Goal: Task Accomplishment & Management: Use online tool/utility

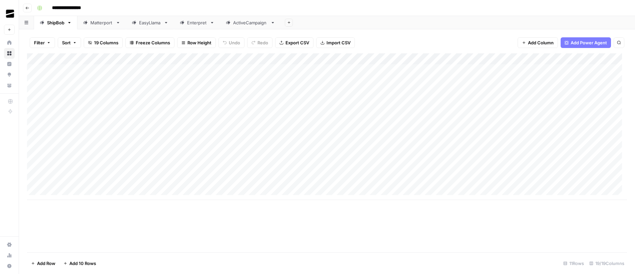
click at [28, 7] on icon "button" at bounding box center [27, 8] width 4 height 4
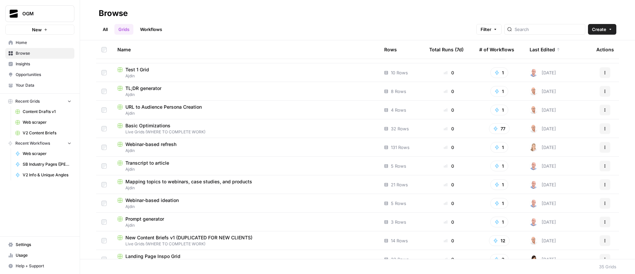
scroll to position [244, 0]
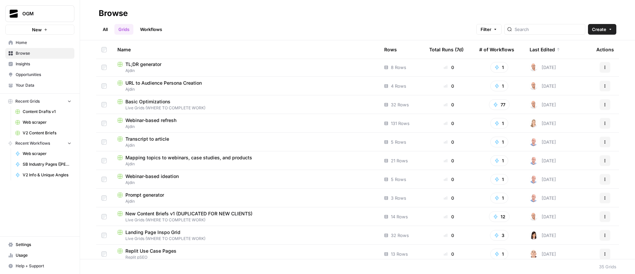
click at [103, 32] on link "All" at bounding box center [105, 29] width 13 height 11
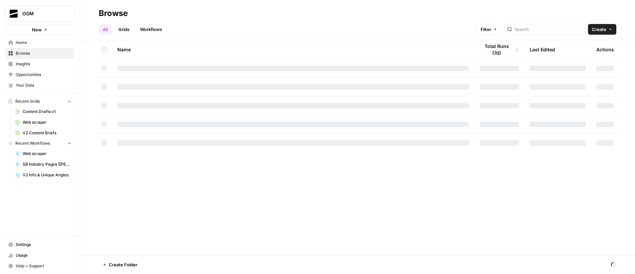
click at [125, 29] on link "Grids" at bounding box center [123, 29] width 19 height 11
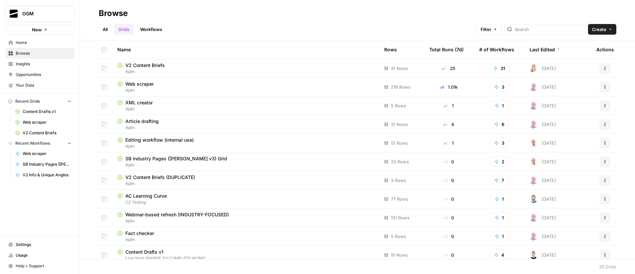
click at [107, 30] on link "All" at bounding box center [105, 29] width 13 height 11
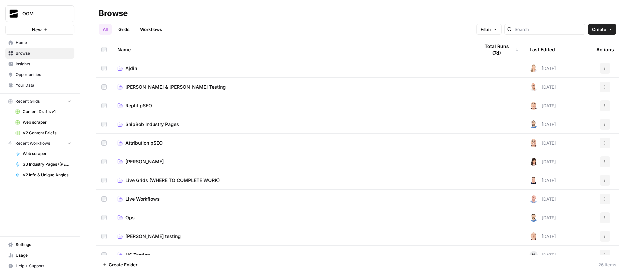
click at [131, 70] on span "Ajdin" at bounding box center [131, 68] width 12 height 7
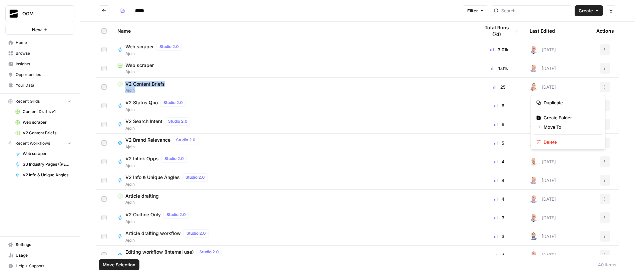
click at [603, 87] on icon "button" at bounding box center [605, 87] width 4 height 4
click at [575, 102] on span "Duplicate" at bounding box center [570, 102] width 53 height 7
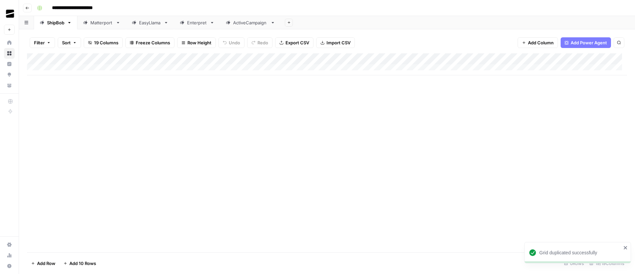
click at [74, 6] on input "**********" at bounding box center [80, 8] width 63 height 11
type input "**********"
click at [254, 99] on div "Add Column" at bounding box center [327, 152] width 600 height 199
click at [103, 25] on div "Matterport" at bounding box center [101, 22] width 23 height 7
click at [118, 23] on icon "button" at bounding box center [118, 22] width 2 height 1
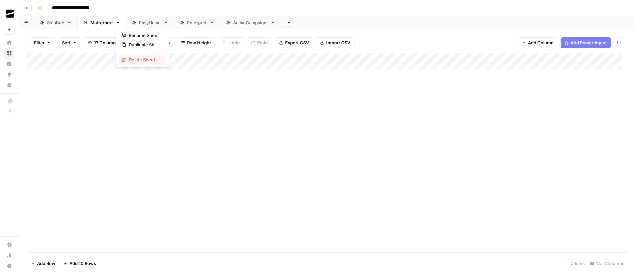
click at [143, 61] on span "Delete Sheet" at bounding box center [145, 59] width 32 height 7
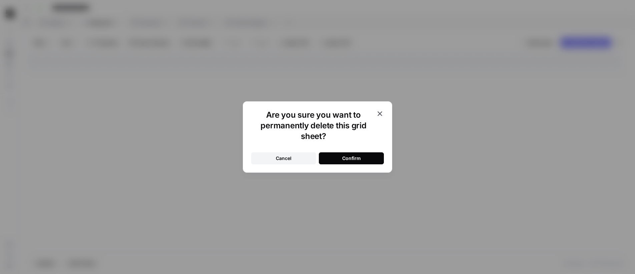
click at [376, 155] on button "Confirm" at bounding box center [351, 158] width 65 height 12
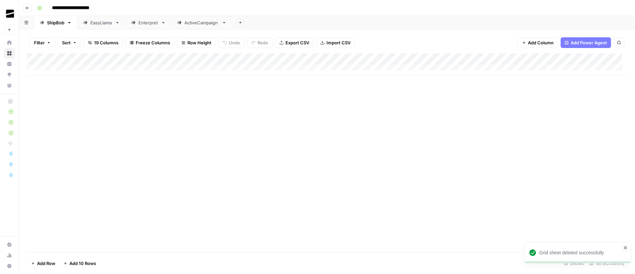
click at [105, 24] on div "EasyLlama" at bounding box center [101, 22] width 22 height 7
click at [117, 23] on icon "button" at bounding box center [117, 22] width 5 height 5
click at [140, 59] on span "Delete Sheet" at bounding box center [145, 59] width 32 height 7
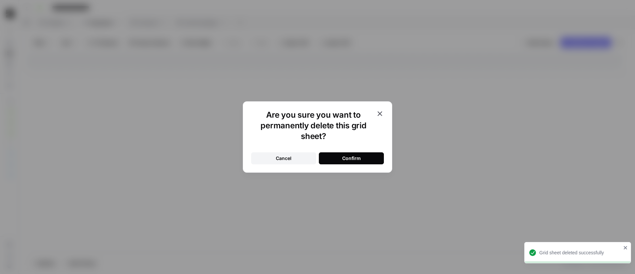
click at [294, 160] on button "Cancel" at bounding box center [283, 158] width 65 height 12
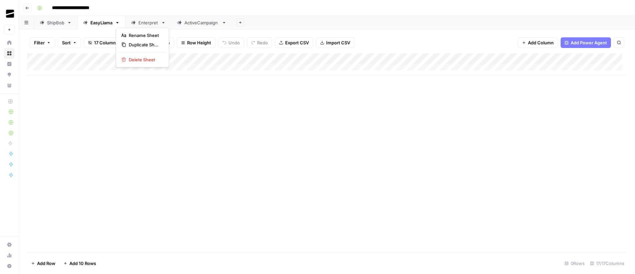
click at [118, 24] on icon "button" at bounding box center [117, 22] width 5 height 5
click at [139, 57] on span "Delete Sheet" at bounding box center [145, 59] width 32 height 7
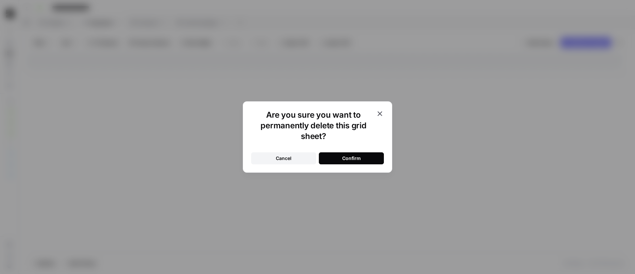
click at [368, 162] on button "Confirm" at bounding box center [351, 158] width 65 height 12
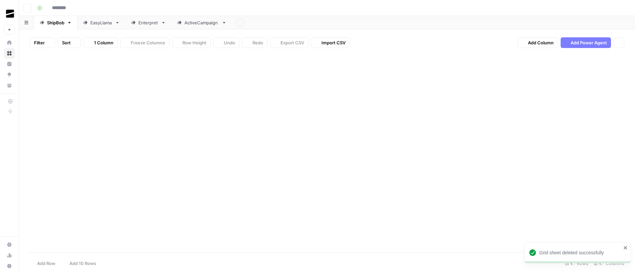
type input "**********"
click at [105, 24] on div "Enterpret" at bounding box center [100, 22] width 20 height 7
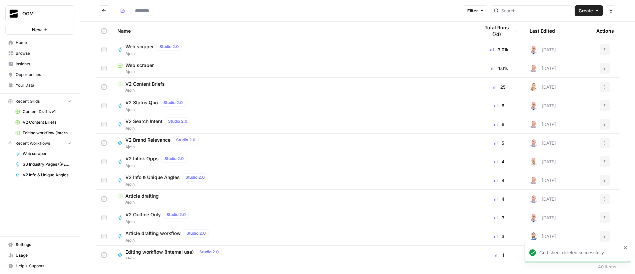
type input "*****"
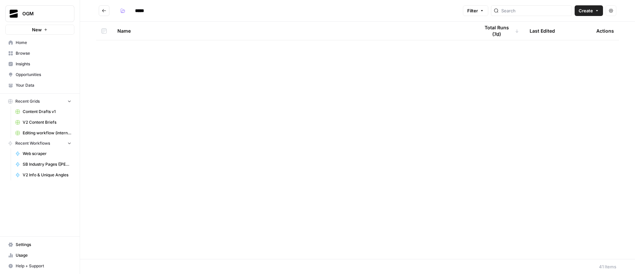
scroll to position [547, 0]
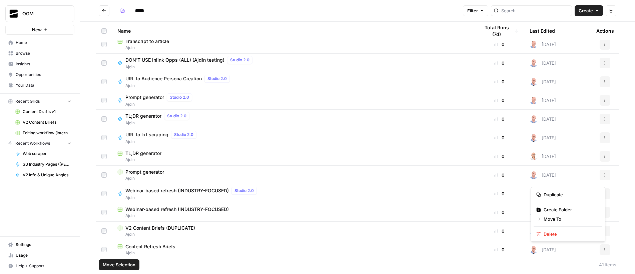
click at [601, 252] on button "Actions" at bounding box center [605, 250] width 11 height 11
click at [566, 235] on span "Delete" at bounding box center [570, 234] width 53 height 7
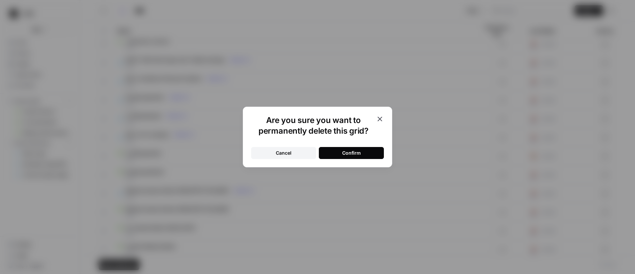
click at [352, 152] on div "Confirm" at bounding box center [351, 153] width 19 height 7
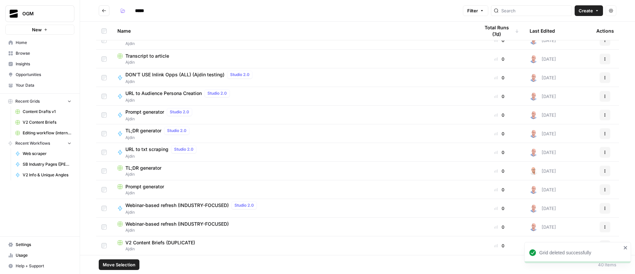
scroll to position [532, 0]
click at [626, 248] on icon "close" at bounding box center [625, 247] width 5 height 5
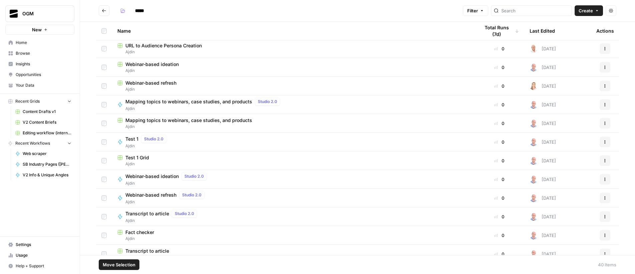
scroll to position [0, 0]
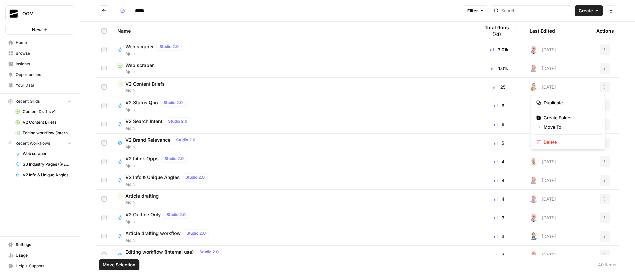
click at [600, 90] on button "Actions" at bounding box center [605, 87] width 11 height 11
click at [576, 103] on span "Duplicate" at bounding box center [570, 102] width 53 height 7
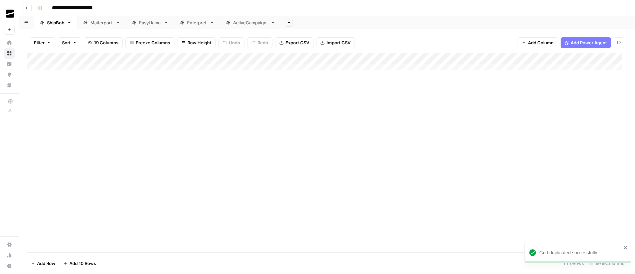
click at [71, 22] on icon "button" at bounding box center [69, 22] width 5 height 5
click at [70, 5] on input "**********" at bounding box center [80, 8] width 63 height 11
click at [96, 19] on div "Matterport" at bounding box center [101, 22] width 23 height 7
type input "**********"
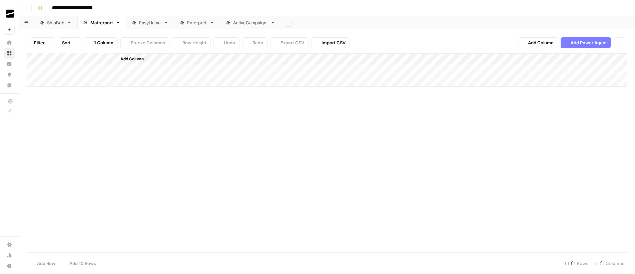
type input "**********"
click at [58, 23] on div "ShipBob" at bounding box center [55, 22] width 17 height 7
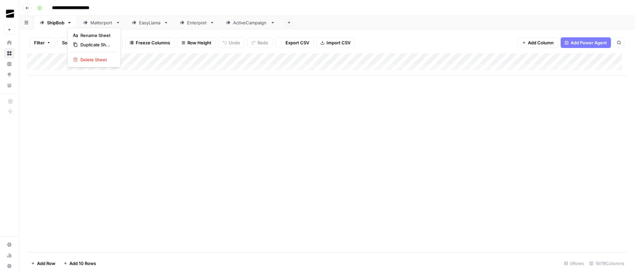
click at [70, 21] on icon "button" at bounding box center [69, 22] width 5 height 5
click at [98, 59] on span "Delete Sheet" at bounding box center [96, 59] width 32 height 7
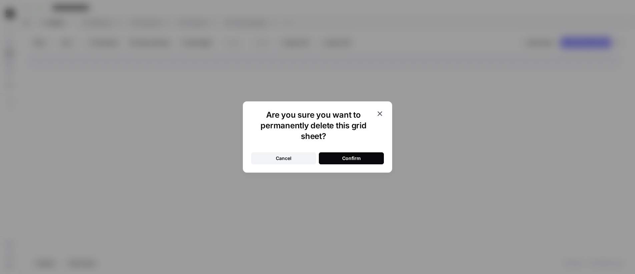
click at [341, 159] on button "Confirm" at bounding box center [351, 158] width 65 height 12
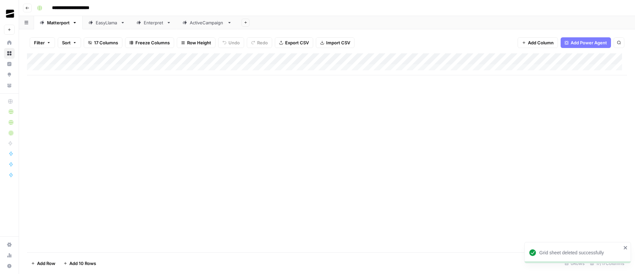
click at [105, 26] on div "EasyLlama" at bounding box center [107, 22] width 22 height 7
click at [123, 23] on icon "button" at bounding box center [123, 22] width 2 height 1
click at [151, 58] on span "Delete Sheet" at bounding box center [150, 59] width 32 height 7
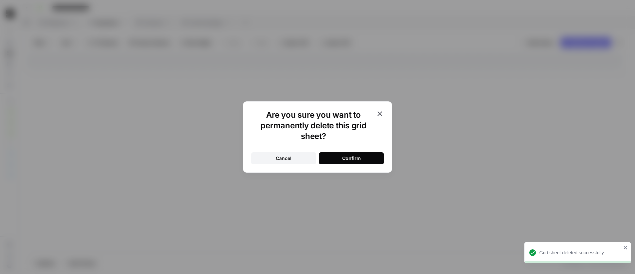
click at [381, 160] on button "Confirm" at bounding box center [351, 158] width 65 height 12
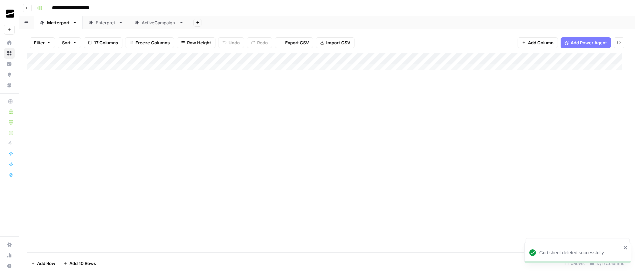
click at [103, 24] on div "Enterpret" at bounding box center [106, 22] width 20 height 7
click at [120, 24] on icon "button" at bounding box center [120, 22] width 5 height 5
click at [147, 60] on span "Delete Sheet" at bounding box center [147, 59] width 32 height 7
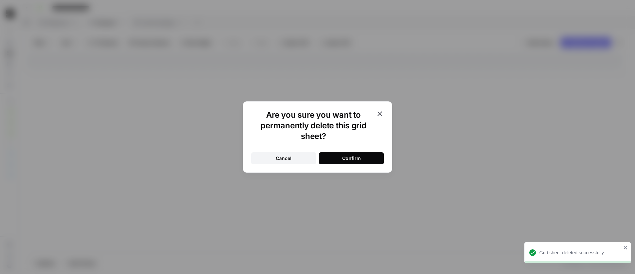
click at [370, 157] on button "Confirm" at bounding box center [351, 158] width 65 height 12
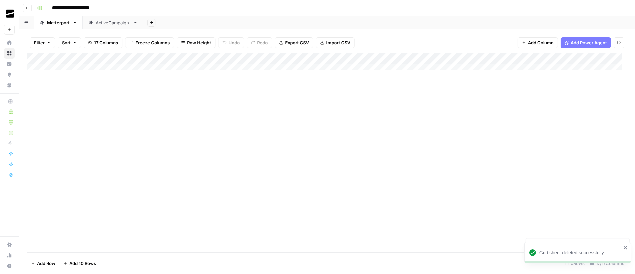
click at [114, 22] on div "ActiveCampaign" at bounding box center [113, 22] width 35 height 7
click at [135, 23] on icon "button" at bounding box center [135, 22] width 2 height 1
click at [160, 60] on span "Delete Sheet" at bounding box center [162, 59] width 32 height 7
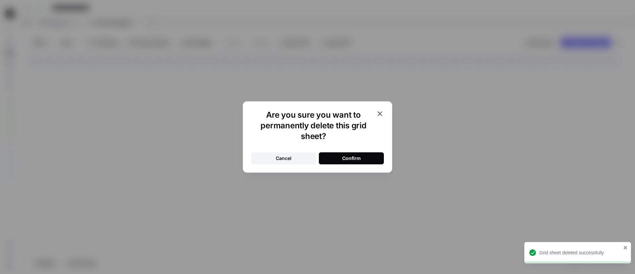
click at [359, 156] on div "Confirm" at bounding box center [351, 158] width 19 height 7
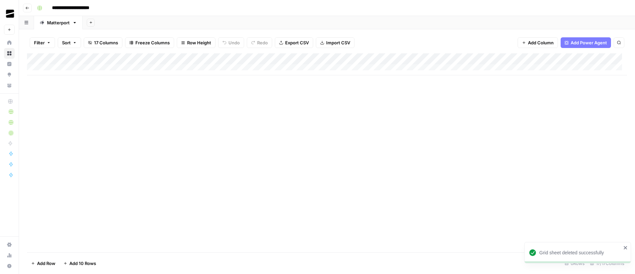
click at [625, 247] on icon "close" at bounding box center [625, 247] width 5 height 5
click at [329, 20] on div "Add Sheet" at bounding box center [359, 22] width 552 height 13
click at [81, 67] on div "Add Column" at bounding box center [327, 64] width 600 height 22
click at [84, 80] on div "Add Column" at bounding box center [327, 69] width 600 height 33
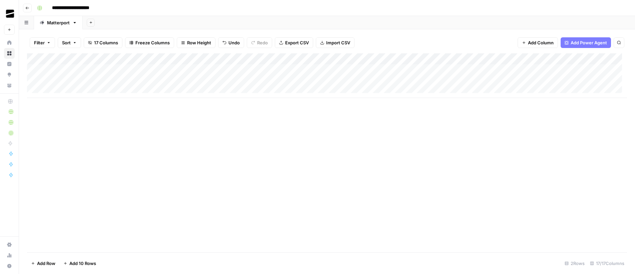
click at [82, 91] on div "Add Column" at bounding box center [327, 75] width 600 height 45
click at [252, 147] on div "Add Column" at bounding box center [327, 152] width 600 height 199
drag, startPoint x: 158, startPoint y: 59, endPoint x: 105, endPoint y: 60, distance: 53.1
click at [105, 60] on div "Add Column" at bounding box center [327, 81] width 600 height 56
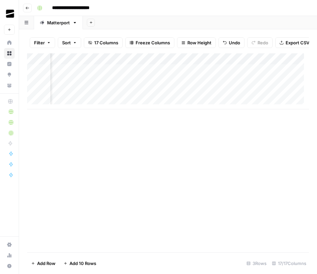
scroll to position [0, 841]
click at [286, 62] on span "Add Column" at bounding box center [293, 59] width 23 height 6
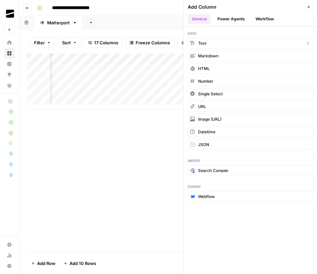
click at [220, 44] on button "Text" at bounding box center [249, 43] width 125 height 11
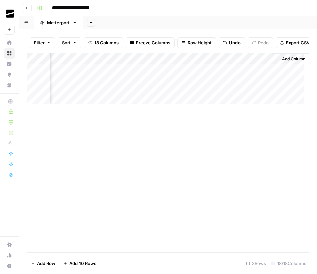
scroll to position [0, 937]
click at [216, 64] on div "Add Column" at bounding box center [168, 81] width 282 height 56
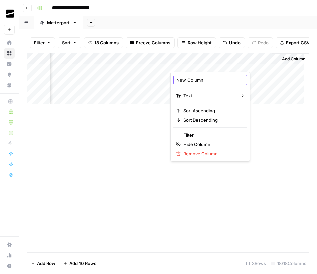
drag, startPoint x: 208, startPoint y: 79, endPoint x: 165, endPoint y: 78, distance: 43.4
click at [165, 78] on body "**********" at bounding box center [158, 137] width 317 height 274
type input "URL"
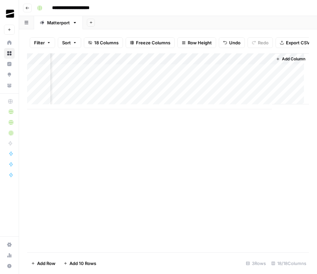
click at [277, 164] on div "Add Column" at bounding box center [168, 152] width 282 height 199
drag, startPoint x: 188, startPoint y: 63, endPoint x: 81, endPoint y: 65, distance: 107.4
click at [81, 65] on div "Add Column" at bounding box center [168, 81] width 282 height 56
drag, startPoint x: 93, startPoint y: 63, endPoint x: 78, endPoint y: 62, distance: 14.7
click at [78, 62] on div "Add Column" at bounding box center [168, 81] width 282 height 56
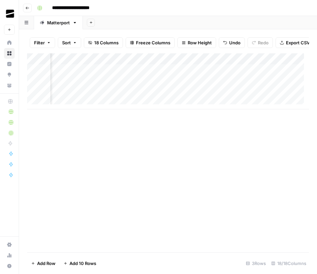
scroll to position [0, 738]
drag, startPoint x: 268, startPoint y: 64, endPoint x: 108, endPoint y: 65, distance: 160.1
click at [108, 65] on div "Add Column" at bounding box center [168, 81] width 282 height 56
drag, startPoint x: 290, startPoint y: 64, endPoint x: 135, endPoint y: 65, distance: 154.8
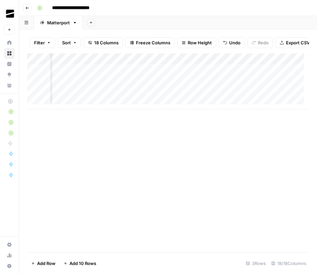
click at [135, 65] on div "Add Column" at bounding box center [168, 81] width 282 height 56
drag, startPoint x: 252, startPoint y: 64, endPoint x: 120, endPoint y: 86, distance: 133.5
click at [100, 64] on div "Add Column" at bounding box center [168, 81] width 282 height 56
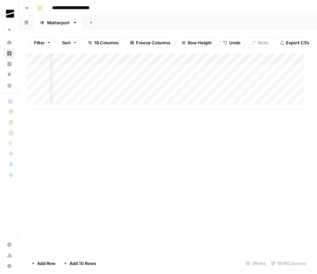
drag, startPoint x: 252, startPoint y: 65, endPoint x: 104, endPoint y: 69, distance: 148.1
click at [104, 69] on div "Add Column" at bounding box center [168, 81] width 282 height 56
drag, startPoint x: 281, startPoint y: 64, endPoint x: 86, endPoint y: 67, distance: 194.8
click at [86, 67] on div "Add Column" at bounding box center [168, 81] width 282 height 56
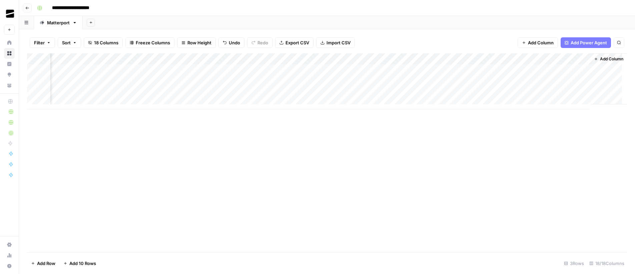
scroll to position [0, 618]
click at [600, 59] on span "Add Column" at bounding box center [611, 59] width 23 height 6
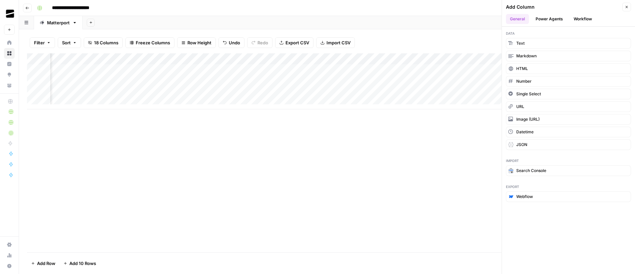
click at [581, 20] on button "Workflow" at bounding box center [583, 19] width 26 height 10
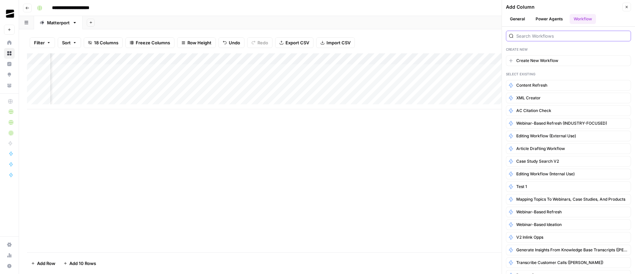
click at [551, 34] on input "search" at bounding box center [572, 36] width 112 height 7
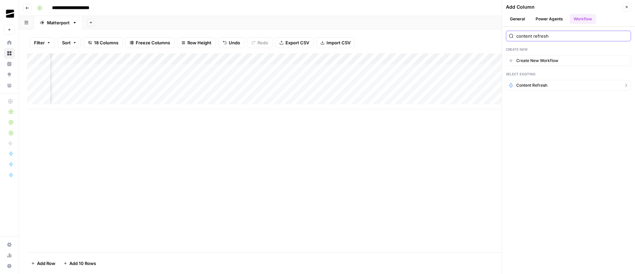
type input "content refresh"
click at [558, 86] on button "Content refresh" at bounding box center [568, 85] width 125 height 11
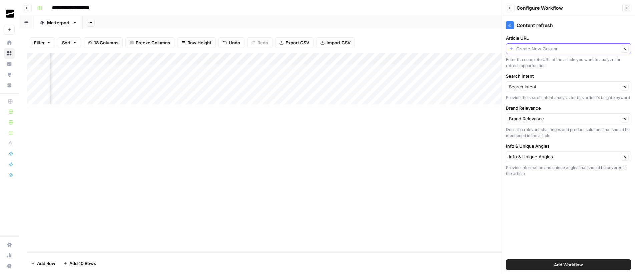
click at [565, 51] on input "Article URL" at bounding box center [567, 48] width 102 height 7
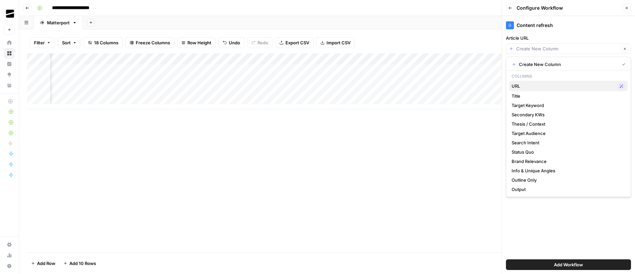
click at [526, 85] on span "URL" at bounding box center [563, 86] width 103 height 7
type input "URL"
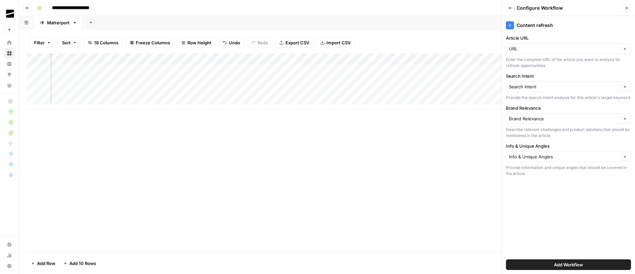
click at [581, 265] on span "Add Workflow" at bounding box center [568, 265] width 29 height 7
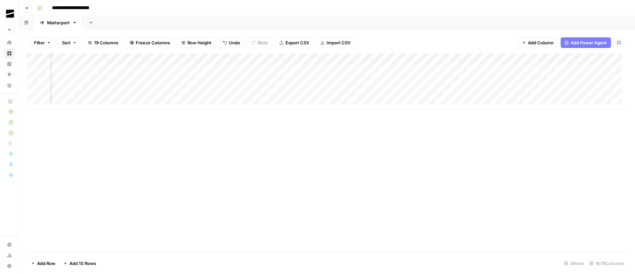
scroll to position [0, 601]
click at [288, 60] on div "Add Column" at bounding box center [327, 81] width 600 height 56
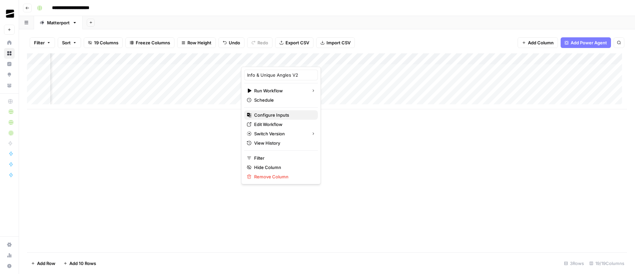
click at [276, 116] on span "Configure Inputs" at bounding box center [283, 115] width 58 height 7
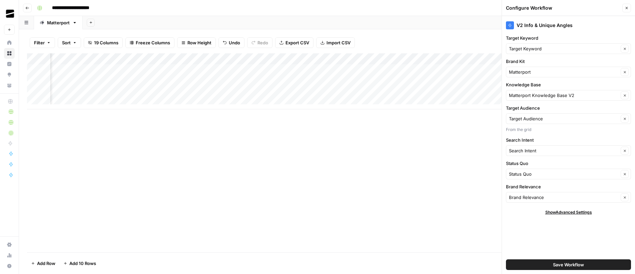
click at [629, 7] on button "Close" at bounding box center [626, 8] width 9 height 9
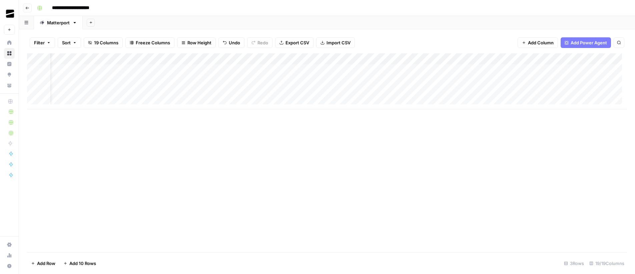
scroll to position [0, 0]
drag, startPoint x: 146, startPoint y: 58, endPoint x: 138, endPoint y: 59, distance: 8.7
click at [138, 59] on div "Add Column" at bounding box center [327, 81] width 600 height 56
click at [215, 69] on div "Add Column" at bounding box center [327, 81] width 600 height 56
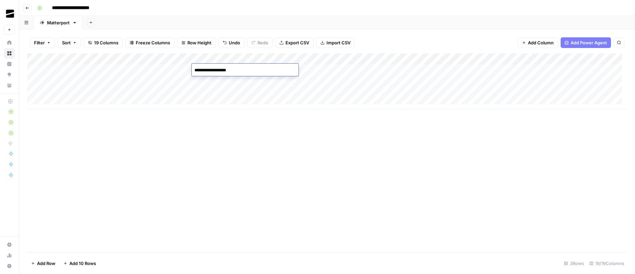
type textarea "**********"
click at [85, 69] on div "Add Column" at bounding box center [327, 81] width 600 height 56
type textarea "**********"
click at [159, 69] on div "Add Column" at bounding box center [327, 81] width 600 height 56
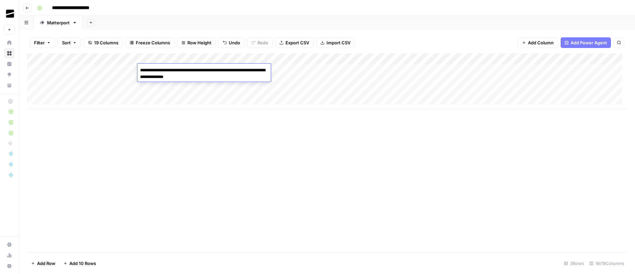
type textarea "**********"
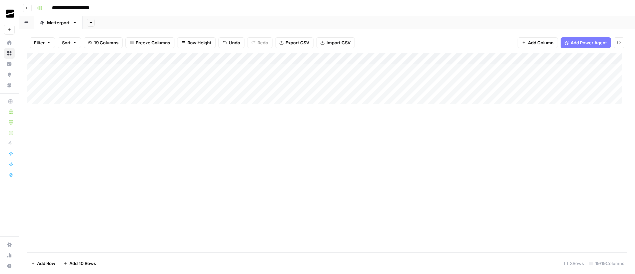
click at [167, 70] on div "Add Column" at bounding box center [327, 81] width 600 height 56
click at [94, 70] on div "Add Column" at bounding box center [327, 81] width 600 height 56
type textarea "**********"
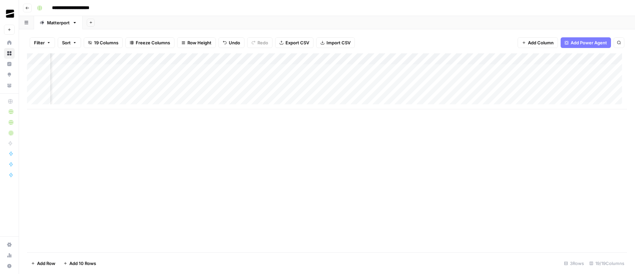
click at [289, 70] on div "Add Column" at bounding box center [327, 81] width 600 height 56
click at [171, 70] on div "Add Column" at bounding box center [327, 81] width 600 height 56
click at [286, 70] on div "Add Column" at bounding box center [327, 81] width 600 height 56
click at [393, 68] on div "Add Column" at bounding box center [327, 81] width 600 height 56
click at [503, 71] on div "Add Column" at bounding box center [327, 81] width 600 height 56
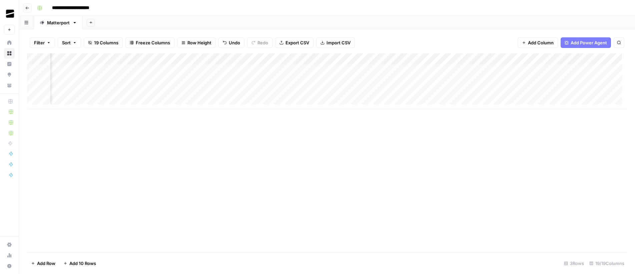
scroll to position [0, 609]
click at [428, 70] on div "Add Column" at bounding box center [327, 81] width 600 height 56
click at [558, 70] on div "Add Column" at bounding box center [327, 81] width 600 height 56
click at [569, 69] on div "Add Column" at bounding box center [327, 81] width 600 height 56
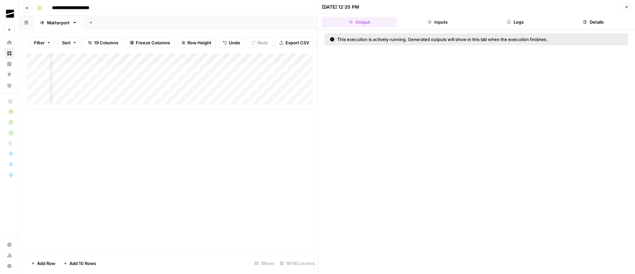
click at [525, 22] on button "Logs" at bounding box center [515, 22] width 75 height 11
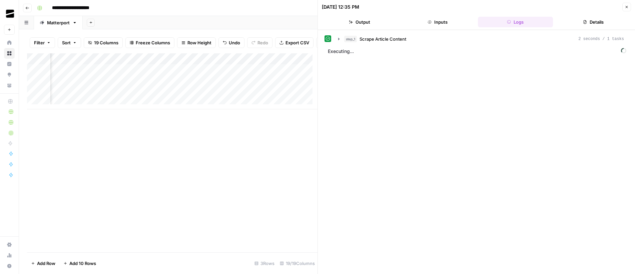
scroll to position [0, 983]
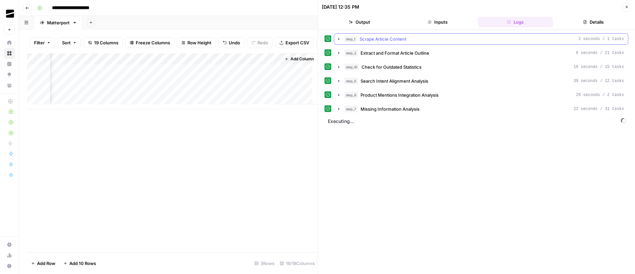
click at [378, 38] on span "Scrape Article Content" at bounding box center [383, 39] width 47 height 7
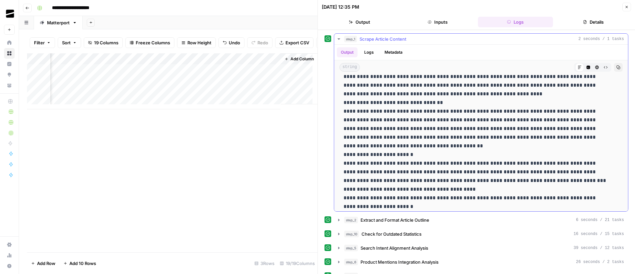
scroll to position [1130, 0]
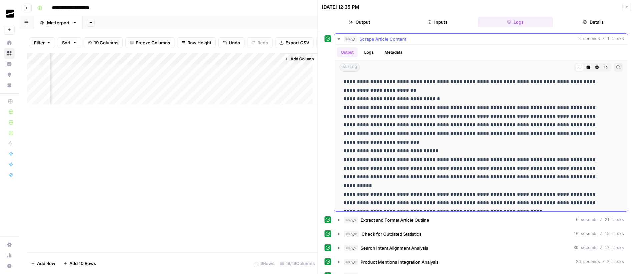
click at [389, 39] on span "Scrape Article Content" at bounding box center [383, 39] width 47 height 7
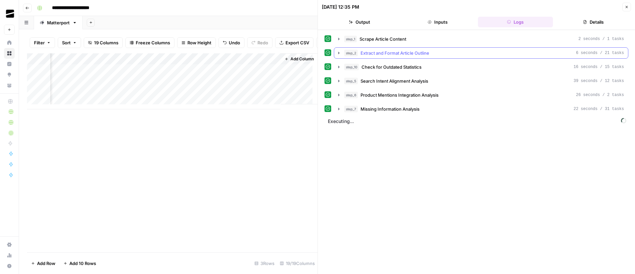
click at [399, 52] on span "Extract and Format Article Outline" at bounding box center [395, 53] width 69 height 7
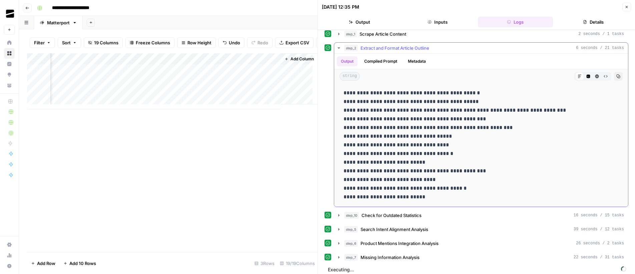
scroll to position [9, 0]
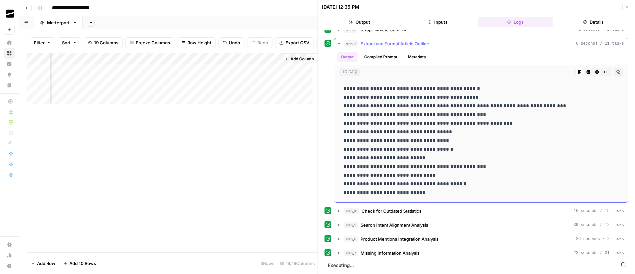
click at [386, 45] on span "Extract and Format Article Outline" at bounding box center [395, 43] width 69 height 7
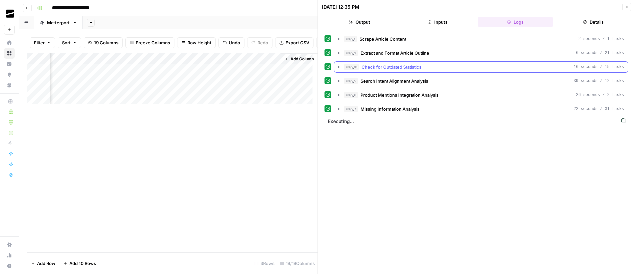
click at [410, 67] on span "Check for Outdated Statistics" at bounding box center [392, 67] width 60 height 7
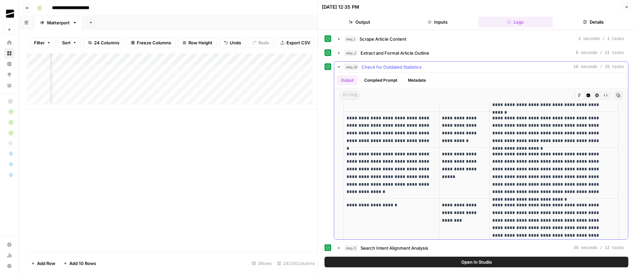
scroll to position [96, 0]
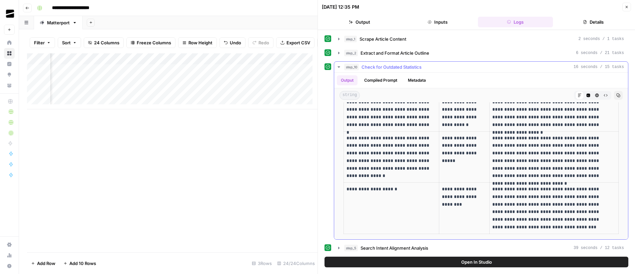
click at [370, 66] on span "Check for Outdated Statistics" at bounding box center [392, 67] width 60 height 7
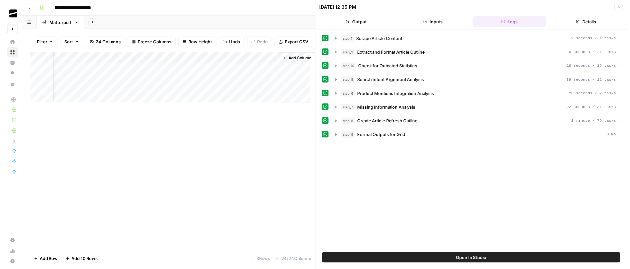
scroll to position [0, 1284]
click at [629, 9] on button "Close" at bounding box center [626, 7] width 9 height 9
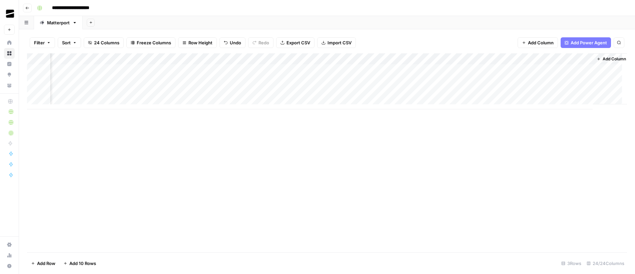
scroll to position [0, 974]
click at [579, 69] on div "Add Column" at bounding box center [327, 81] width 600 height 56
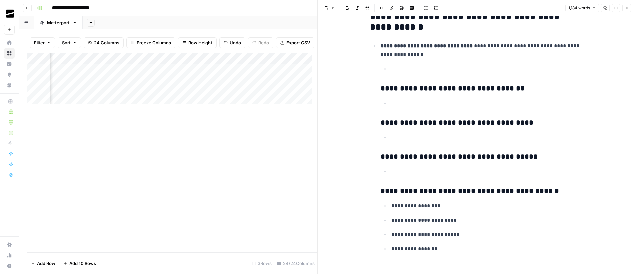
scroll to position [2344, 0]
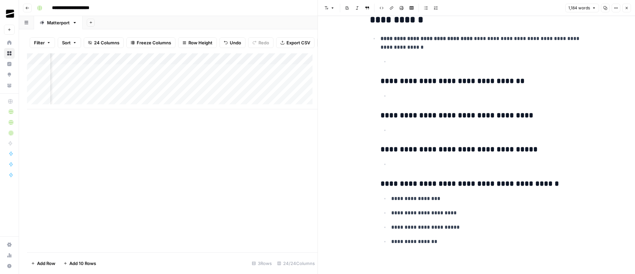
click at [627, 8] on icon "button" at bounding box center [627, 8] width 4 height 4
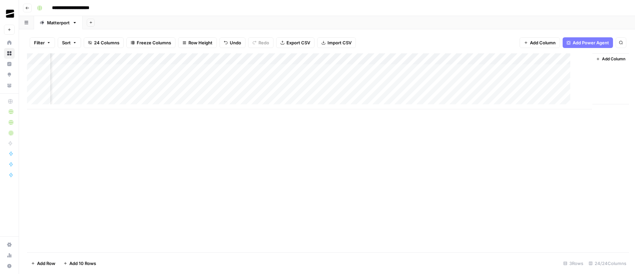
scroll to position [0, 966]
click at [346, 69] on div "Add Column" at bounding box center [327, 81] width 600 height 56
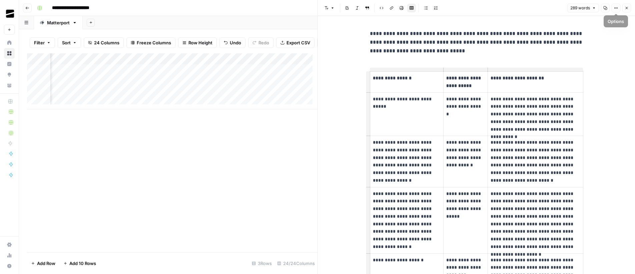
click at [624, 8] on button "Close" at bounding box center [626, 8] width 9 height 9
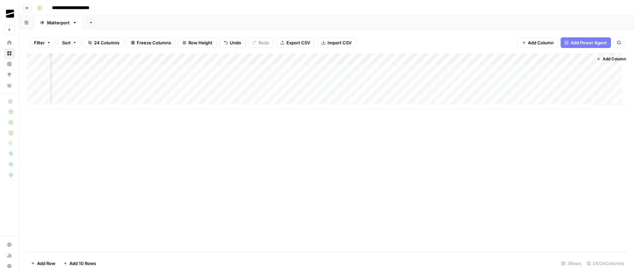
scroll to position [0, 974]
click at [399, 70] on div "Add Column" at bounding box center [327, 81] width 600 height 56
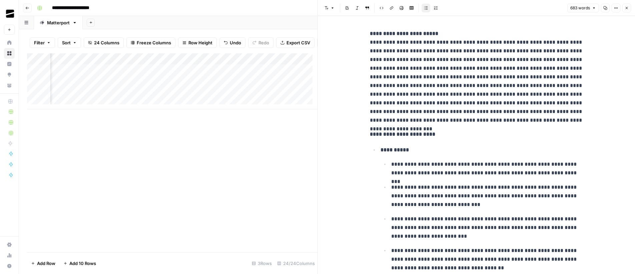
click at [625, 8] on icon "button" at bounding box center [627, 8] width 4 height 4
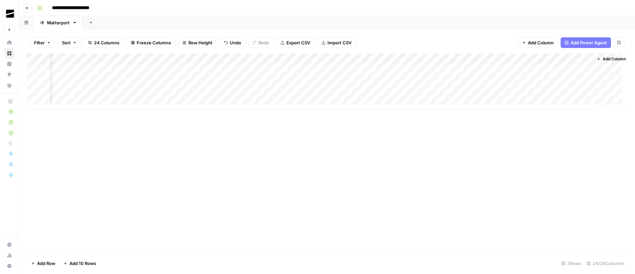
scroll to position [0, 974]
click at [459, 69] on div "Add Column" at bounding box center [327, 81] width 600 height 56
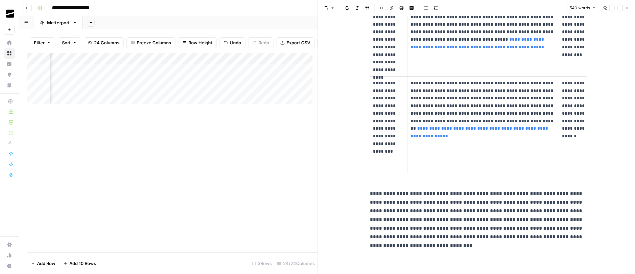
scroll to position [336, 0]
click at [625, 6] on icon "button" at bounding box center [627, 8] width 4 height 4
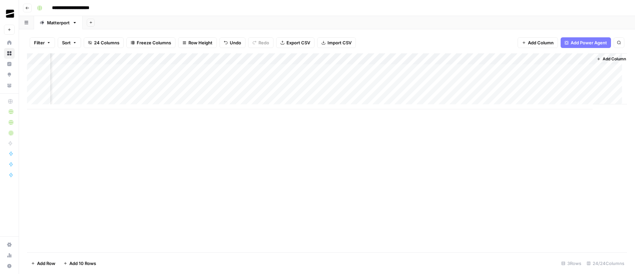
scroll to position [0, 974]
click at [519, 70] on div "Add Column" at bounding box center [327, 81] width 600 height 56
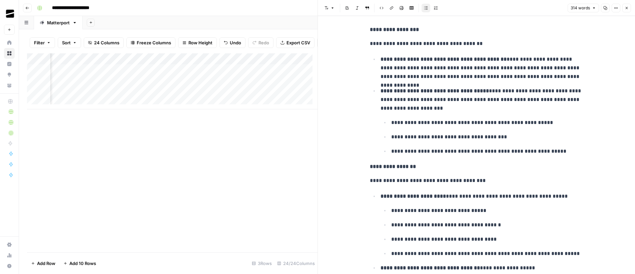
scroll to position [17, 0]
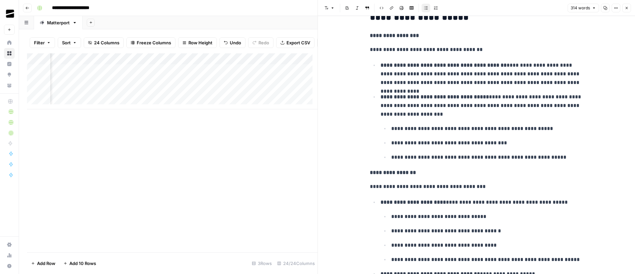
click at [625, 7] on icon "button" at bounding box center [627, 8] width 4 height 4
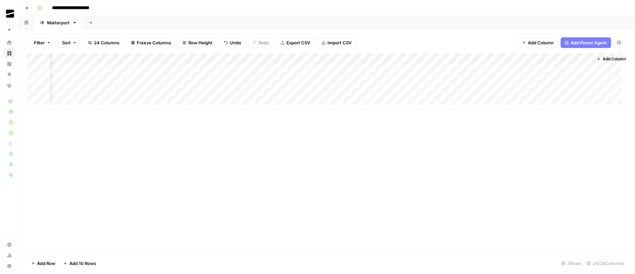
scroll to position [0, 974]
click at [578, 70] on div "Add Column" at bounding box center [327, 81] width 600 height 56
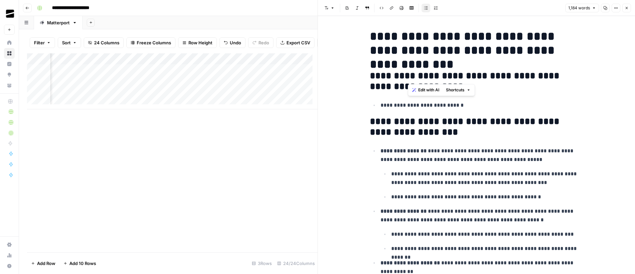
drag, startPoint x: 409, startPoint y: 74, endPoint x: 427, endPoint y: 76, distance: 18.2
click at [427, 76] on h2 "**********" at bounding box center [476, 81] width 213 height 21
click at [470, 78] on h2 "**********" at bounding box center [476, 81] width 213 height 21
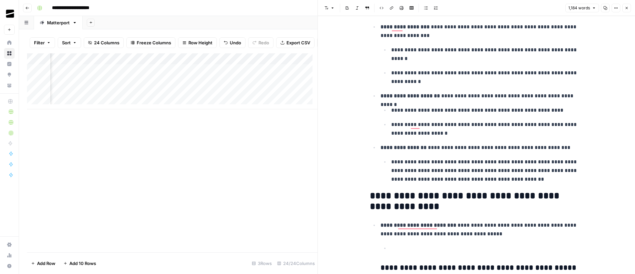
scroll to position [473, 0]
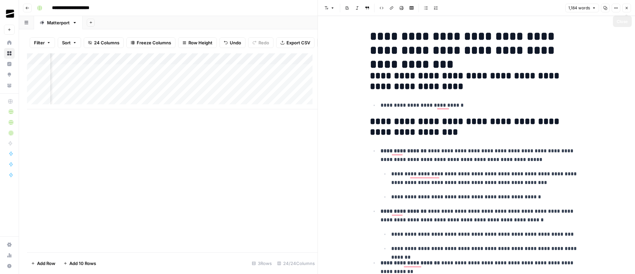
click at [629, 9] on button "Close" at bounding box center [626, 8] width 9 height 9
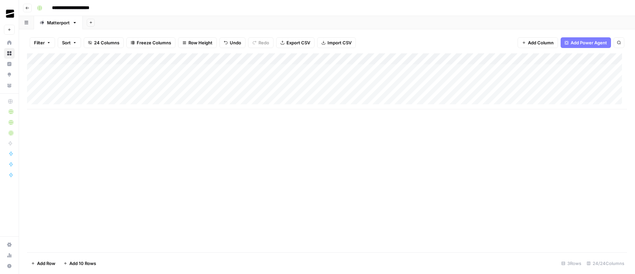
click at [81, 101] on div "Add Column" at bounding box center [327, 81] width 600 height 56
click at [82, 115] on div "Add Column" at bounding box center [327, 86] width 600 height 67
click at [339, 70] on div "Add Column" at bounding box center [327, 92] width 600 height 79
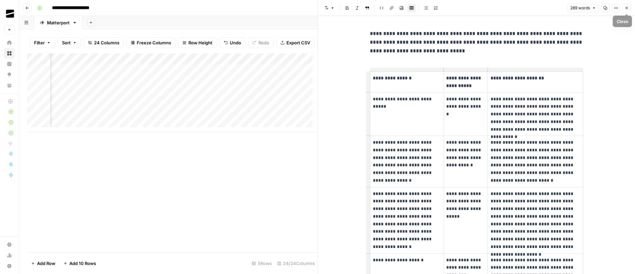
click at [627, 7] on icon "button" at bounding box center [627, 8] width 2 height 2
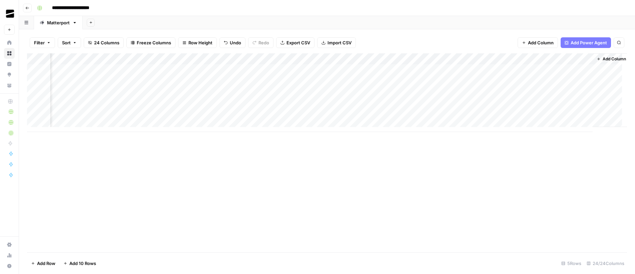
scroll to position [0, 974]
click at [398, 71] on div "Add Column" at bounding box center [327, 92] width 600 height 79
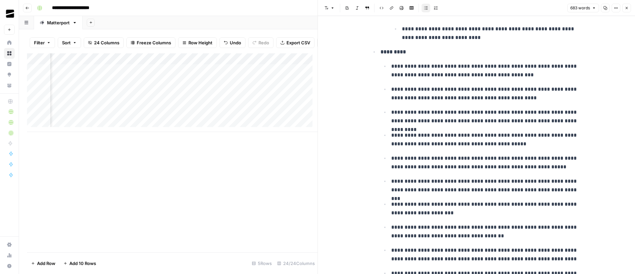
scroll to position [812, 0]
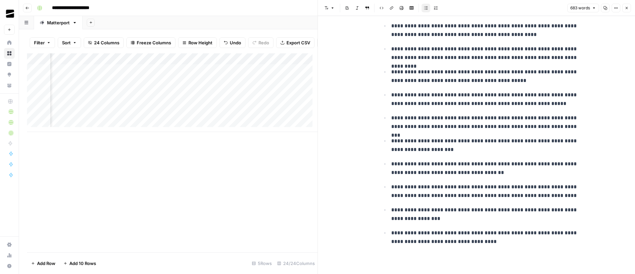
click at [629, 8] on button "Close" at bounding box center [626, 8] width 9 height 9
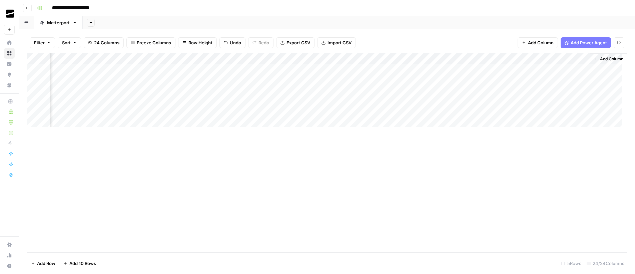
scroll to position [0, 966]
click at [407, 70] on div "Add Column" at bounding box center [327, 92] width 600 height 79
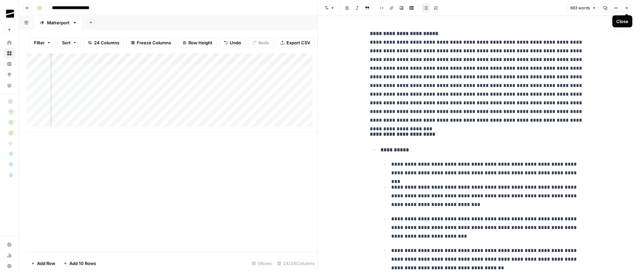
click at [627, 8] on icon "button" at bounding box center [627, 8] width 2 height 2
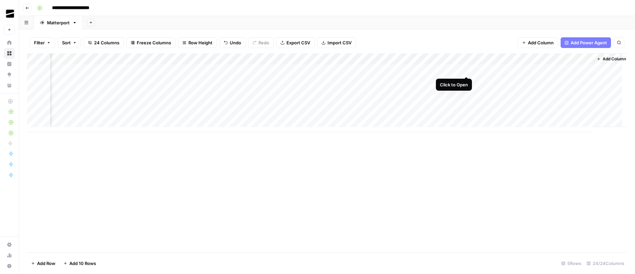
click at [466, 70] on div "Add Column" at bounding box center [327, 92] width 600 height 79
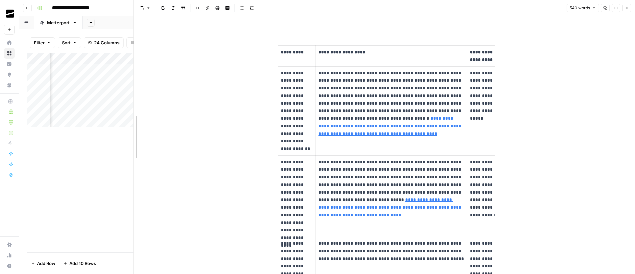
drag, startPoint x: 317, startPoint y: 124, endPoint x: 112, endPoint y: 128, distance: 204.2
click at [112, 128] on body "**********" at bounding box center [317, 137] width 635 height 274
click at [431, 197] on div "https://matterport.com/industries/case-studies/canoa-creates-low-carbon-commerc…" at bounding box center [376, 190] width 128 height 13
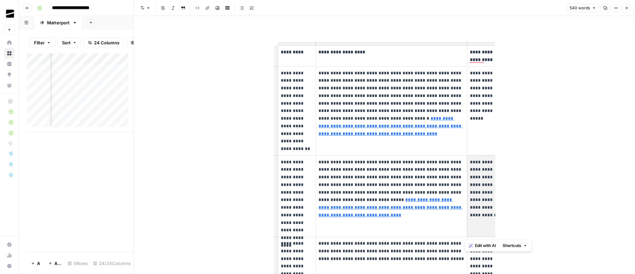
drag, startPoint x: 482, startPoint y: 161, endPoint x: 508, endPoint y: 193, distance: 41.5
click at [432, 78] on p "**********" at bounding box center [392, 103] width 146 height 68
click at [490, 93] on p "**********" at bounding box center [486, 92] width 32 height 46
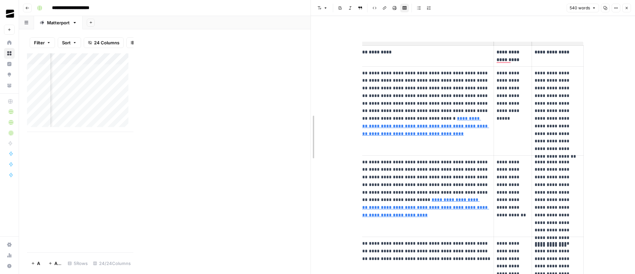
drag, startPoint x: 134, startPoint y: 136, endPoint x: 311, endPoint y: 142, distance: 177.2
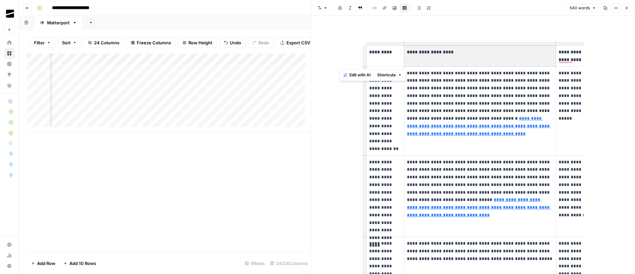
drag, startPoint x: 407, startPoint y: 56, endPoint x: 309, endPoint y: 57, distance: 97.7
click at [311, 57] on div "**********" at bounding box center [473, 137] width 325 height 274
click at [471, 60] on th "**********" at bounding box center [480, 56] width 152 height 21
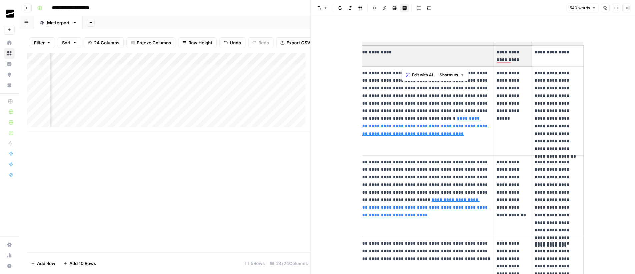
scroll to position [0, 9]
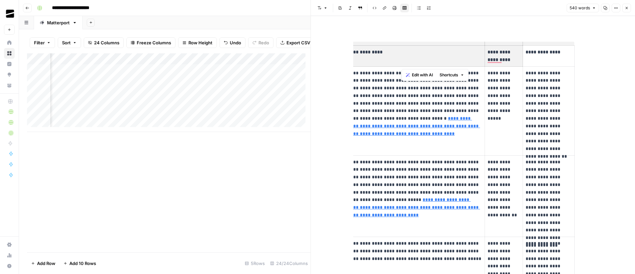
drag, startPoint x: 496, startPoint y: 61, endPoint x: 636, endPoint y: 58, distance: 140.8
click at [635, 58] on html "**********" at bounding box center [317, 137] width 635 height 274
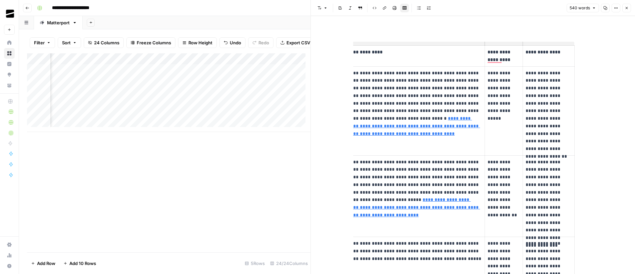
click at [546, 55] on p "**********" at bounding box center [549, 52] width 46 height 8
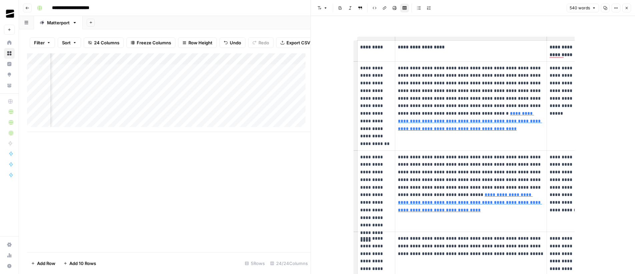
scroll to position [0, 0]
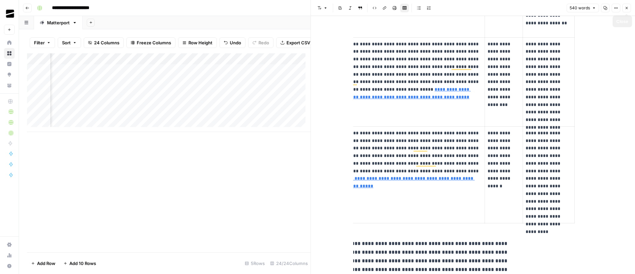
click at [627, 8] on icon "button" at bounding box center [627, 8] width 4 height 4
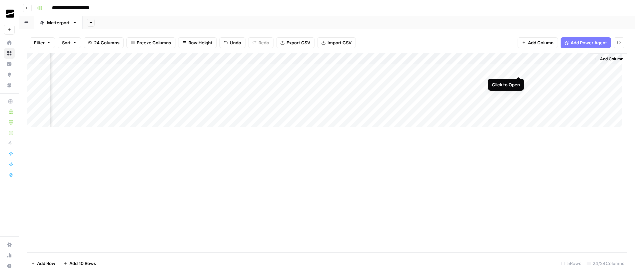
click at [519, 69] on div "Add Column" at bounding box center [327, 92] width 600 height 79
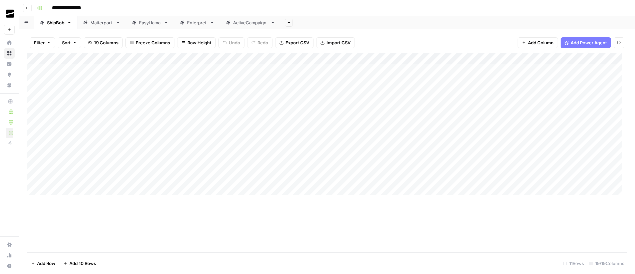
click at [109, 21] on div "Matterport" at bounding box center [101, 22] width 23 height 7
click at [152, 25] on div "EasyLlama" at bounding box center [150, 22] width 22 height 7
click at [194, 21] on div "Enterpret" at bounding box center [197, 22] width 20 height 7
click at [246, 21] on div "ActiveCampaign" at bounding box center [250, 22] width 35 height 7
click at [197, 19] on div "Enterpret" at bounding box center [197, 22] width 20 height 7
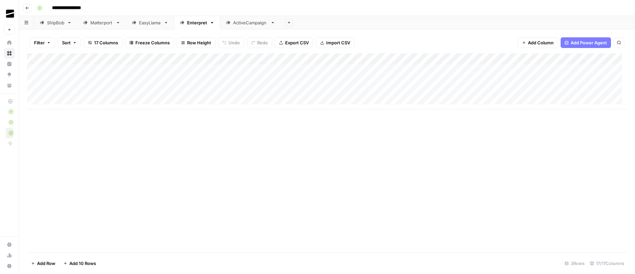
click at [151, 22] on div "EasyLlama" at bounding box center [150, 22] width 22 height 7
click at [105, 25] on div "Matterport" at bounding box center [101, 22] width 23 height 7
click at [57, 22] on div "ShipBob" at bounding box center [55, 22] width 17 height 7
click at [351, 20] on div "Add Sheet" at bounding box center [458, 22] width 354 height 13
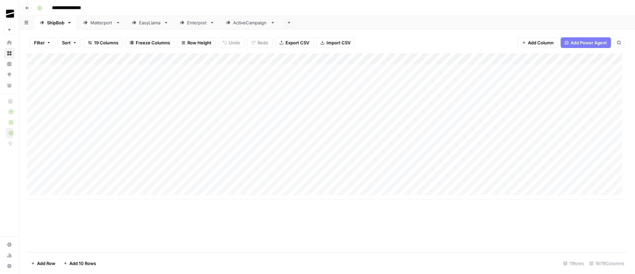
click at [351, 20] on div "Add Sheet" at bounding box center [458, 22] width 354 height 13
click at [359, 19] on div "Add Sheet" at bounding box center [458, 22] width 354 height 13
click at [360, 15] on header "**********" at bounding box center [327, 8] width 616 height 16
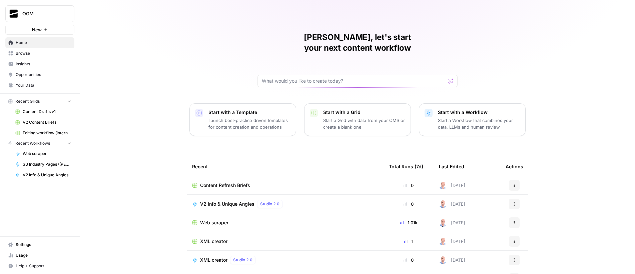
click at [36, 84] on span "Your Data" at bounding box center [44, 85] width 56 height 6
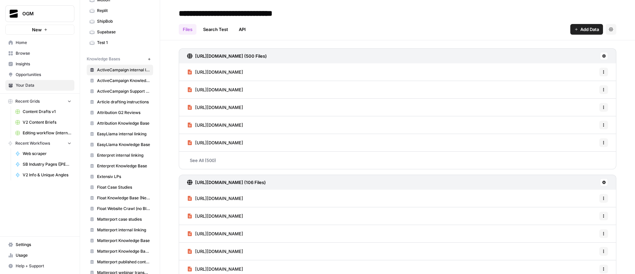
scroll to position [139, 0]
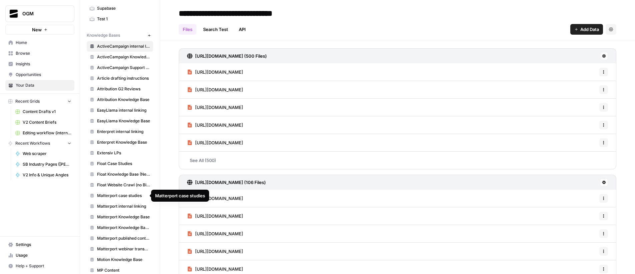
click at [124, 197] on span "Matterport case studies" at bounding box center [123, 196] width 53 height 6
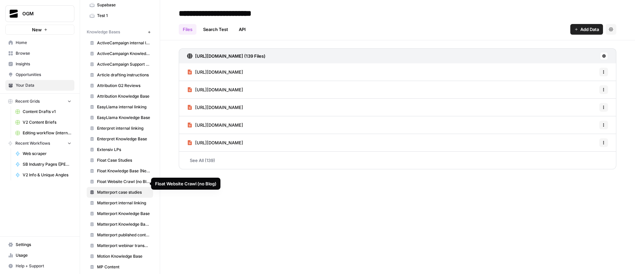
scroll to position [150, 0]
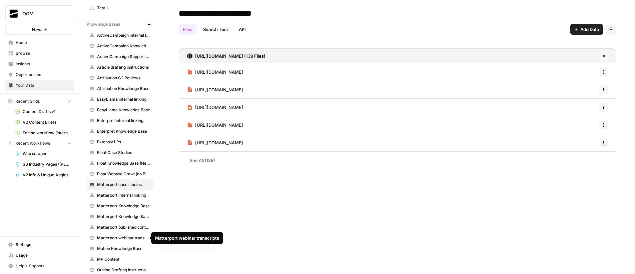
click at [126, 237] on span "Matterport webinar transcripts" at bounding box center [123, 238] width 53 height 6
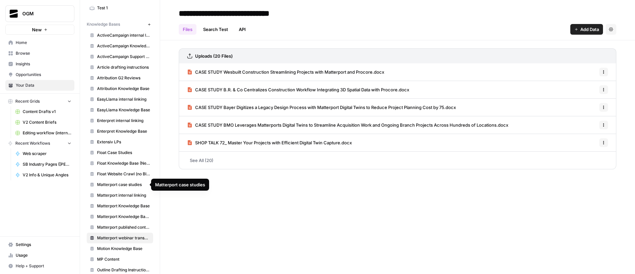
click at [135, 184] on span "Matterport case studies" at bounding box center [123, 185] width 53 height 6
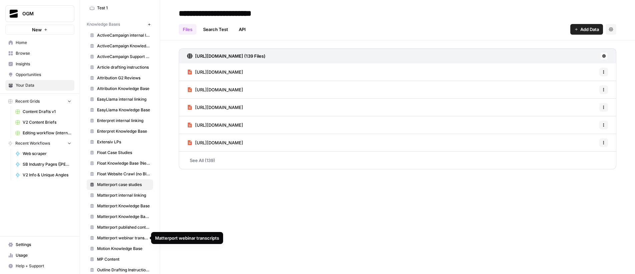
click at [131, 237] on span "Matterport webinar transcripts" at bounding box center [123, 238] width 53 height 6
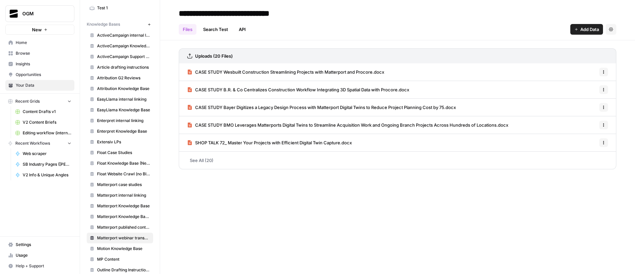
click at [118, 183] on span "Matterport case studies" at bounding box center [123, 185] width 53 height 6
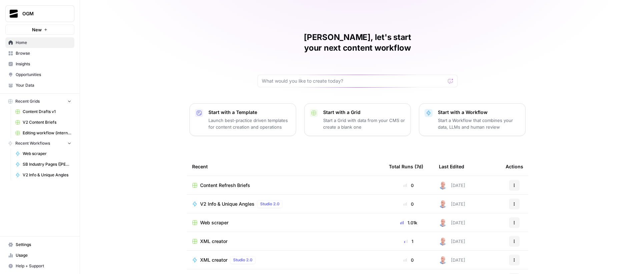
click at [44, 29] on icon "button" at bounding box center [46, 30] width 4 height 4
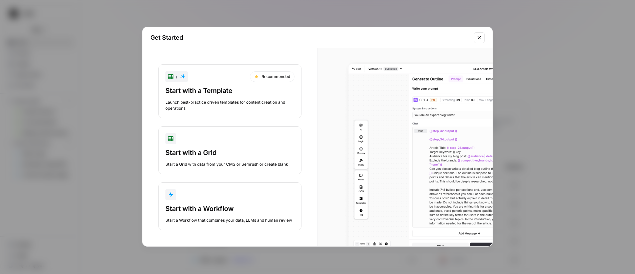
click at [233, 199] on div "button" at bounding box center [229, 194] width 129 height 11
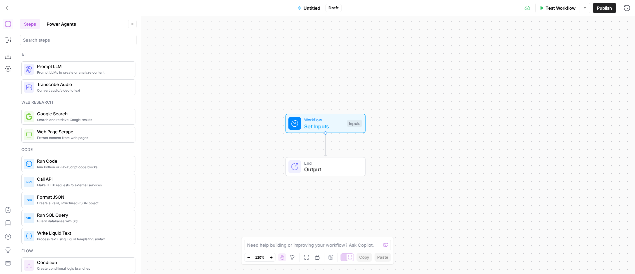
click at [316, 9] on span "Untitled" at bounding box center [312, 8] width 17 height 7
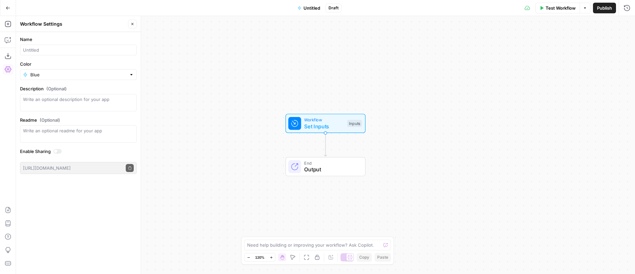
click at [41, 53] on div at bounding box center [78, 50] width 117 height 11
type input "Content refresh"
click at [132, 26] on icon "button" at bounding box center [132, 24] width 4 height 4
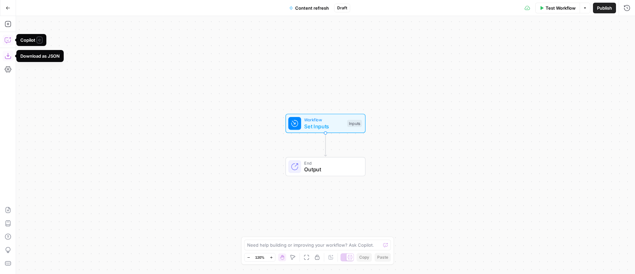
click at [8, 42] on icon "button" at bounding box center [8, 40] width 6 height 5
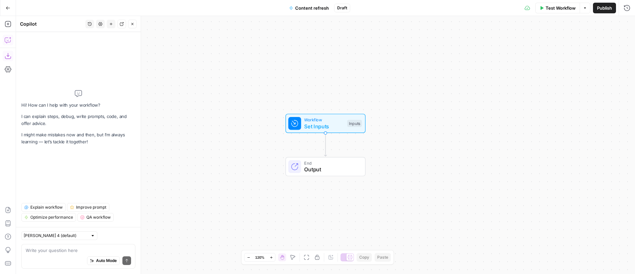
click at [61, 250] on textarea at bounding box center [78, 250] width 105 height 7
type textarea "L ipsu do sitame c adipisci eli seddoeiu tempori utlabor etdolo. Ma aliq enim a…"
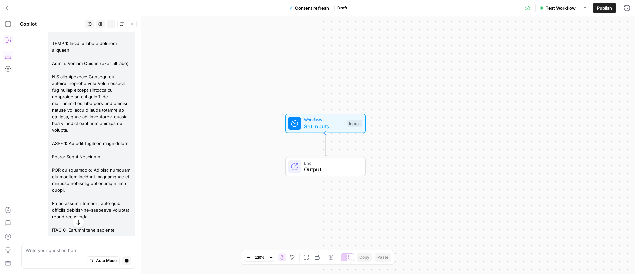
scroll to position [425, 0]
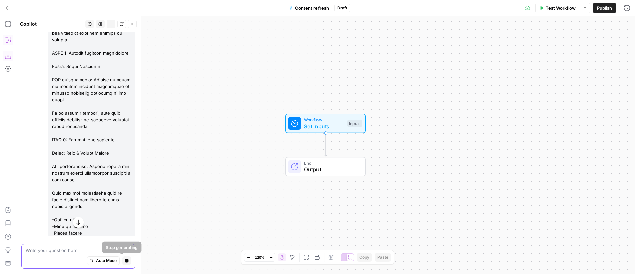
click at [125, 261] on icon "button" at bounding box center [127, 261] width 4 height 4
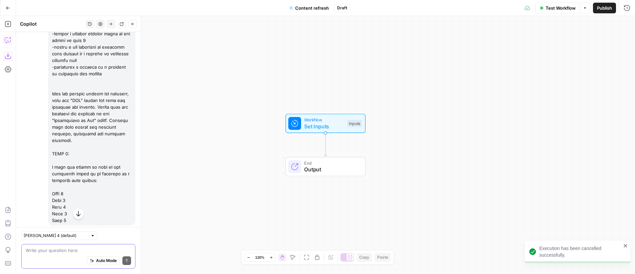
scroll to position [906, 0]
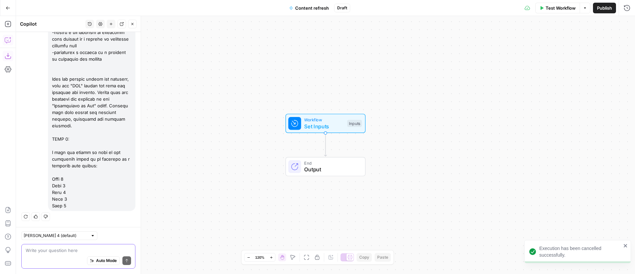
click at [10, 39] on icon "button" at bounding box center [8, 40] width 7 height 7
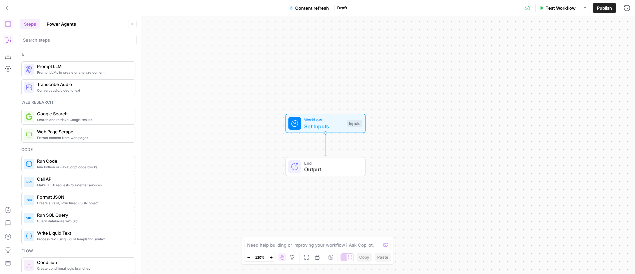
click at [8, 41] on icon "button" at bounding box center [8, 40] width 7 height 7
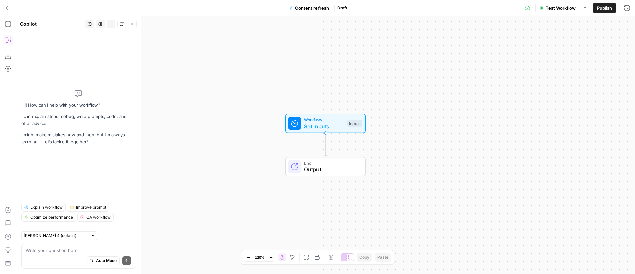
click at [67, 247] on textarea at bounding box center [78, 250] width 105 height 7
type textarea "I want to create a workflow for creating article refresh briefs. It will have t…"
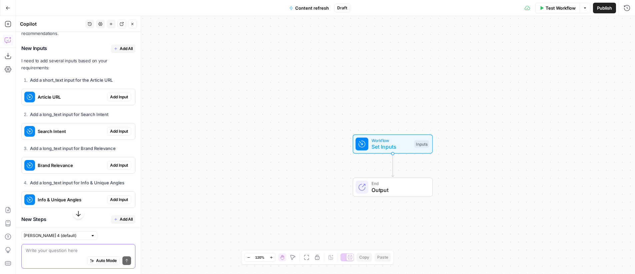
scroll to position [1160, 0]
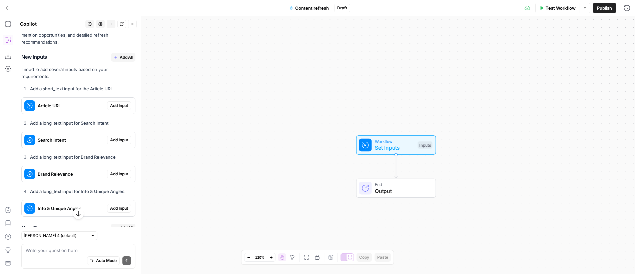
click at [120, 60] on span "Add All" at bounding box center [126, 57] width 13 height 6
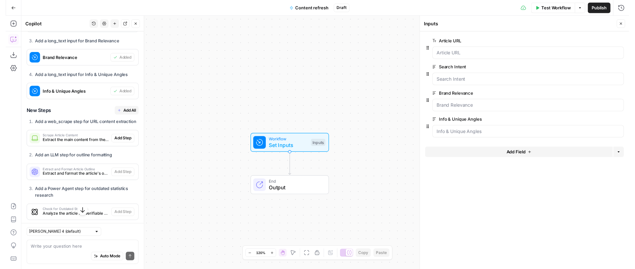
scroll to position [1291, 0]
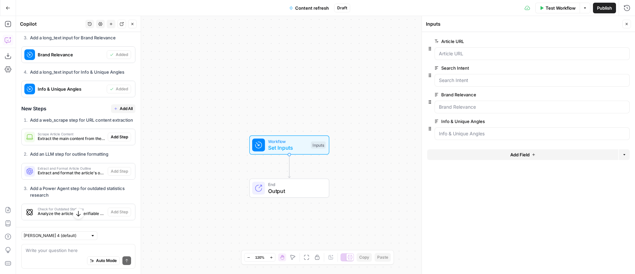
click at [122, 112] on span "Add All" at bounding box center [126, 109] width 13 height 6
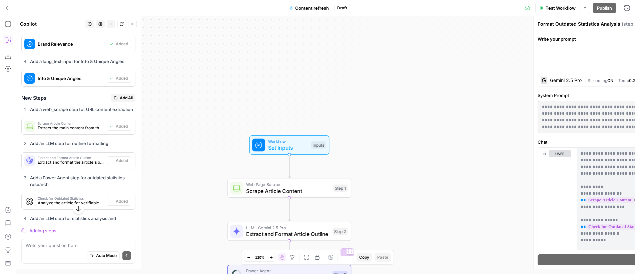
scroll to position [1280, 0]
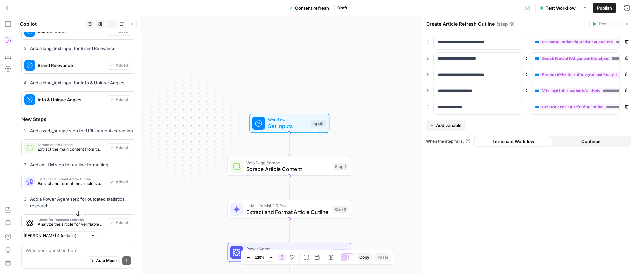
type textarea "Format Outputs for Grid"
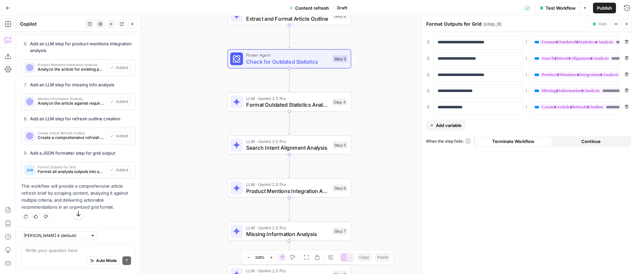
scroll to position [1578, 0]
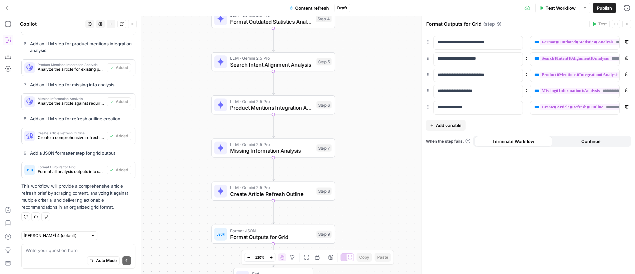
drag, startPoint x: 387, startPoint y: 117, endPoint x: 380, endPoint y: 118, distance: 7.1
click at [380, 118] on div "Workflow Set Inputs Inputs Web Page Scrape Scrape Article Content Step 1 LLM · …" at bounding box center [325, 145] width 619 height 258
click at [627, 25] on icon "button" at bounding box center [627, 24] width 4 height 4
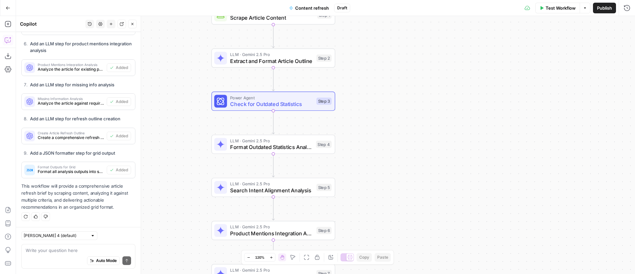
click at [399, 81] on div "Workflow Set Inputs Inputs Web Page Scrape Scrape Article Content Step 1 LLM · …" at bounding box center [325, 145] width 619 height 258
click at [255, 59] on span "Extract and Format Article Outline" at bounding box center [271, 61] width 83 height 8
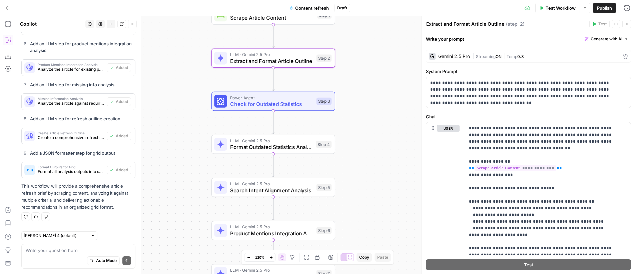
click at [465, 58] on div "Gemini 2.5 Pro" at bounding box center [454, 56] width 32 height 5
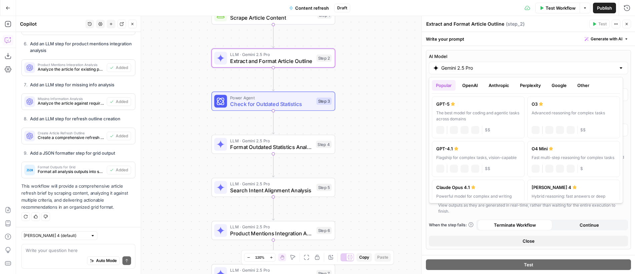
click at [471, 68] on input "Gemini 2.5 Pro" at bounding box center [528, 68] width 174 height 7
click at [552, 86] on button "Google" at bounding box center [559, 85] width 23 height 11
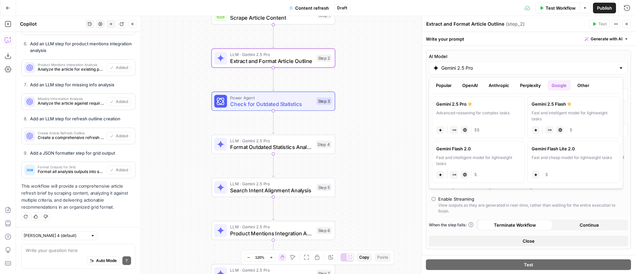
click at [472, 85] on button "OpenAI" at bounding box center [470, 85] width 24 height 11
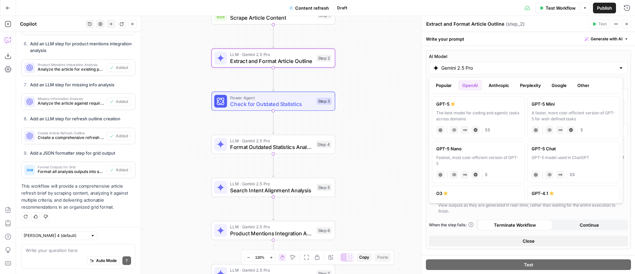
click at [576, 106] on div "GPT-5 Mini" at bounding box center [574, 104] width 84 height 7
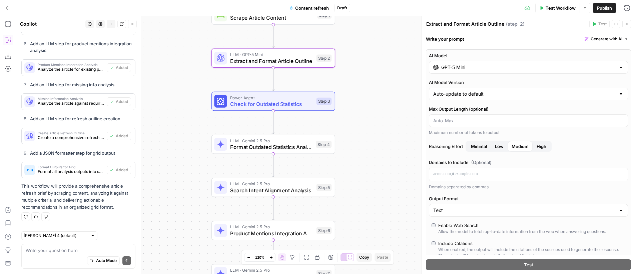
scroll to position [0, 0]
click at [486, 68] on input "GPT-5 Mini" at bounding box center [528, 68] width 174 height 7
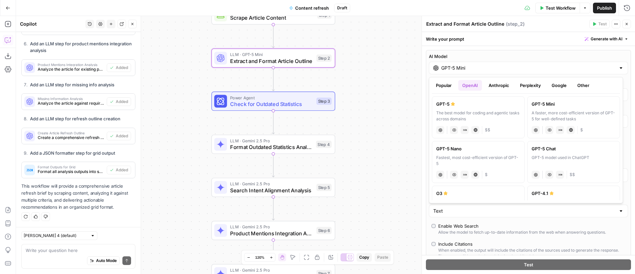
click at [527, 85] on button "Perplexity" at bounding box center [530, 85] width 29 height 11
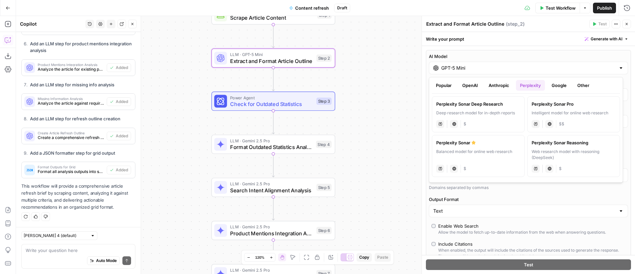
click at [502, 86] on button "Anthropic" at bounding box center [499, 85] width 29 height 11
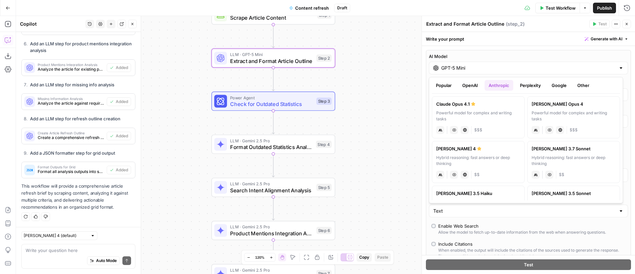
click at [498, 114] on div "Powerful model for complex and writing tasks" at bounding box center [478, 116] width 84 height 12
type input "Claude Opus 4.1"
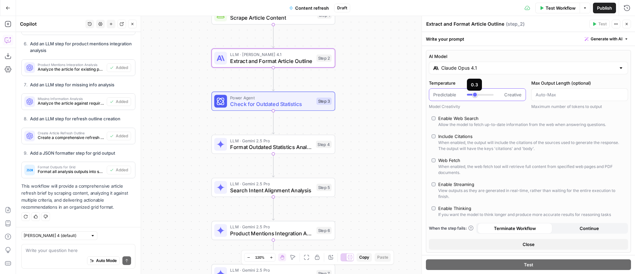
type input "*"
drag, startPoint x: 475, startPoint y: 95, endPoint x: 466, endPoint y: 96, distance: 9.0
click at [466, 96] on div "Predictable Creative" at bounding box center [477, 94] width 88 height 7
click at [626, 25] on icon "button" at bounding box center [627, 24] width 4 height 4
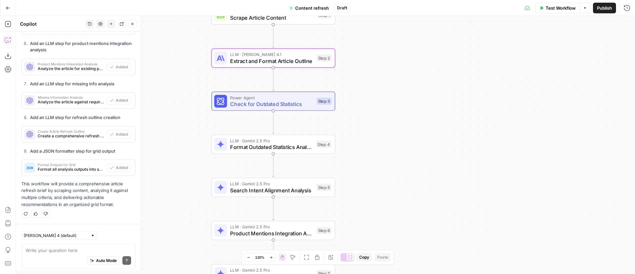
scroll to position [1578, 0]
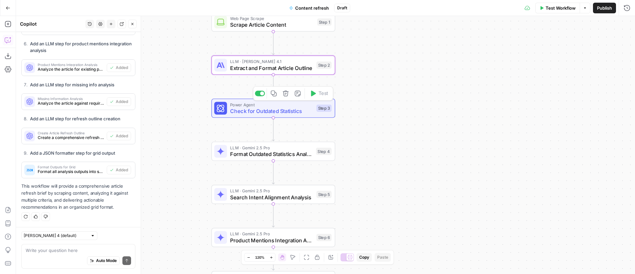
click at [267, 107] on span "Check for Outdated Statistics" at bounding box center [271, 111] width 83 height 8
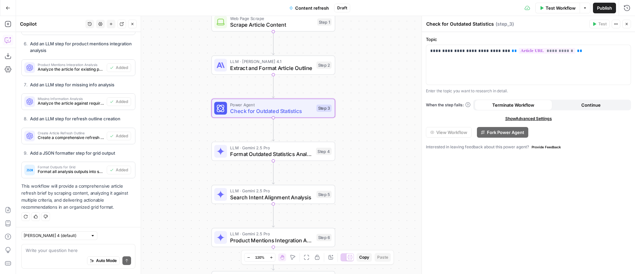
click at [379, 82] on div "Workflow Set Inputs Inputs Web Page Scrape Scrape Article Content Step 1 LLM · …" at bounding box center [325, 145] width 619 height 258
click at [627, 24] on icon "button" at bounding box center [627, 24] width 4 height 4
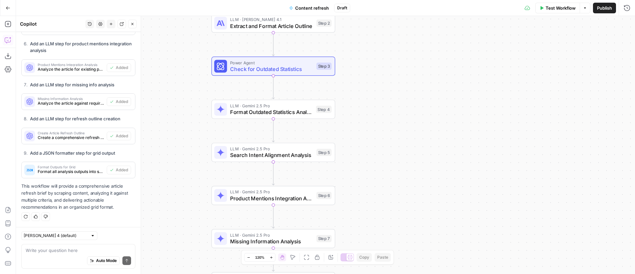
click at [248, 113] on span "Format Outdated Statistics Analysis" at bounding box center [271, 112] width 83 height 8
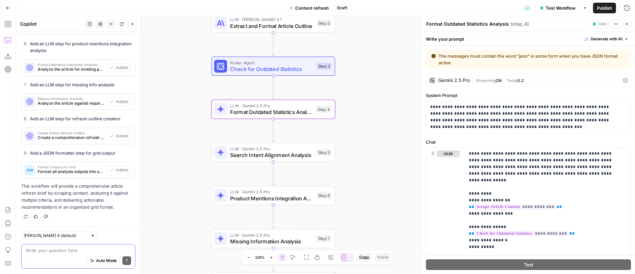
click at [63, 250] on textarea at bounding box center [78, 250] width 105 height 7
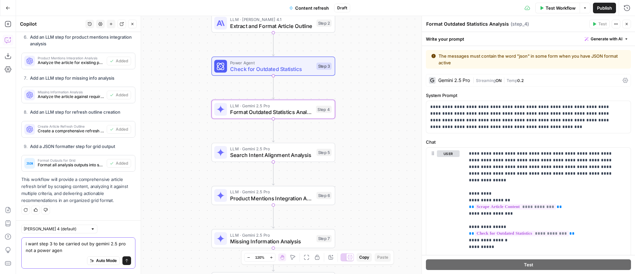
type textarea "i want step 3 to be carried out by gemini 2.5 pro not a power agent"
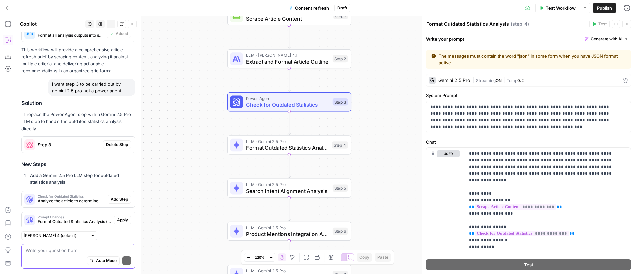
scroll to position [1732, 0]
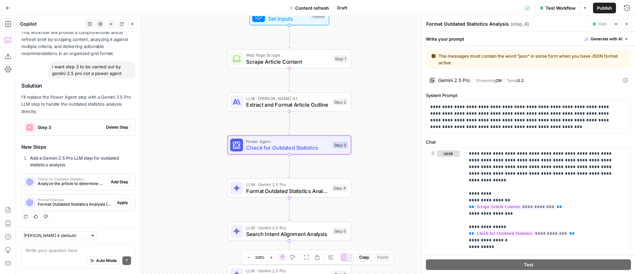
click at [115, 126] on span "Delete Step" at bounding box center [117, 127] width 22 height 6
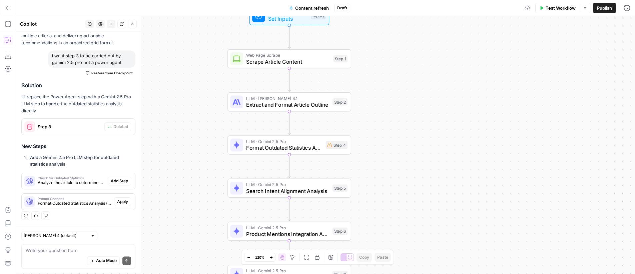
scroll to position [1742, 0]
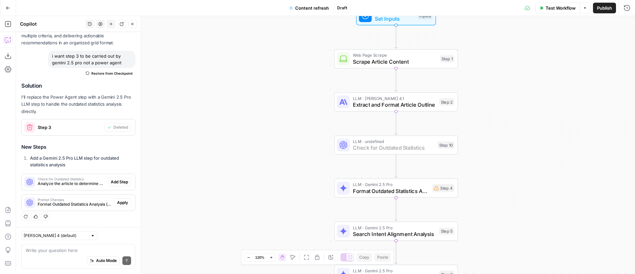
click at [115, 180] on span "Add Step" at bounding box center [119, 182] width 17 height 6
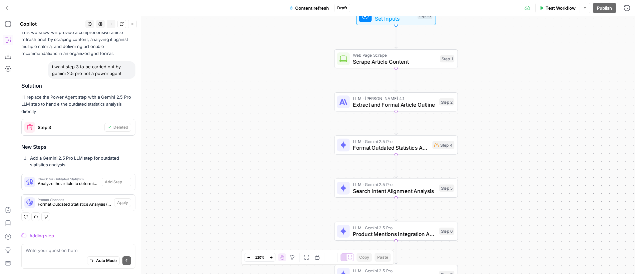
scroll to position [1721, 0]
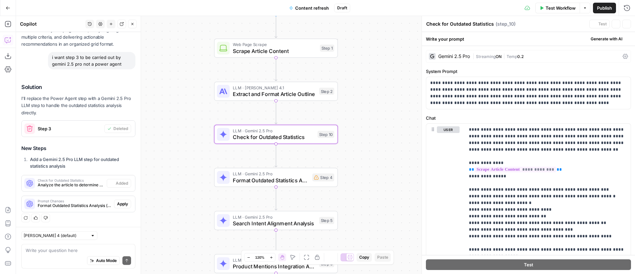
drag, startPoint x: 293, startPoint y: 151, endPoint x: 173, endPoint y: 140, distance: 120.6
click at [173, 140] on div "Workflow Set Inputs Inputs Web Page Scrape Scrape Article Content Step 1 LLM · …" at bounding box center [325, 145] width 619 height 258
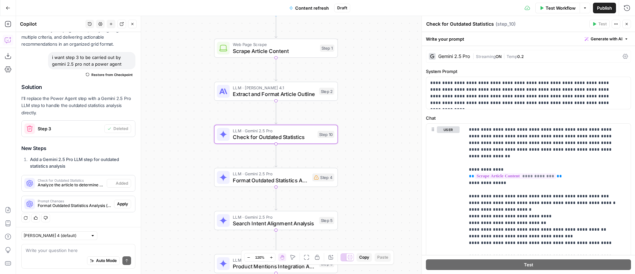
scroll to position [1742, 0]
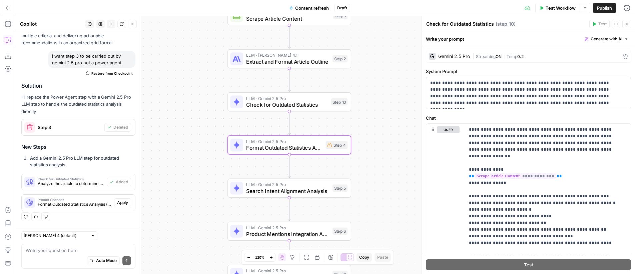
click at [121, 202] on span "Apply" at bounding box center [122, 203] width 11 height 6
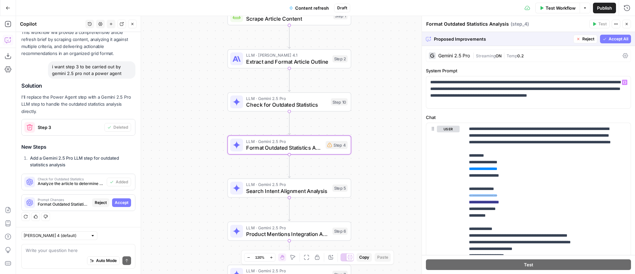
scroll to position [26, 0]
click at [612, 40] on span "Accept All" at bounding box center [619, 39] width 20 height 6
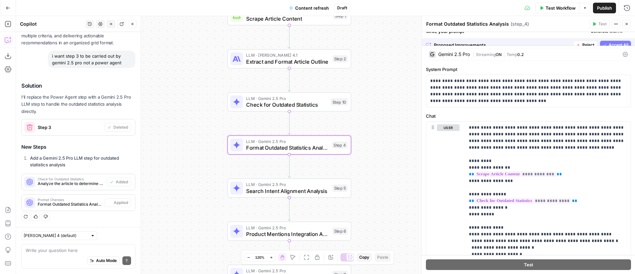
scroll to position [0, 0]
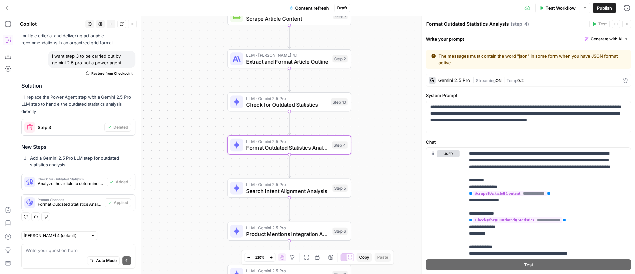
click at [625, 24] on icon "button" at bounding box center [627, 24] width 4 height 4
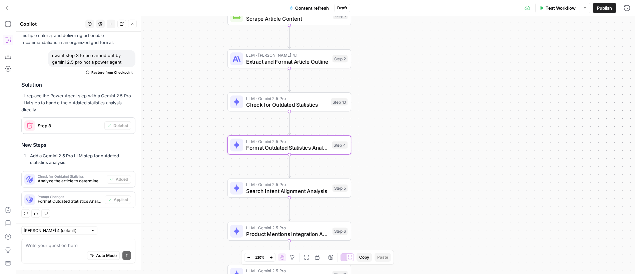
scroll to position [1742, 0]
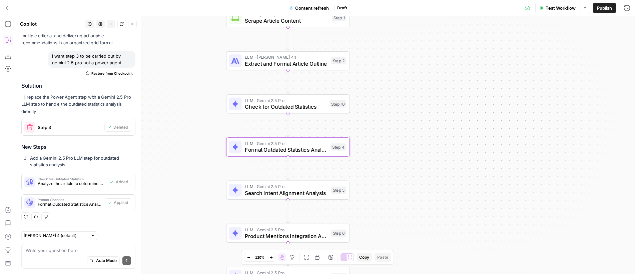
drag, startPoint x: 394, startPoint y: 80, endPoint x: 392, endPoint y: 84, distance: 4.8
click at [392, 84] on div "Workflow Set Inputs Inputs Web Page Scrape Scrape Article Content Step 1 LLM · …" at bounding box center [325, 145] width 619 height 258
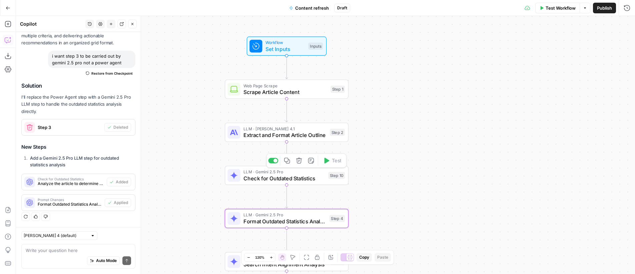
click at [276, 179] on span "Check for Outdated Statistics" at bounding box center [284, 178] width 81 height 8
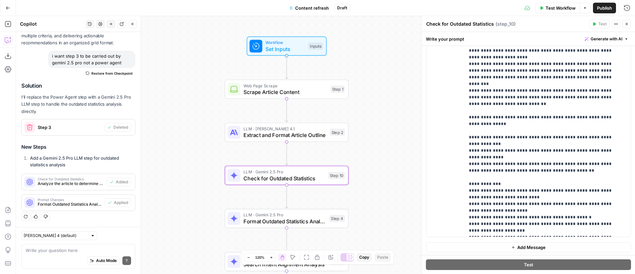
scroll to position [160, 0]
click at [626, 25] on icon "button" at bounding box center [627, 24] width 4 height 4
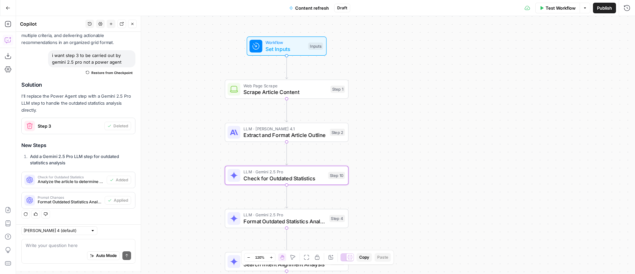
scroll to position [1742, 0]
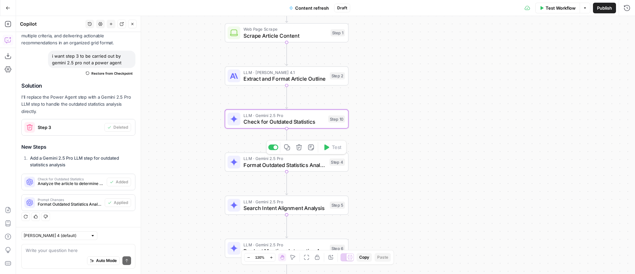
click at [309, 165] on span "Format Outdated Statistics Analysis" at bounding box center [285, 165] width 83 height 8
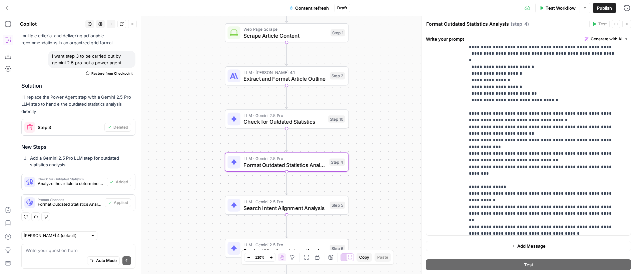
scroll to position [36, 0]
click at [301, 123] on span "Check for Outdated Statistics" at bounding box center [284, 122] width 81 height 8
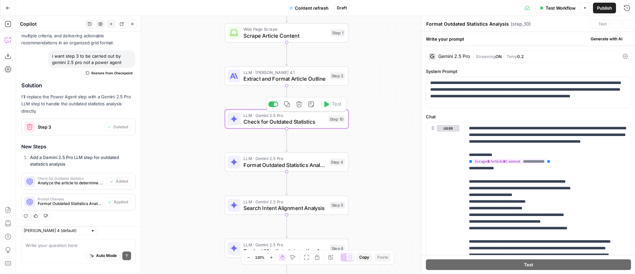
type textarea "Check for Outdated Statistics"
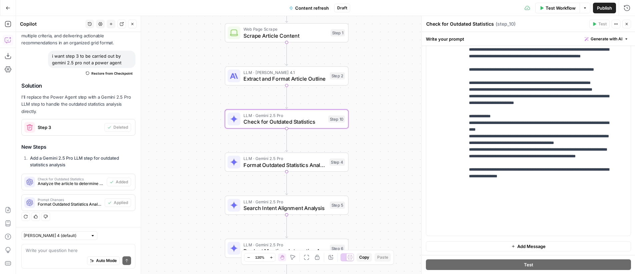
scroll to position [160, 0]
click at [302, 164] on span "Format Outdated Statistics Analysis" at bounding box center [285, 165] width 83 height 8
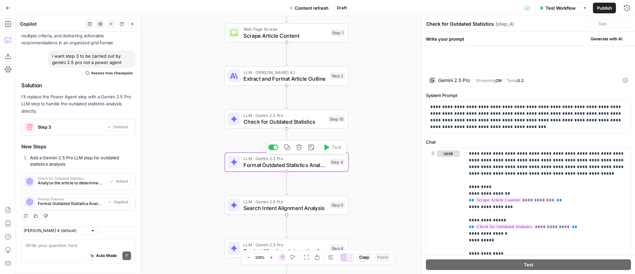
type textarea "Format Outdated Statistics Analysis"
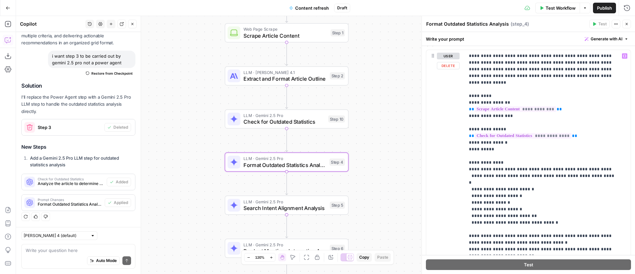
scroll to position [97, 0]
click at [72, 255] on div "Auto Mode Send" at bounding box center [78, 261] width 105 height 15
type textarea "why do we need both step 10 and step 4"
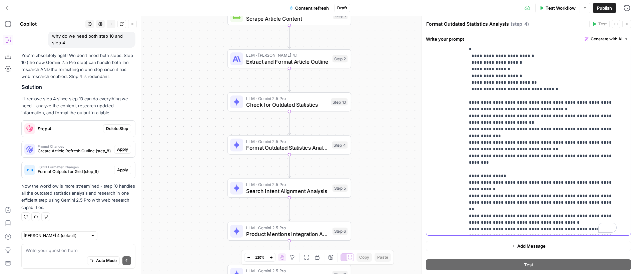
scroll to position [47, 0]
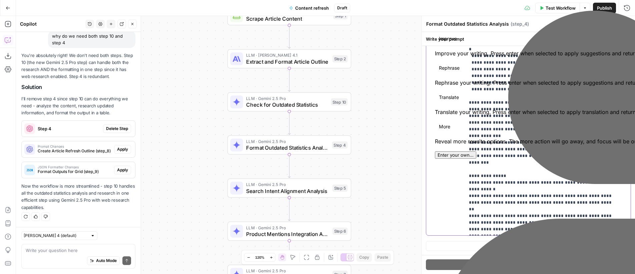
drag, startPoint x: 605, startPoint y: 203, endPoint x: 467, endPoint y: 164, distance: 144.1
click at [467, 164] on div "**********" at bounding box center [528, 153] width 213 height 242
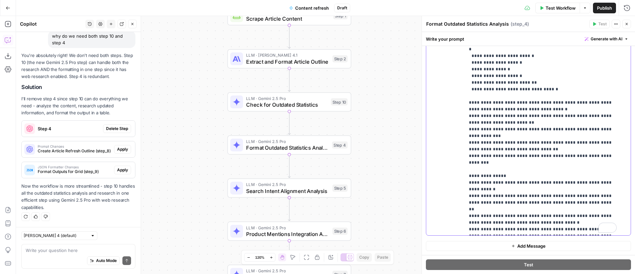
copy p "**********"
click at [109, 129] on span "Delete Step" at bounding box center [117, 129] width 22 height 6
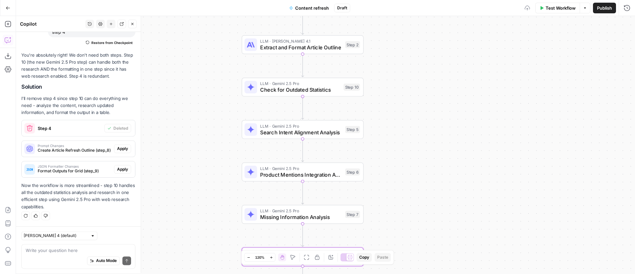
scroll to position [1933, 0]
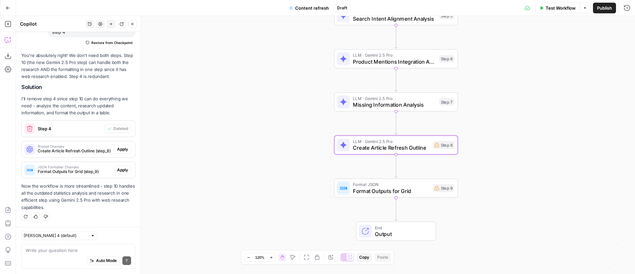
click at [120, 149] on span "Apply" at bounding box center [122, 149] width 11 height 6
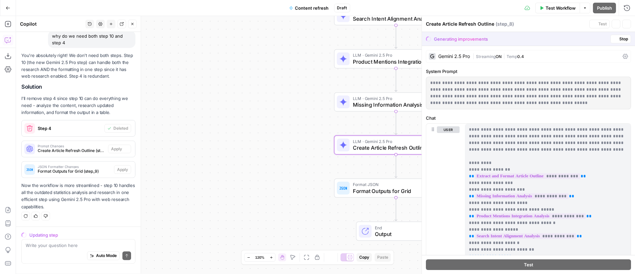
scroll to position [1901, 0]
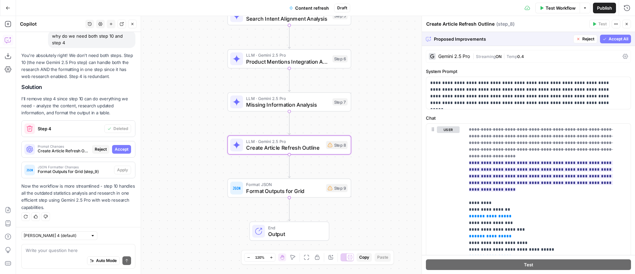
click at [117, 150] on span "Accept" at bounding box center [122, 149] width 14 height 6
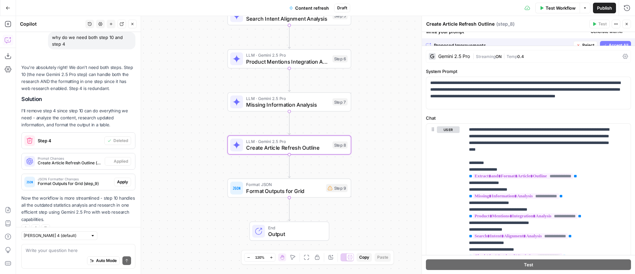
scroll to position [1933, 0]
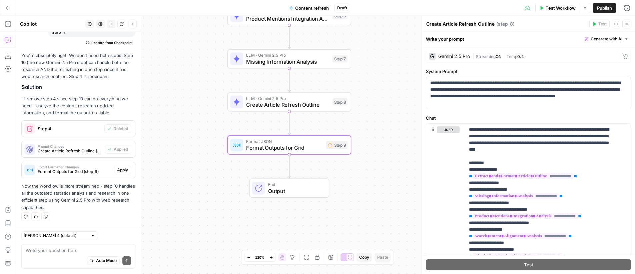
click at [118, 170] on span "Apply" at bounding box center [122, 170] width 11 height 6
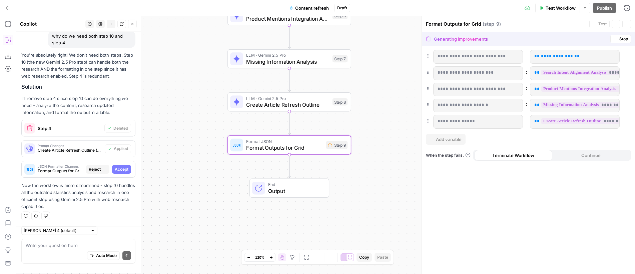
scroll to position [1901, 0]
drag, startPoint x: 117, startPoint y: 172, endPoint x: 120, endPoint y: 163, distance: 8.9
click at [117, 172] on span "Accept" at bounding box center [122, 170] width 14 height 6
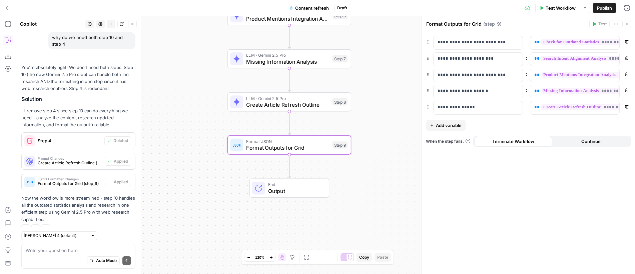
scroll to position [1933, 0]
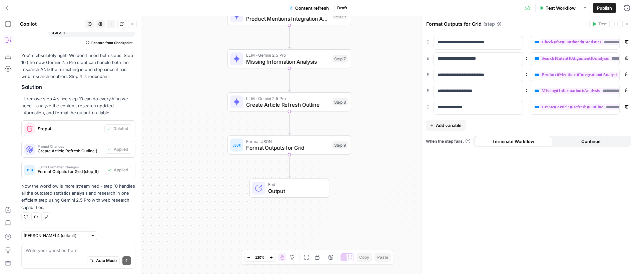
click at [629, 25] on button "Close" at bounding box center [626, 24] width 9 height 9
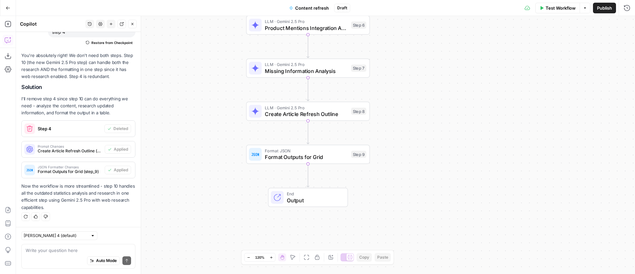
drag, startPoint x: 414, startPoint y: 111, endPoint x: 416, endPoint y: 115, distance: 4.3
click at [416, 115] on div "Workflow Set Inputs Inputs Web Page Scrape Scrape Article Content Step 1 LLM · …" at bounding box center [325, 145] width 619 height 258
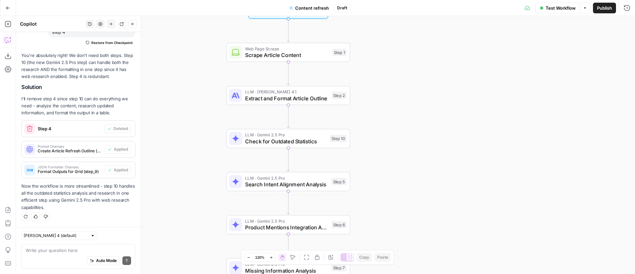
drag, startPoint x: 444, startPoint y: 111, endPoint x: 425, endPoint y: 123, distance: 21.7
click at [425, 123] on div "Workflow Set Inputs Inputs Web Page Scrape Scrape Article Content Step 1 LLM · …" at bounding box center [325, 145] width 619 height 258
click at [271, 141] on span "Check for Outdated Statistics" at bounding box center [285, 141] width 81 height 8
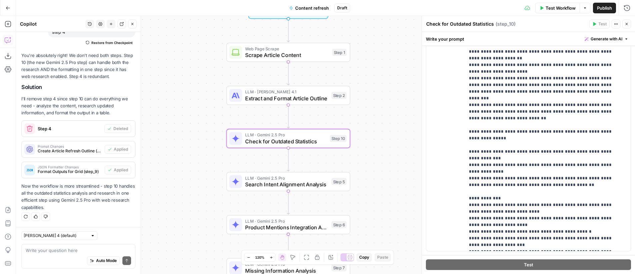
scroll to position [147, 0]
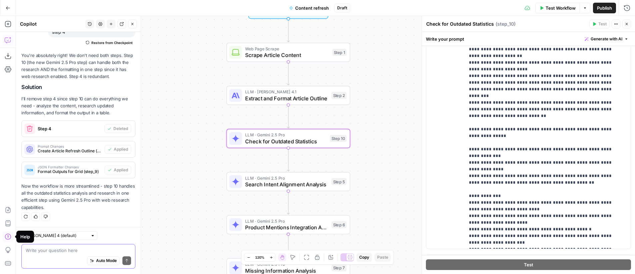
click at [55, 251] on textarea at bounding box center [78, 250] width 105 height 7
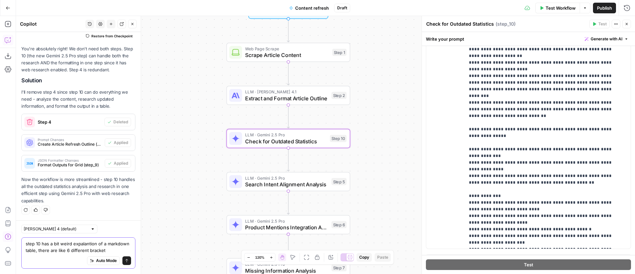
scroll to position [1947, 0]
type textarea "step 10 has a bit weird expalantion of a markdown table, there are like 6 diffe…"
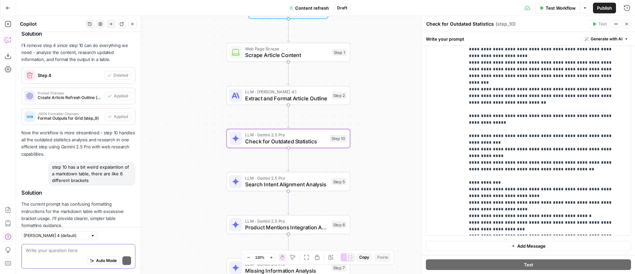
scroll to position [2025, 0]
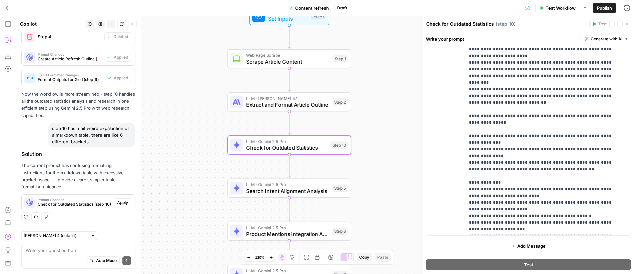
click at [75, 202] on span "Check for Outdated Statistics (step_10)" at bounding box center [75, 204] width 74 height 6
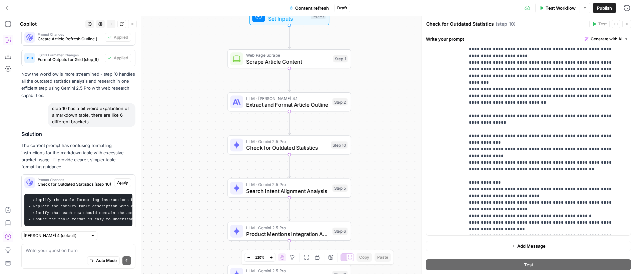
scroll to position [2068, 0]
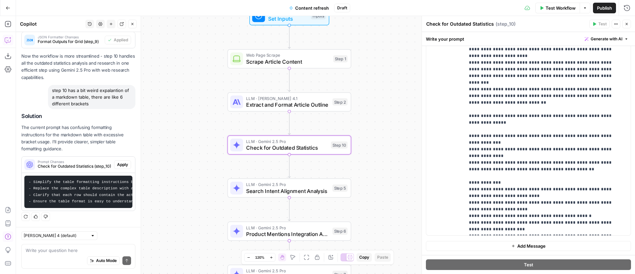
click at [117, 162] on span "Apply" at bounding box center [122, 165] width 11 height 6
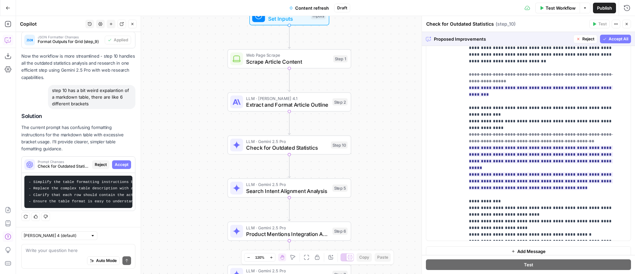
scroll to position [160, 0]
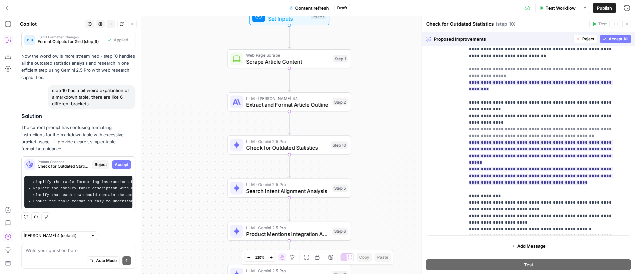
click at [613, 39] on span "Accept All" at bounding box center [619, 39] width 20 height 6
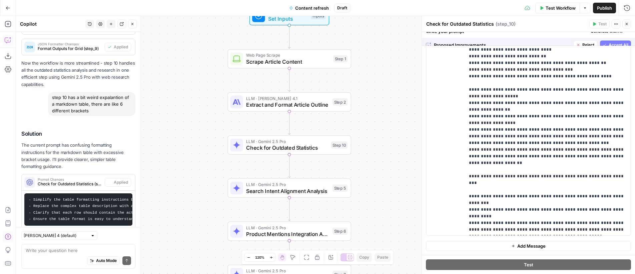
scroll to position [0, 0]
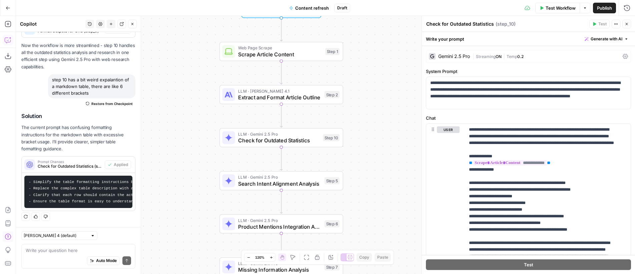
drag, startPoint x: 401, startPoint y: 115, endPoint x: 392, endPoint y: 107, distance: 11.8
click at [393, 107] on div "Workflow Set Inputs Inputs Web Page Scrape Scrape Article Content Step 1 LLM · …" at bounding box center [325, 145] width 619 height 258
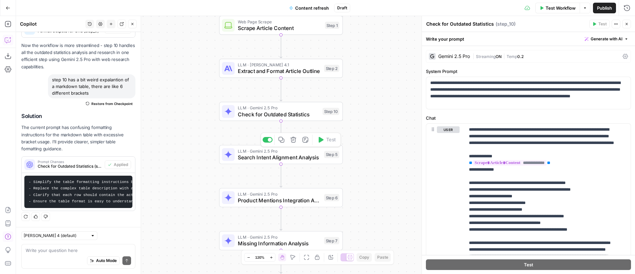
click at [292, 156] on span "Search Intent Alignment Analysis" at bounding box center [279, 157] width 83 height 8
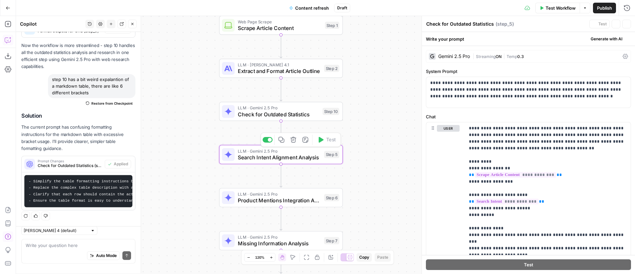
type textarea "Search Intent Alignment Analysis"
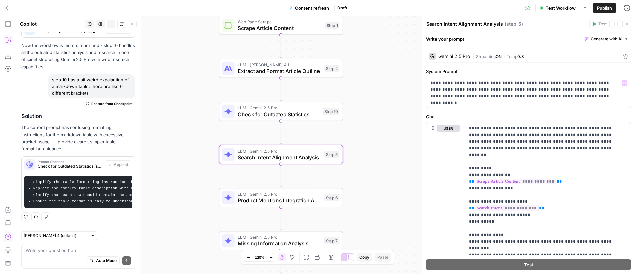
click at [468, 55] on div "Gemini 2.5 Pro" at bounding box center [454, 56] width 32 height 5
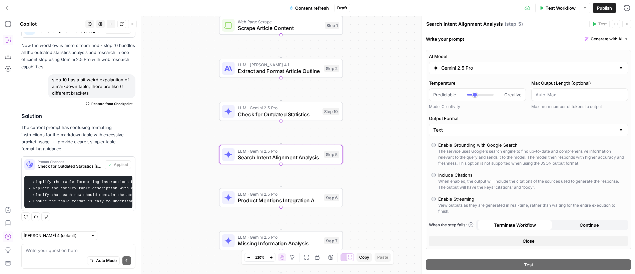
click at [470, 69] on input "Gemini 2.5 Pro" at bounding box center [528, 68] width 174 height 7
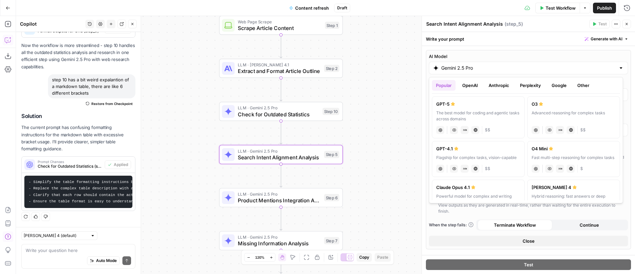
click at [474, 82] on button "OpenAI" at bounding box center [470, 85] width 24 height 11
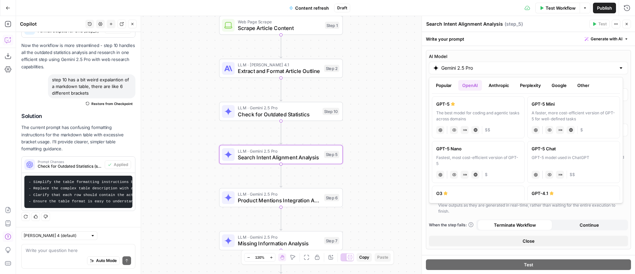
click at [505, 110] on div "The best model for coding and agentic tasks across domains" at bounding box center [478, 116] width 84 height 12
type input "GPT-5"
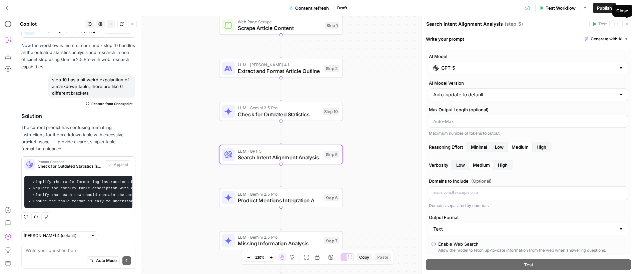
click at [627, 24] on icon "button" at bounding box center [627, 24] width 4 height 4
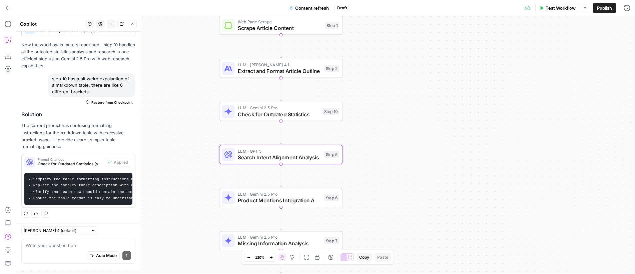
scroll to position [2079, 0]
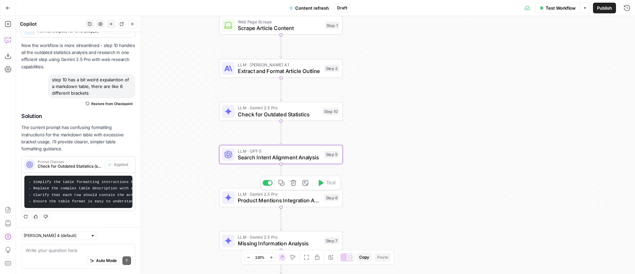
click at [303, 201] on span "Product Mentions Integration Analysis" at bounding box center [279, 200] width 83 height 8
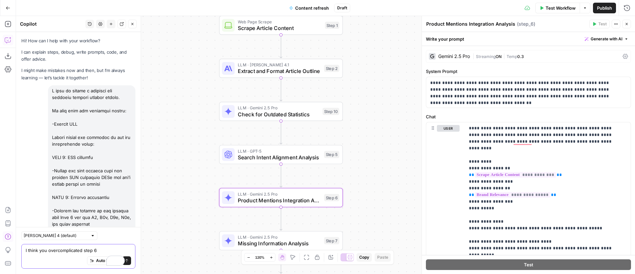
scroll to position [142, 0]
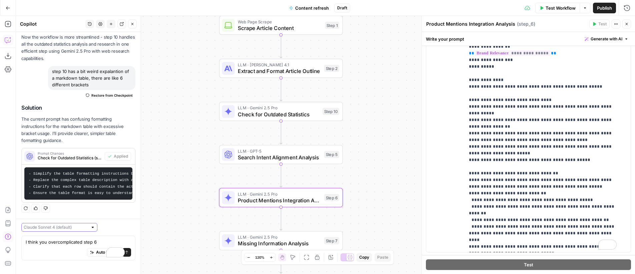
click at [67, 224] on input "text" at bounding box center [56, 227] width 64 height 7
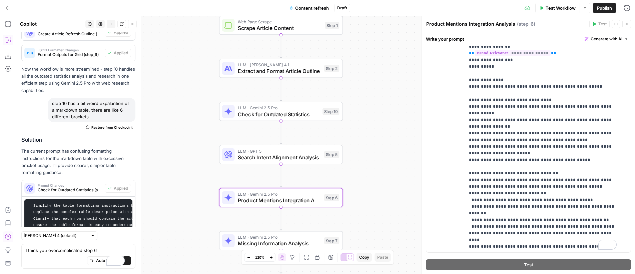
scroll to position [2092, 0]
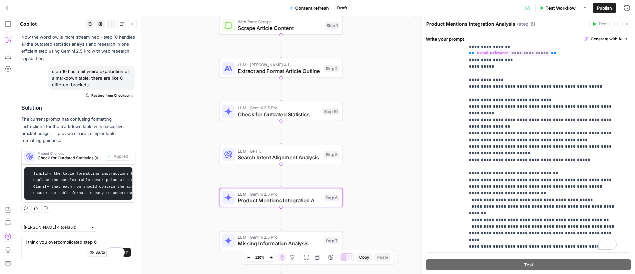
click at [73, 224] on div "[PERSON_NAME] 4 (default)" at bounding box center [59, 227] width 76 height 9
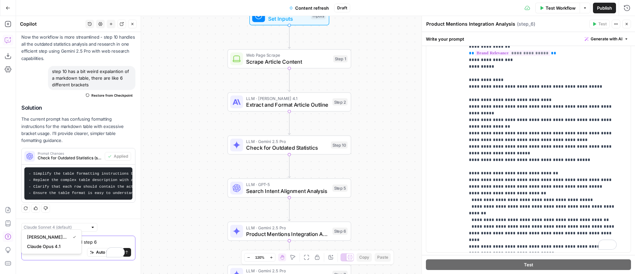
type input "[PERSON_NAME] 4 (default)"
click at [98, 239] on textarea "I think you overcomplicated step 6" at bounding box center [78, 242] width 105 height 7
click at [81, 245] on textarea "I think you overcomplicated step 6" at bounding box center [78, 242] width 105 height 7
click at [74, 246] on textarea "I think you overcomplicated step 6" at bounding box center [78, 242] width 105 height 7
paste textarea "Present your findings in a structured table with the following columns: 1. Rela…"
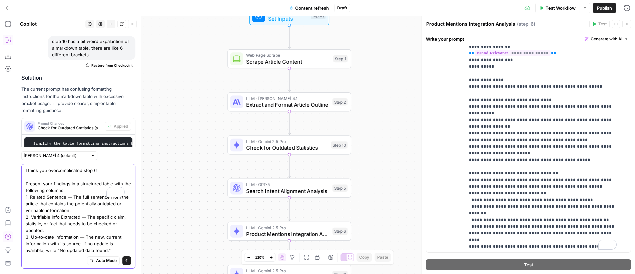
scroll to position [2159, 0]
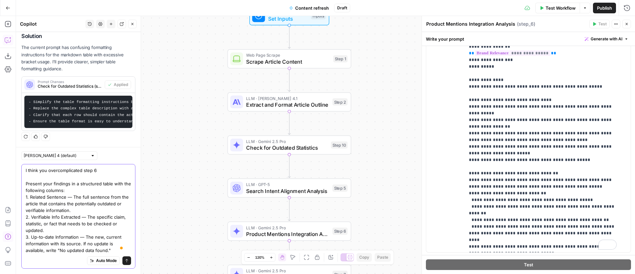
click at [42, 200] on textarea "I think you overcomplicated step 6 Present your findings in a structured table …" at bounding box center [78, 210] width 105 height 87
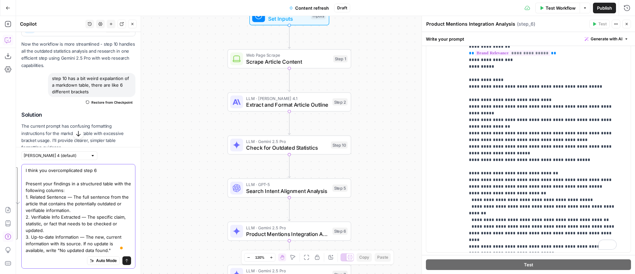
drag, startPoint x: 27, startPoint y: 183, endPoint x: 126, endPoint y: 264, distance: 127.8
click at [126, 264] on div "I think you overcomplicated step 6 Present your findings in a structured table …" at bounding box center [78, 216] width 114 height 105
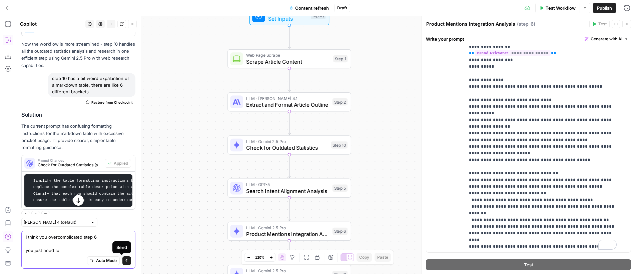
paste textarea "Analyze whether the article contains challenges and product solutions mentioned…"
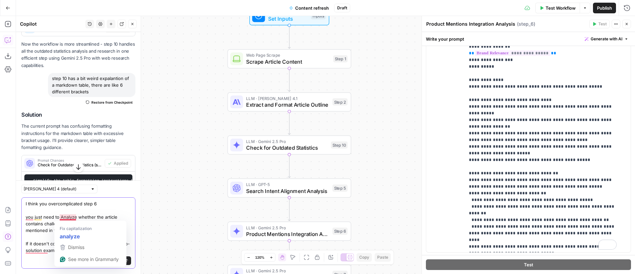
click at [62, 217] on textarea "I think you overcomplicated step 6 you just need to Analyze whether the article…" at bounding box center [78, 226] width 105 height 53
type textarea "I think you overcomplicated step 6 you just need to analyze whether the article…"
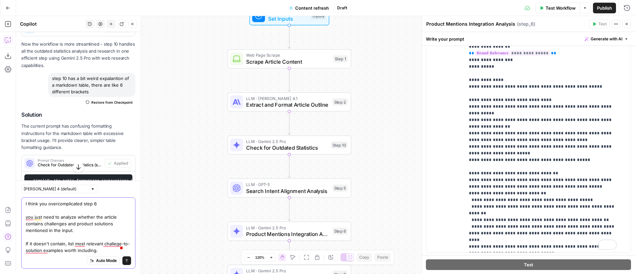
click at [54, 217] on textarea "I think you overcomplicated step 6 you just need to analyze whether the article…" at bounding box center [78, 226] width 105 height 53
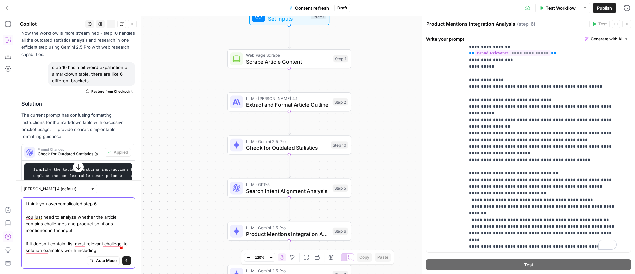
scroll to position [2067, 0]
click at [86, 229] on textarea "I think you overcomplicated step 6 you just need to analyze whether the article…" at bounding box center [78, 226] width 105 height 53
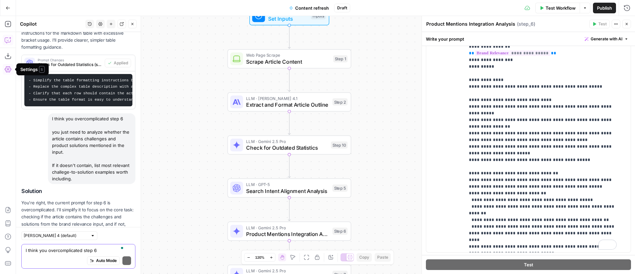
scroll to position [2225, 0]
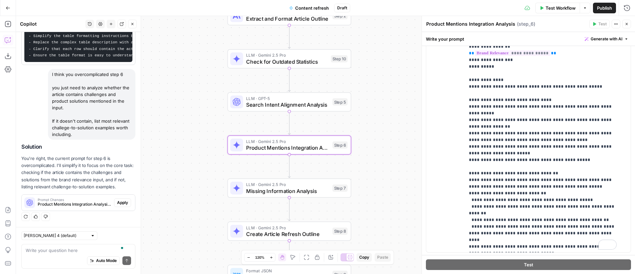
click at [119, 204] on span "Apply" at bounding box center [122, 203] width 11 height 6
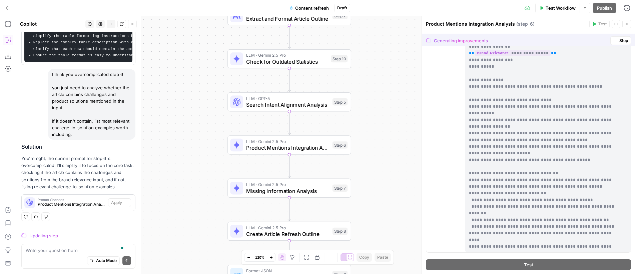
scroll to position [2183, 0]
click at [9, 71] on icon "button" at bounding box center [8, 69] width 7 height 7
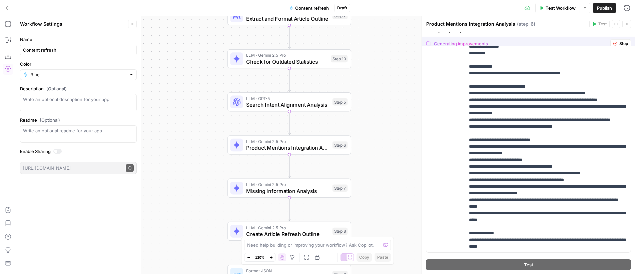
scroll to position [0, 0]
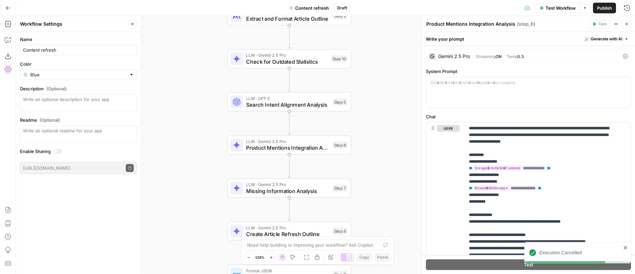
click at [9, 71] on icon "button" at bounding box center [8, 69] width 7 height 7
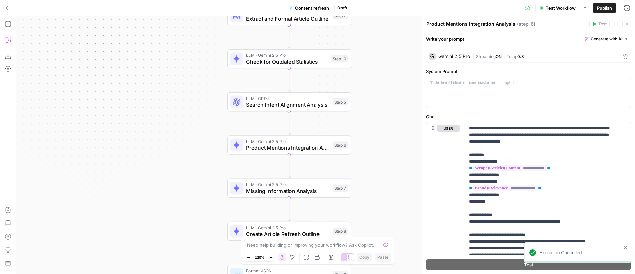
click at [9, 41] on icon "button" at bounding box center [8, 40] width 7 height 7
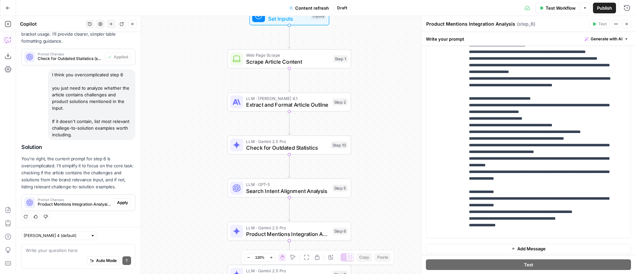
scroll to position [159, 0]
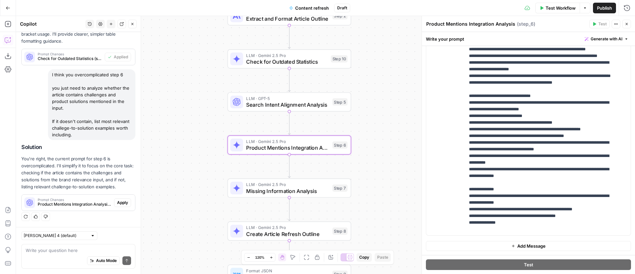
click at [117, 203] on span "Apply" at bounding box center [122, 203] width 11 height 6
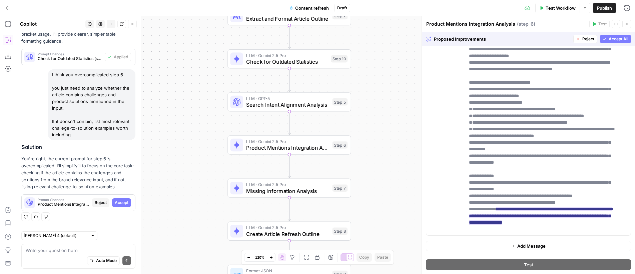
scroll to position [167, 0]
click at [609, 40] on span "Accept All" at bounding box center [619, 39] width 20 height 6
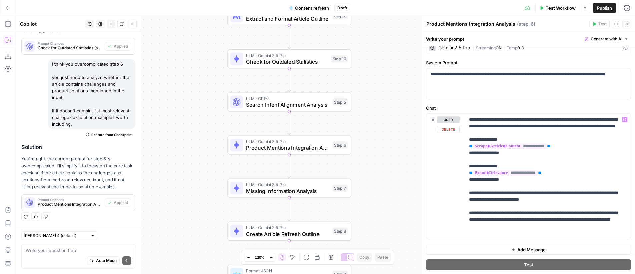
scroll to position [12, 0]
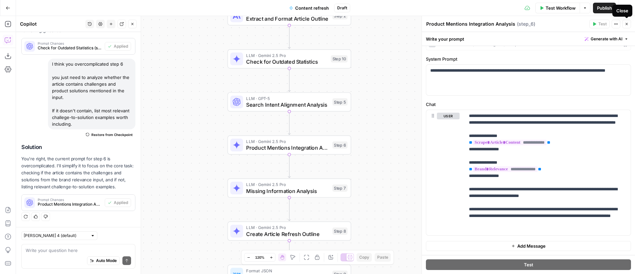
click at [628, 23] on icon "button" at bounding box center [627, 24] width 4 height 4
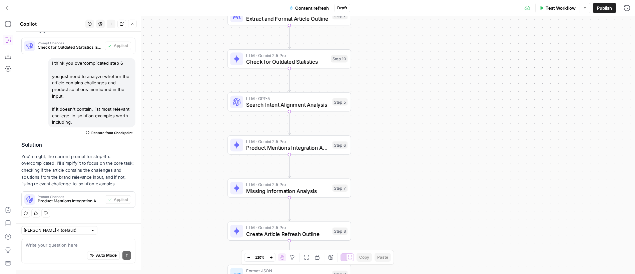
scroll to position [2193, 0]
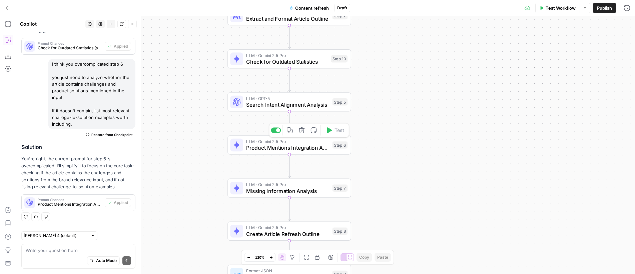
click at [284, 142] on span "LLM · Gemini 2.5 Pro" at bounding box center [287, 141] width 83 height 6
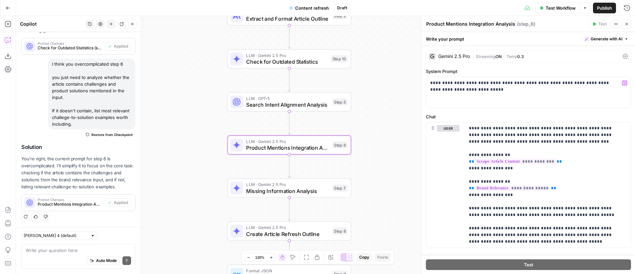
click at [463, 55] on div "Gemini 2.5 Pro" at bounding box center [454, 56] width 32 height 5
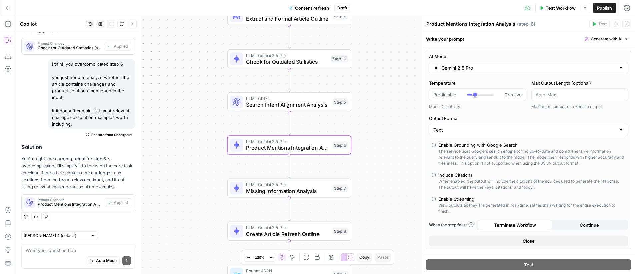
click at [473, 71] on input "Gemini 2.5 Pro" at bounding box center [528, 68] width 174 height 7
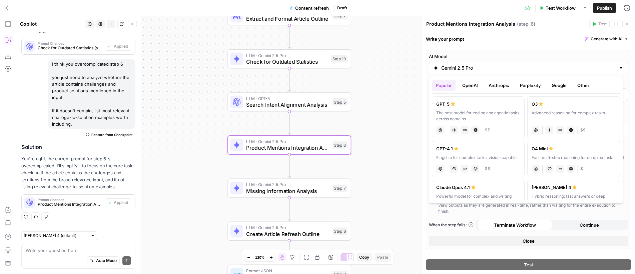
click at [472, 85] on button "OpenAI" at bounding box center [470, 85] width 24 height 11
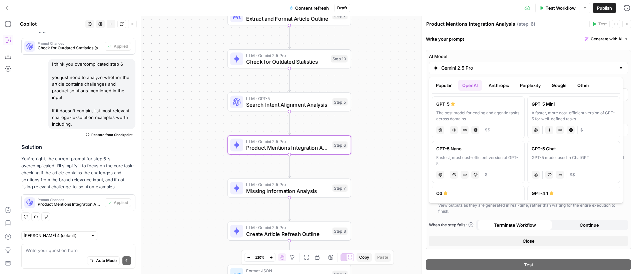
click at [554, 108] on label "GPT-5 Mini A faster, more cost-efficient version of GPT-5 for well-defined task…" at bounding box center [573, 117] width 93 height 42
type input "GPT-5 Mini"
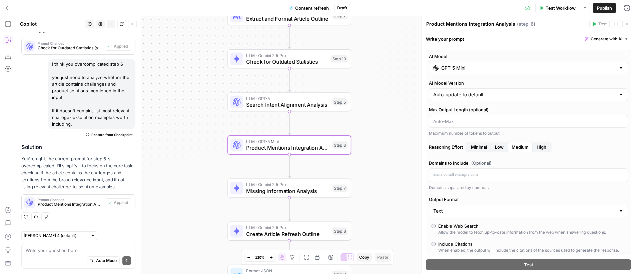
click at [488, 111] on label "Max Output Length (optional)" at bounding box center [528, 109] width 199 height 7
click at [488, 118] on input "Max Output Length (optional)" at bounding box center [528, 121] width 190 height 7
click at [485, 121] on input "Max Output Length (optional)" at bounding box center [528, 121] width 190 height 7
click at [502, 107] on label "Max Output Length (optional)" at bounding box center [528, 109] width 199 height 7
click at [502, 118] on input "Max Output Length (optional)" at bounding box center [528, 121] width 190 height 7
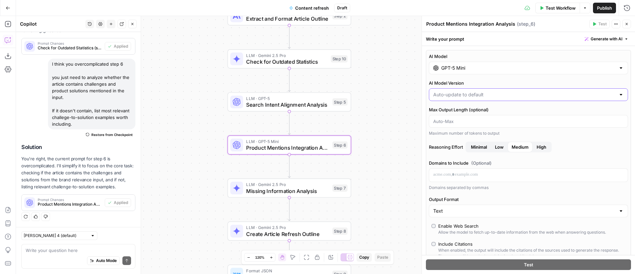
click at [492, 93] on input "AI Model Version" at bounding box center [524, 94] width 182 height 7
type input "Auto-update to default"
click at [487, 82] on label "AI Model Version" at bounding box center [528, 83] width 199 height 7
click at [487, 91] on input "Auto-update to default" at bounding box center [524, 94] width 182 height 7
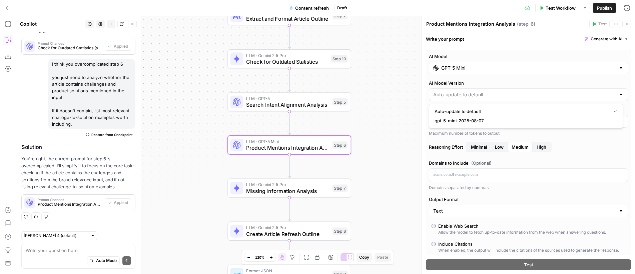
type input "Auto-update to default"
click at [487, 82] on label "AI Model Version" at bounding box center [528, 83] width 199 height 7
click at [487, 91] on input "Auto-update to default" at bounding box center [524, 94] width 182 height 7
type input "Auto-update to default"
click at [446, 153] on div "Reasoning Effort Minimal Low Medium High" at bounding box center [528, 148] width 199 height 13
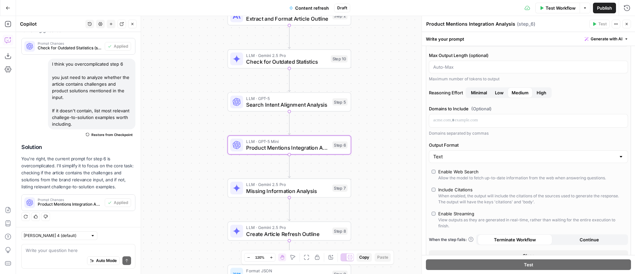
scroll to position [107, 0]
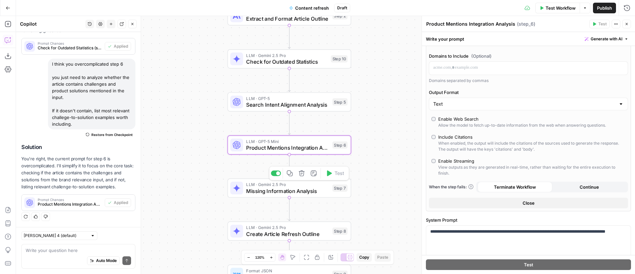
click at [313, 187] on span "Missing Information Analysis" at bounding box center [287, 191] width 83 height 8
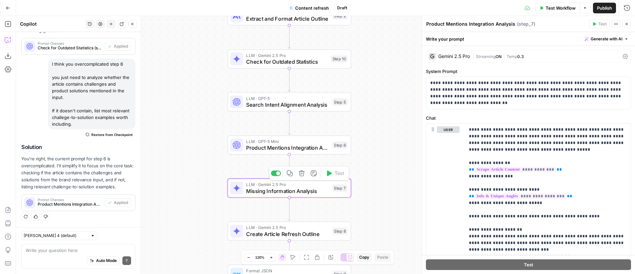
scroll to position [2193, 0]
type textarea "Missing Information Analysis"
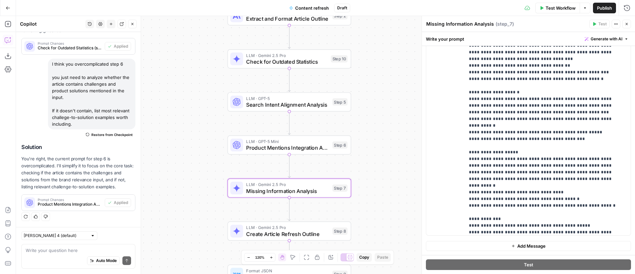
scroll to position [0, 0]
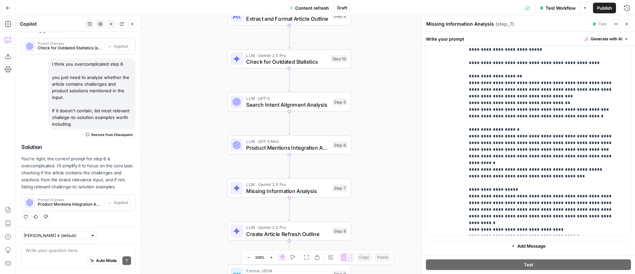
click at [55, 254] on div "Auto Mode Send" at bounding box center [78, 261] width 105 height 15
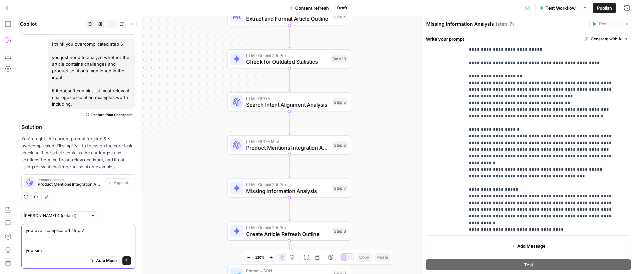
scroll to position [2213, 0]
paste textarea "Analyze whether the article covers information mentioned in the input. List all…"
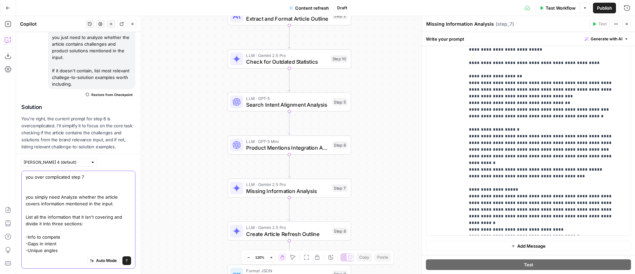
scroll to position [2266, 0]
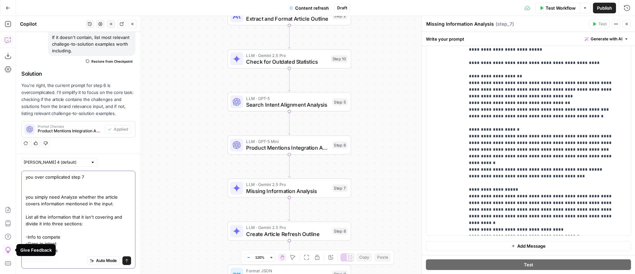
drag, startPoint x: 62, startPoint y: 197, endPoint x: 59, endPoint y: 210, distance: 13.4
click at [60, 198] on textarea "you over complicated step 7 you simply need Analyze whether the article covers …" at bounding box center [78, 214] width 105 height 80
type textarea "you over complicated step 7 you simply need to analyze whether the article cove…"
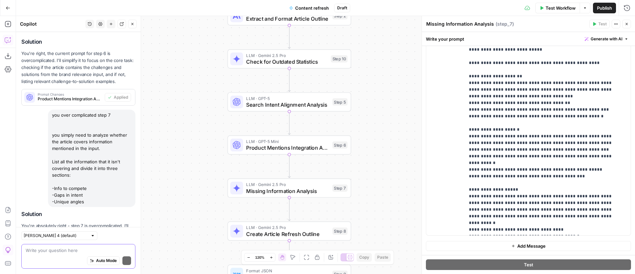
scroll to position [2358, 0]
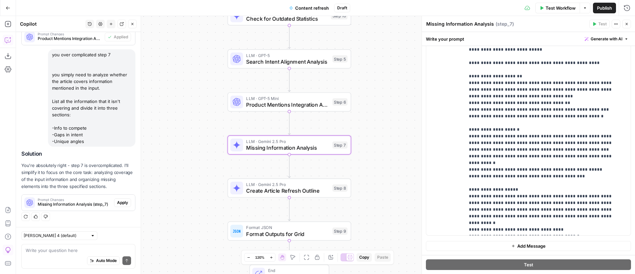
click at [118, 201] on span "Apply" at bounding box center [122, 203] width 11 height 6
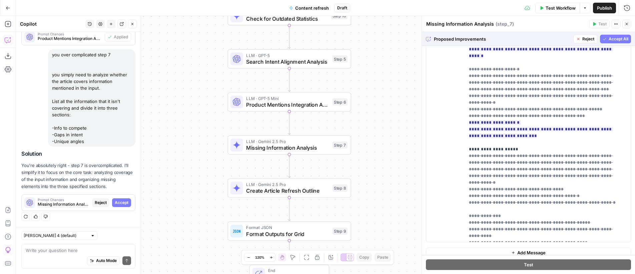
scroll to position [167, 0]
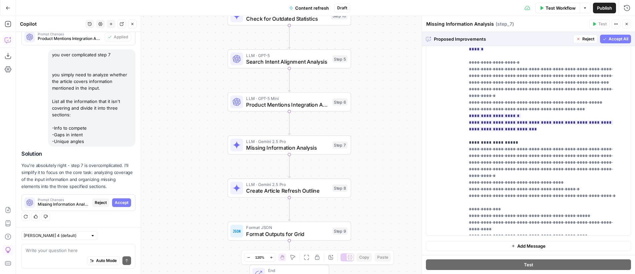
click at [611, 41] on span "Accept All" at bounding box center [619, 39] width 20 height 6
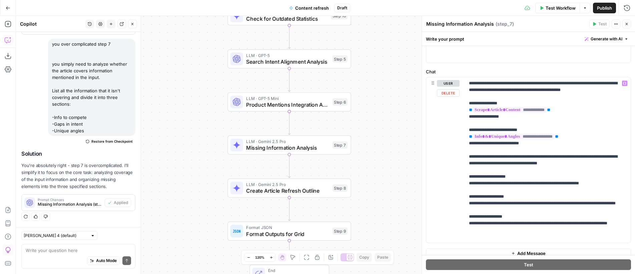
scroll to position [52, 0]
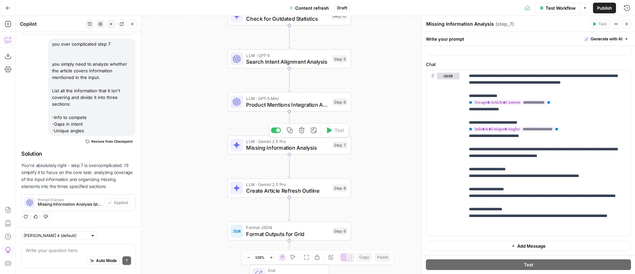
click at [317, 148] on span "Missing Information Analysis" at bounding box center [287, 148] width 83 height 8
click at [304, 146] on span "Missing Information Analysis" at bounding box center [287, 148] width 83 height 8
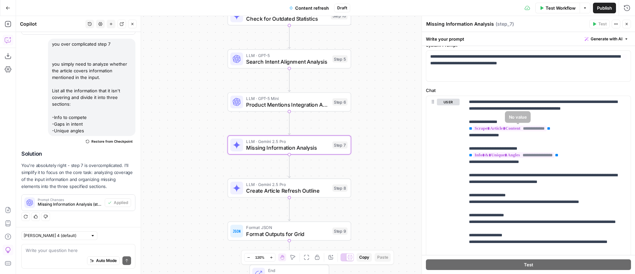
scroll to position [0, 0]
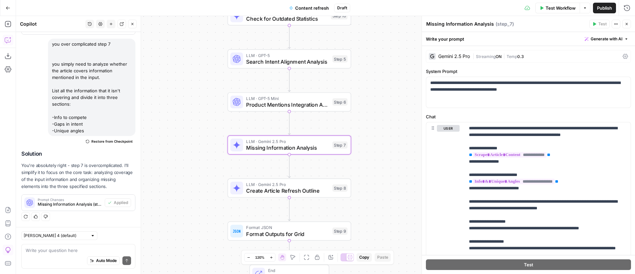
click at [470, 55] on div "Gemini 2.5 Pro" at bounding box center [454, 56] width 32 height 5
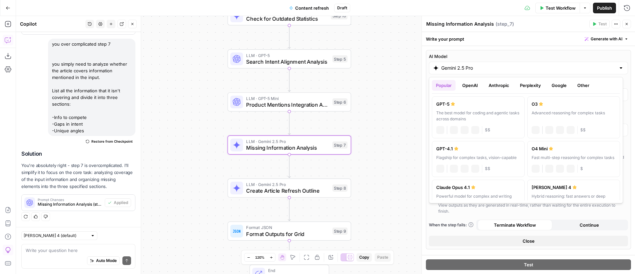
click at [488, 68] on input "Gemini 2.5 Pro" at bounding box center [528, 68] width 174 height 7
click at [497, 85] on button "Anthropic" at bounding box center [499, 85] width 29 height 11
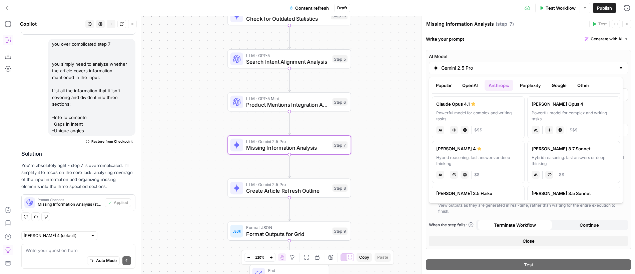
click at [488, 110] on div "Powerful model for complex and writing tasks" at bounding box center [478, 116] width 84 height 12
type input "Claude Opus 4.1"
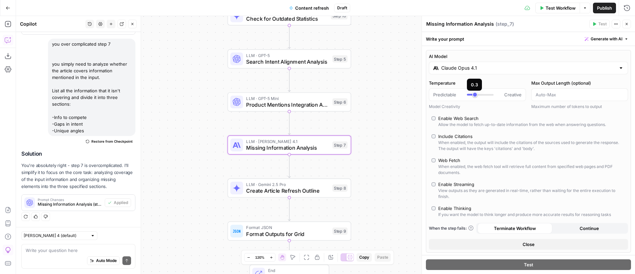
type input "*"
drag, startPoint x: 475, startPoint y: 95, endPoint x: 463, endPoint y: 95, distance: 12.0
click at [463, 95] on div "Predictable Creative" at bounding box center [477, 94] width 88 height 7
click at [625, 24] on icon "button" at bounding box center [627, 24] width 4 height 4
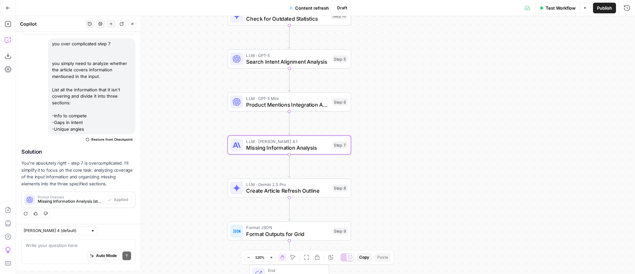
scroll to position [2369, 0]
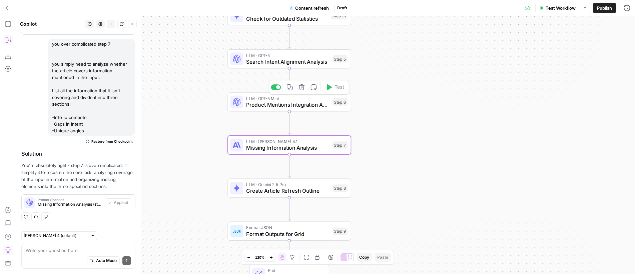
click at [308, 103] on span "Product Mentions Integration Analysis" at bounding box center [287, 105] width 83 height 8
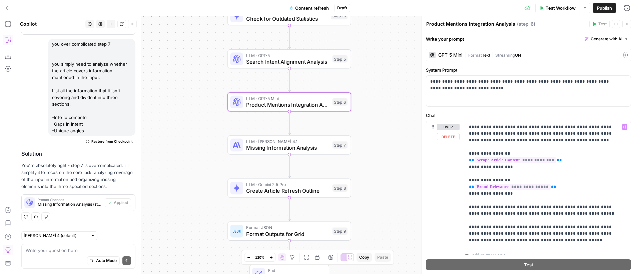
scroll to position [0, 0]
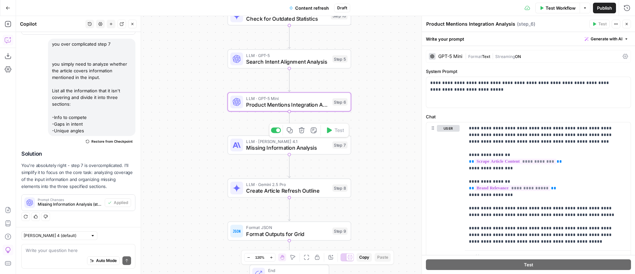
click at [312, 142] on span "LLM · [PERSON_NAME] 4.1" at bounding box center [287, 141] width 83 height 6
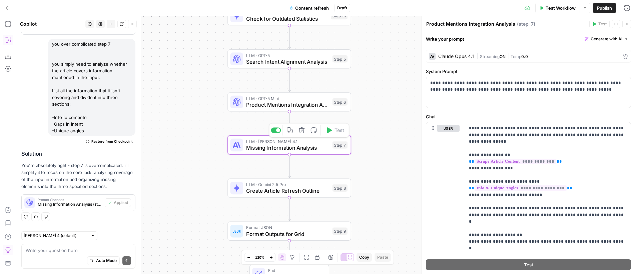
type textarea "Missing Information Analysis"
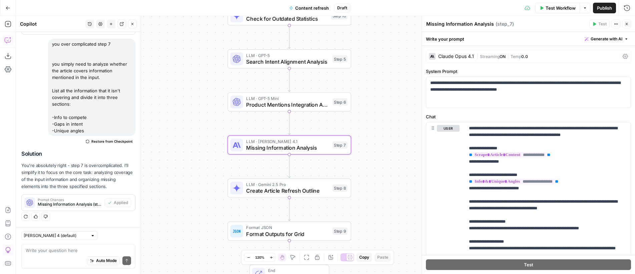
click at [461, 57] on div "Claude Opus 4.1" at bounding box center [456, 56] width 36 height 5
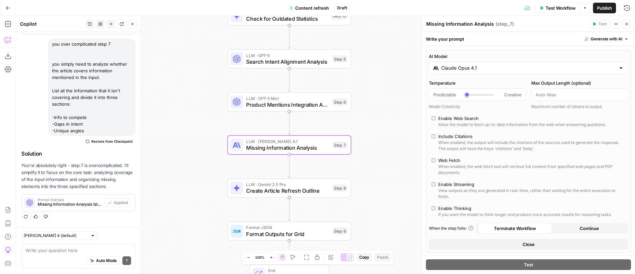
click at [389, 95] on div "Workflow Set Inputs Inputs Web Page Scrape Scrape Article Content Step 1 LLM · …" at bounding box center [325, 145] width 619 height 258
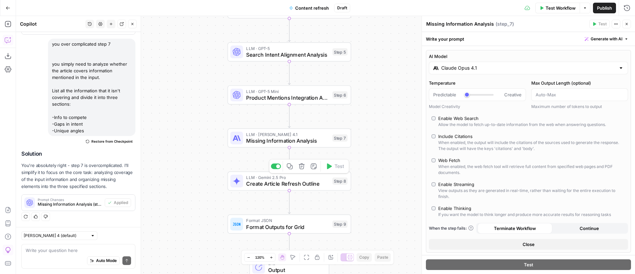
click at [308, 183] on span "Create Article Refresh Outline" at bounding box center [287, 184] width 83 height 8
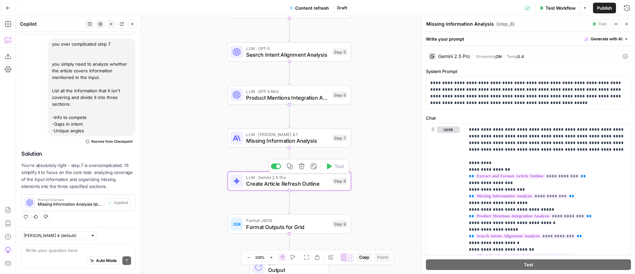
type textarea "Create Article Refresh Outline"
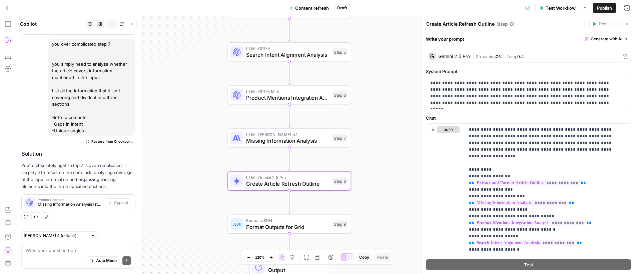
click at [486, 56] on span "Streaming" at bounding box center [486, 56] width 20 height 5
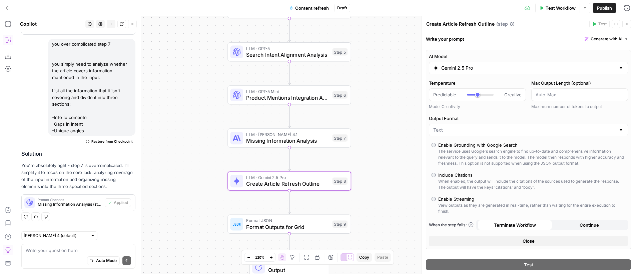
click at [480, 71] on input "Gemini 2.5 Pro" at bounding box center [528, 68] width 174 height 7
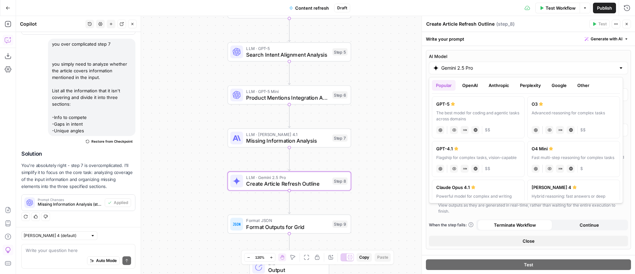
click at [474, 86] on button "OpenAI" at bounding box center [470, 85] width 24 height 11
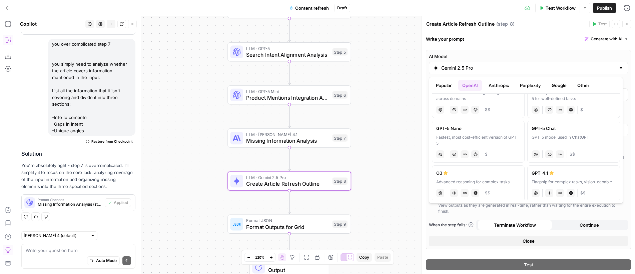
scroll to position [31, 0]
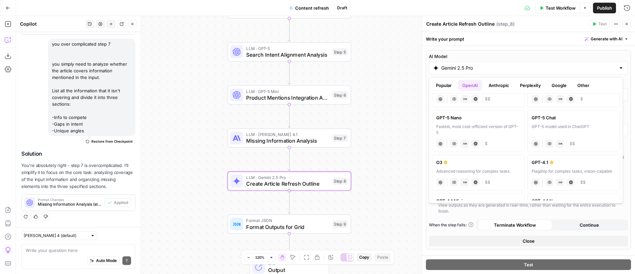
click at [565, 164] on div "GPT-4.1" at bounding box center [574, 162] width 84 height 7
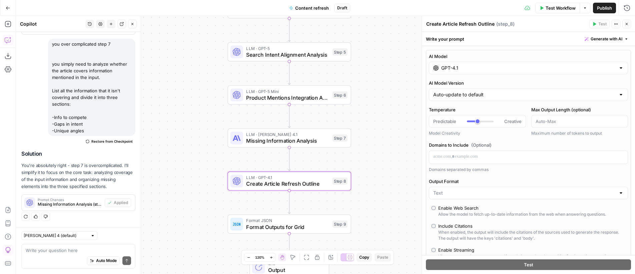
click at [465, 68] on input "GPT-4.1" at bounding box center [528, 68] width 174 height 7
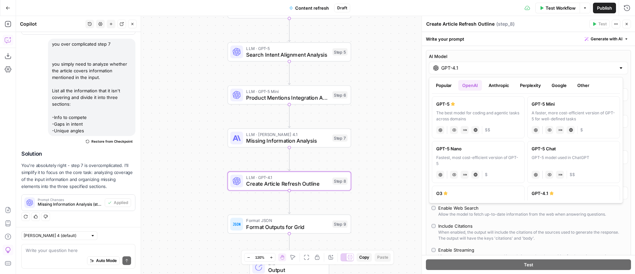
click at [501, 85] on button "Anthropic" at bounding box center [499, 85] width 29 height 11
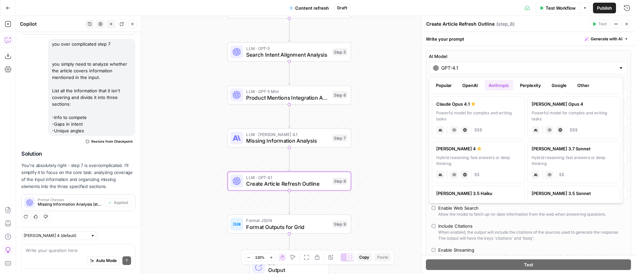
click at [484, 111] on div "Powerful model for complex and writing tasks" at bounding box center [478, 116] width 84 height 12
type input "Claude Opus 4.1"
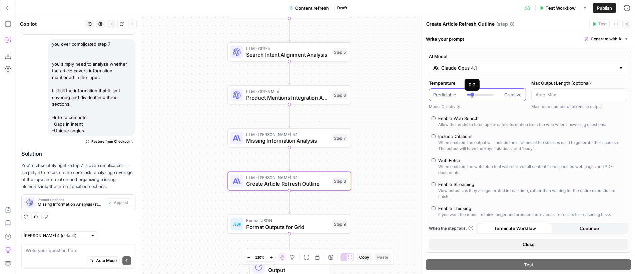
type input "***"
drag, startPoint x: 478, startPoint y: 95, endPoint x: 469, endPoint y: 96, distance: 8.7
click at [469, 96] on div at bounding box center [480, 94] width 27 height 7
click at [626, 24] on icon "button" at bounding box center [627, 24] width 4 height 4
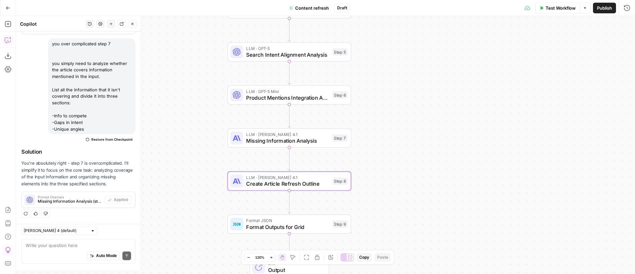
scroll to position [2369, 0]
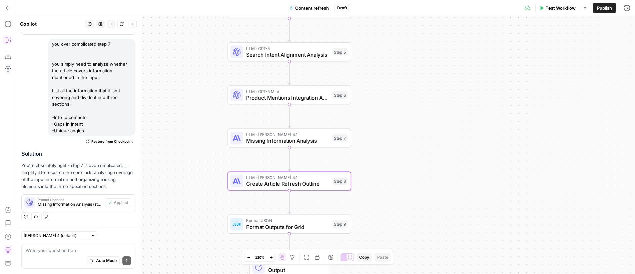
click at [309, 180] on span "Create Article Refresh Outline" at bounding box center [287, 184] width 83 height 8
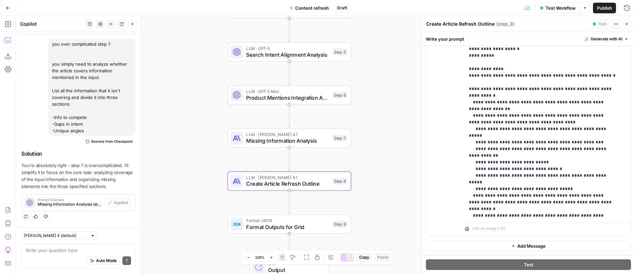
scroll to position [66, 0]
click at [474, 89] on p "**********" at bounding box center [543, 135] width 148 height 500
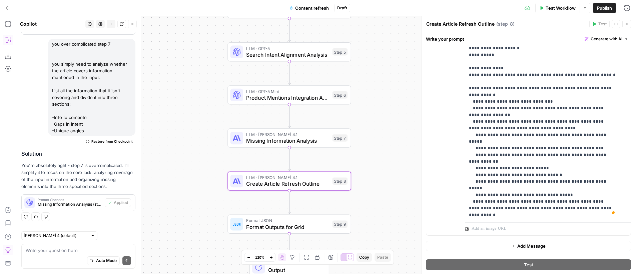
scroll to position [66, 0]
click at [479, 88] on p "**********" at bounding box center [543, 138] width 148 height 507
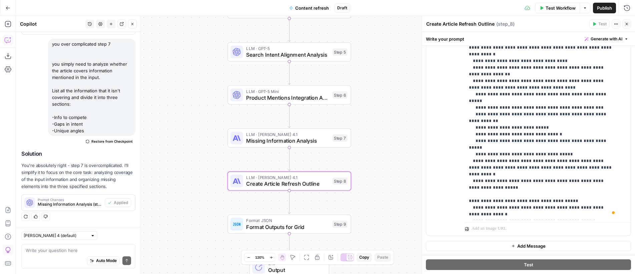
scroll to position [111, 0]
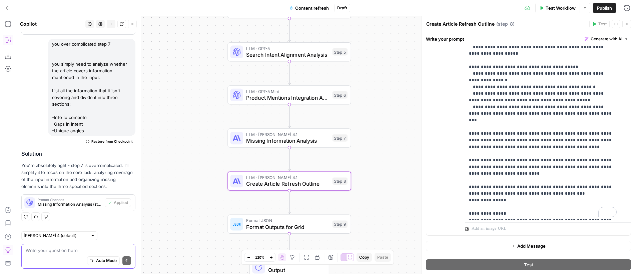
click at [79, 251] on textarea at bounding box center [78, 250] width 105 height 7
type textarea "step 8 output should be in markdown"
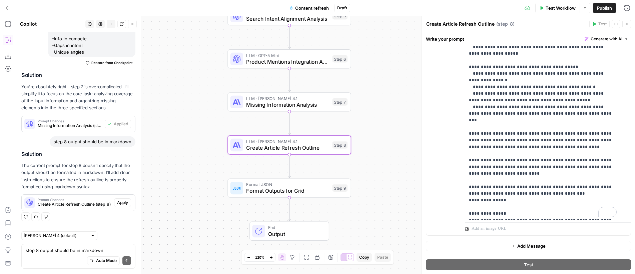
click at [122, 203] on span "Apply" at bounding box center [122, 203] width 11 height 6
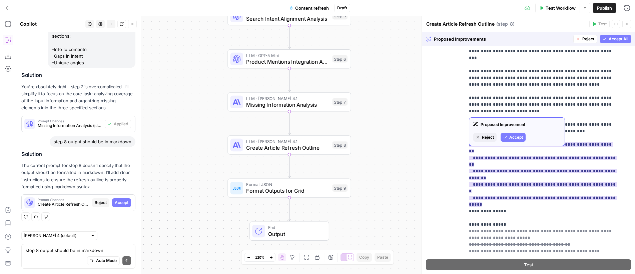
scroll to position [176, 0]
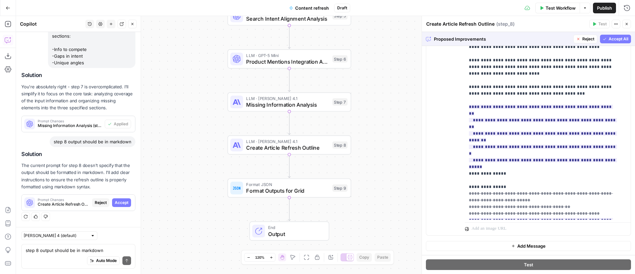
click at [613, 39] on span "Accept All" at bounding box center [619, 39] width 20 height 6
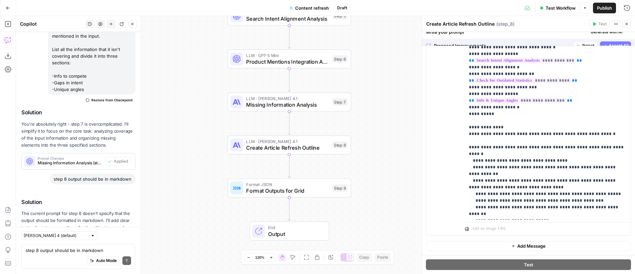
scroll to position [0, 0]
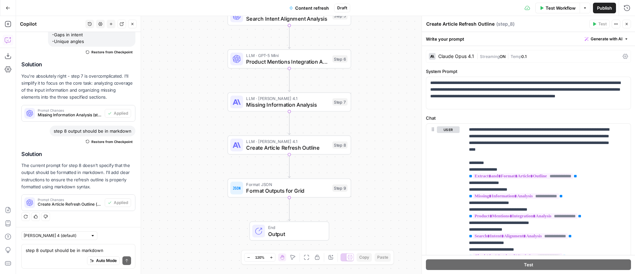
click at [628, 24] on icon "button" at bounding box center [627, 24] width 4 height 4
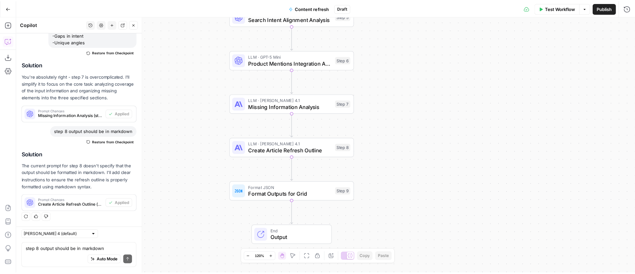
scroll to position [2465, 0]
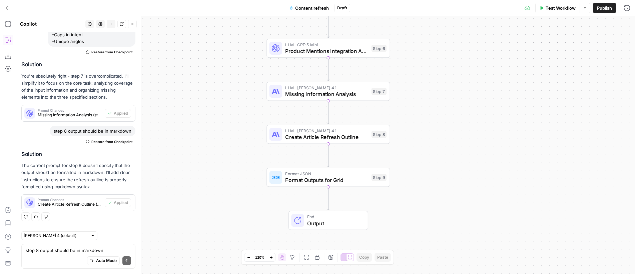
drag, startPoint x: 413, startPoint y: 133, endPoint x: 452, endPoint y: 122, distance: 40.5
click at [452, 122] on div "Workflow Set Inputs Inputs Web Page Scrape Scrape Article Content Step 1 LLM · …" at bounding box center [325, 145] width 619 height 258
click at [302, 180] on span "Format Outputs for Grid" at bounding box center [326, 180] width 83 height 8
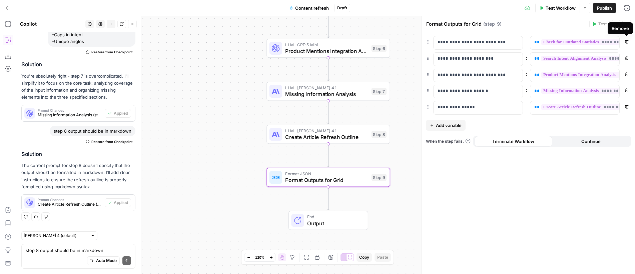
click at [626, 24] on div "Remove" at bounding box center [620, 28] width 25 height 12
drag, startPoint x: 626, startPoint y: 22, endPoint x: 421, endPoint y: 81, distance: 213.4
click at [626, 22] on icon "button" at bounding box center [627, 24] width 4 height 4
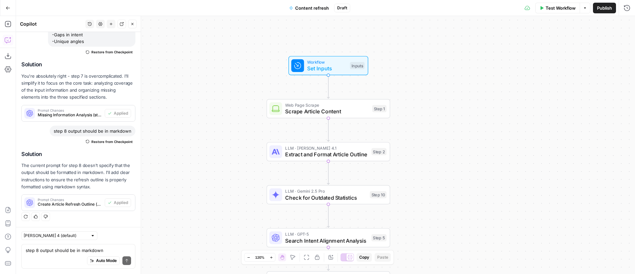
click at [600, 7] on span "Publish" at bounding box center [604, 8] width 15 height 7
click at [470, 72] on div "Workflow Set Inputs Inputs Web Page Scrape Scrape Article Content Step 1 LLM · …" at bounding box center [325, 145] width 619 height 258
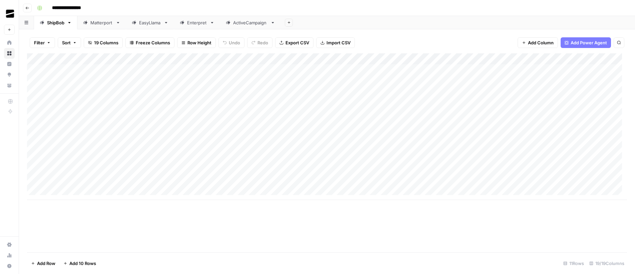
click at [106, 25] on div "Matterport" at bounding box center [101, 22] width 23 height 7
click at [361, 233] on div "Add Column" at bounding box center [327, 152] width 600 height 199
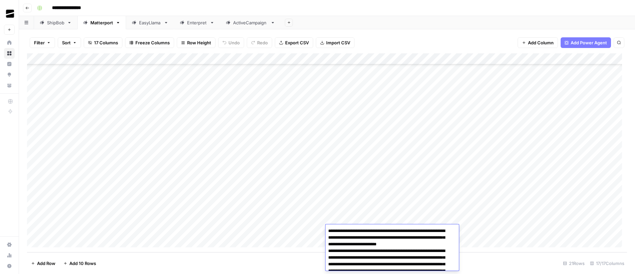
scroll to position [32, 0]
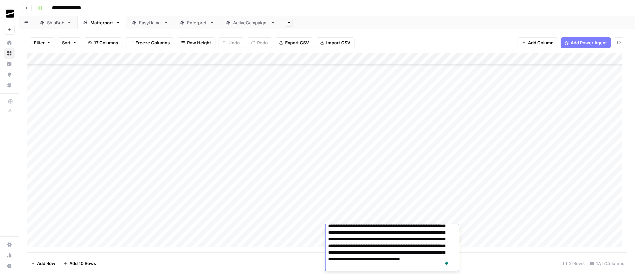
click at [302, 232] on div "Add Column" at bounding box center [327, 152] width 600 height 199
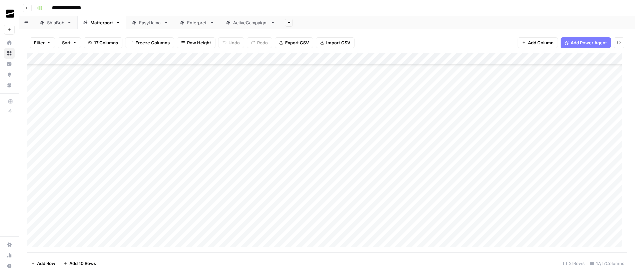
click at [349, 233] on div "Add Column" at bounding box center [327, 152] width 600 height 199
click at [309, 230] on div "Add Column" at bounding box center [327, 152] width 600 height 199
click at [107, 218] on div "Add Column" at bounding box center [327, 152] width 600 height 199
click at [108, 218] on div "Add Column" at bounding box center [327, 152] width 600 height 199
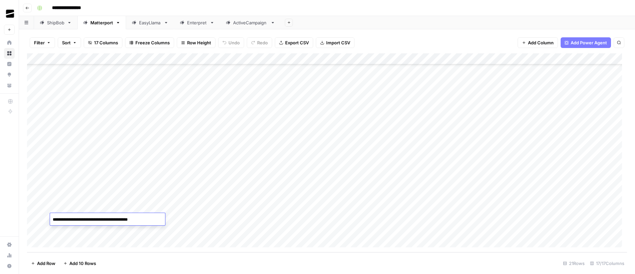
click at [208, 218] on div "Add Column" at bounding box center [327, 152] width 600 height 199
click at [393, 219] on div "Add Column" at bounding box center [327, 152] width 600 height 199
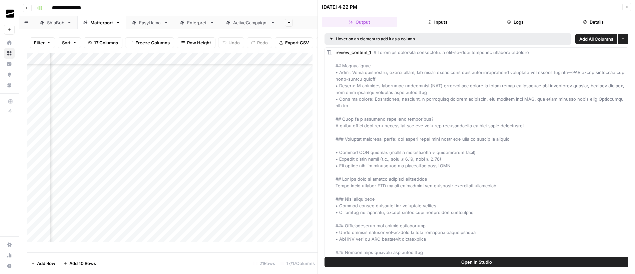
click at [626, 7] on icon "button" at bounding box center [627, 7] width 2 height 2
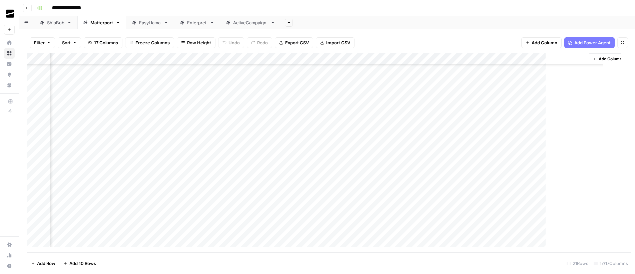
scroll to position [66, 574]
click at [467, 219] on div "Add Column" at bounding box center [327, 152] width 600 height 199
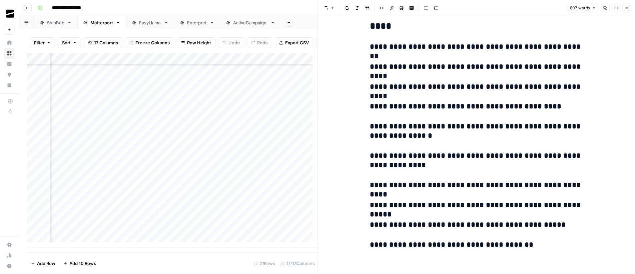
scroll to position [1324, 0]
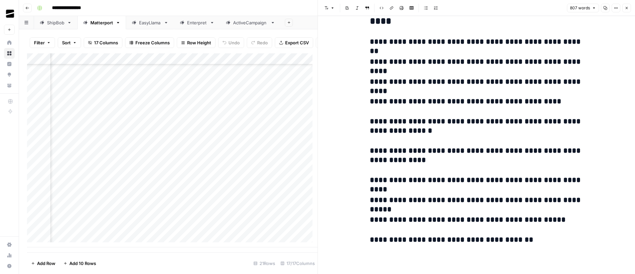
click at [626, 8] on icon "button" at bounding box center [627, 8] width 4 height 4
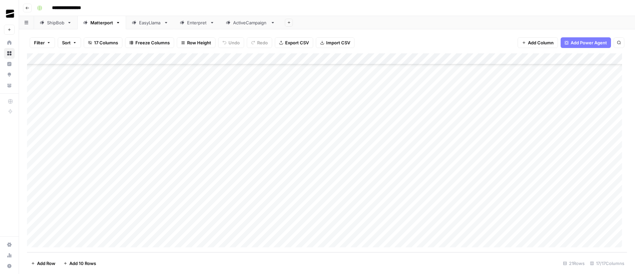
scroll to position [66, 0]
click at [116, 220] on div "Add Column" at bounding box center [327, 152] width 600 height 199
click at [193, 219] on div "Add Column" at bounding box center [327, 152] width 600 height 199
drag, startPoint x: 154, startPoint y: 219, endPoint x: 402, endPoint y: 220, distance: 247.8
click at [402, 220] on div "Add Column" at bounding box center [327, 152] width 600 height 199
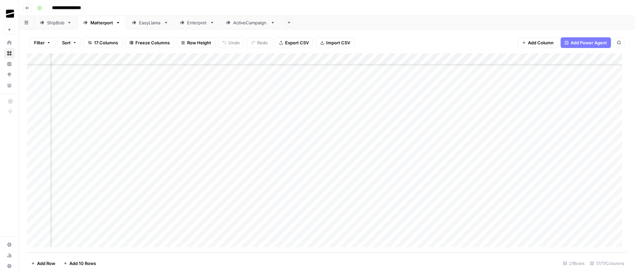
scroll to position [66, 374]
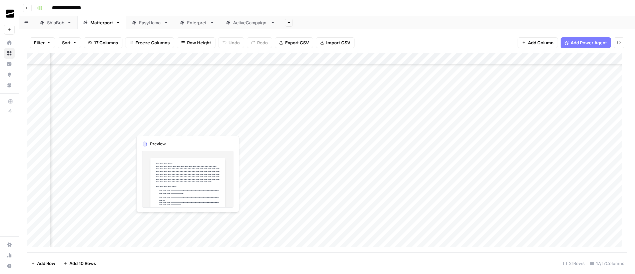
click at [160, 220] on div "Add Column" at bounding box center [327, 152] width 600 height 199
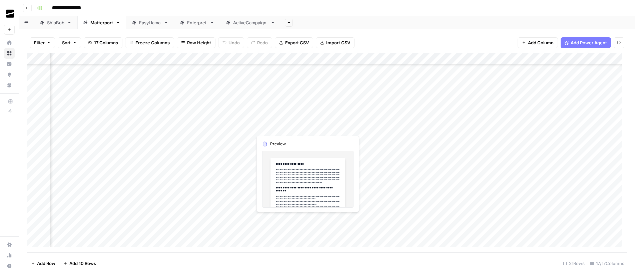
click at [267, 219] on div "Add Column" at bounding box center [327, 152] width 600 height 199
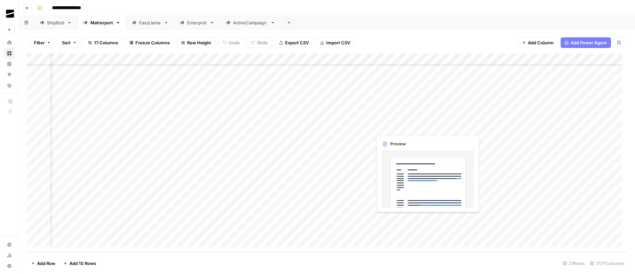
click at [387, 221] on div "Add Column" at bounding box center [327, 152] width 600 height 199
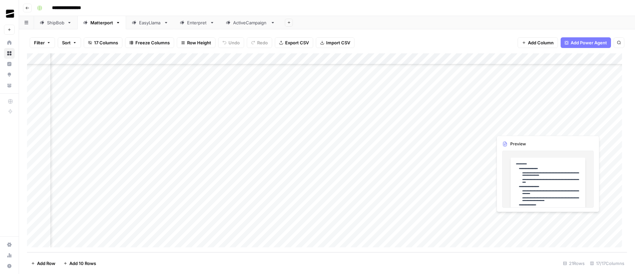
click at [515, 220] on div "Add Column" at bounding box center [327, 152] width 600 height 199
click at [472, 218] on div "Add Column" at bounding box center [327, 152] width 600 height 199
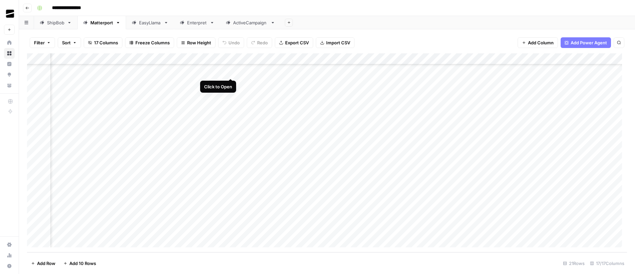
click at [231, 72] on div "Add Column" at bounding box center [327, 152] width 600 height 199
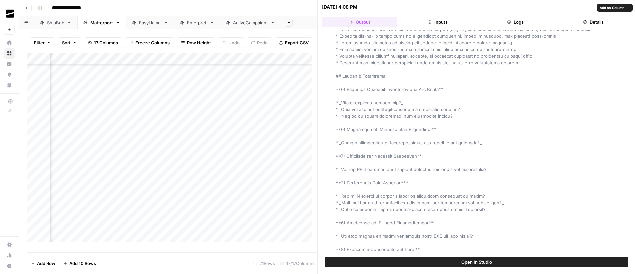
scroll to position [111, 0]
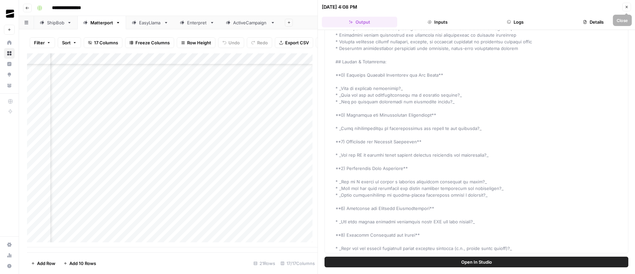
click at [626, 8] on icon "button" at bounding box center [627, 7] width 4 height 4
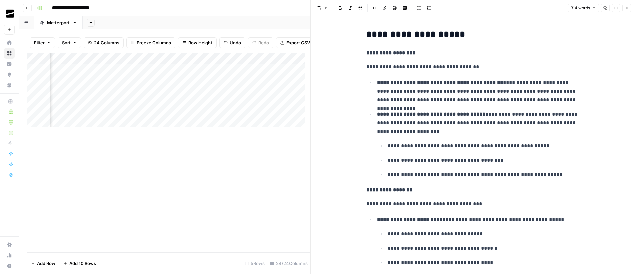
click at [626, 8] on icon "button" at bounding box center [627, 8] width 4 height 4
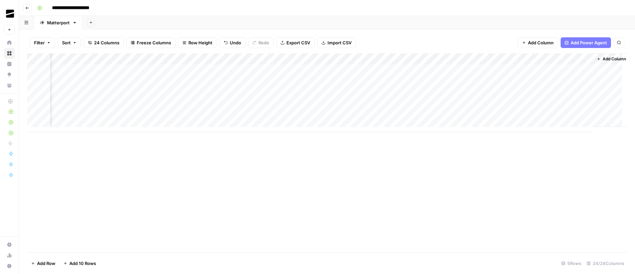
scroll to position [0, 974]
click at [579, 70] on div "Add Column" at bounding box center [327, 92] width 600 height 79
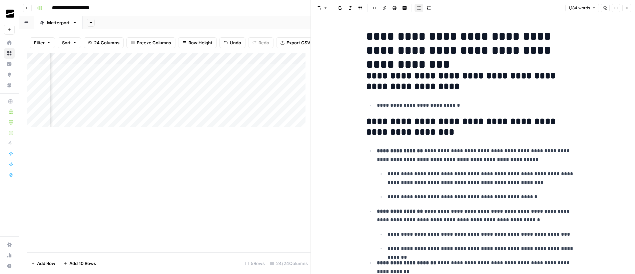
click at [626, 9] on icon "button" at bounding box center [627, 8] width 4 height 4
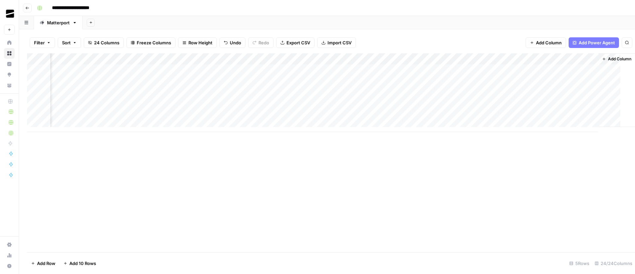
scroll to position [0, 966]
click at [279, 60] on div "Add Column" at bounding box center [327, 92] width 600 height 79
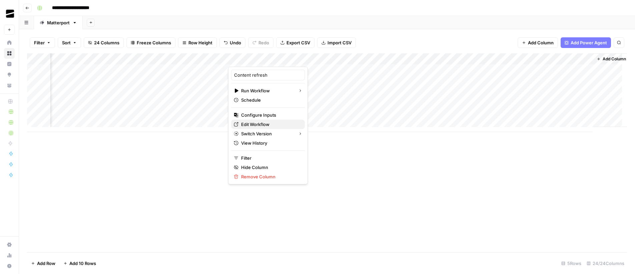
click at [269, 124] on span "Edit Workflow" at bounding box center [270, 124] width 58 height 7
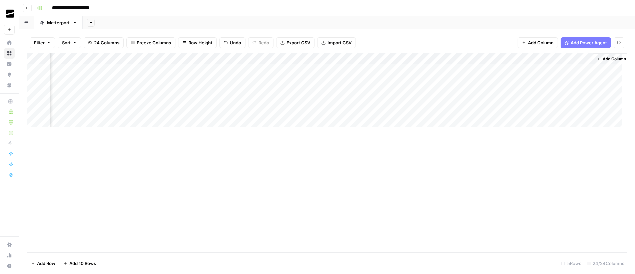
scroll to position [0, 974]
click at [603, 57] on span "Add Column" at bounding box center [611, 59] width 23 height 6
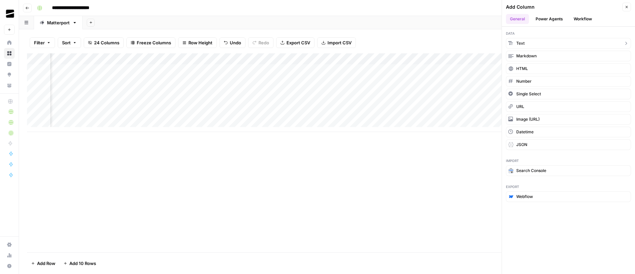
click at [563, 42] on button "Text" at bounding box center [568, 43] width 125 height 11
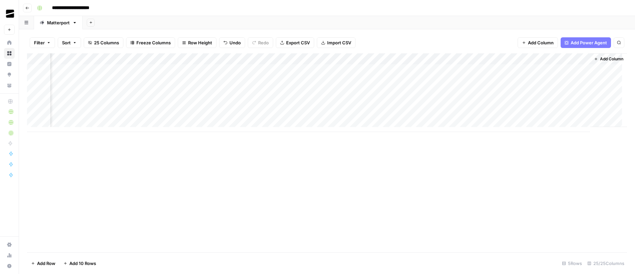
scroll to position [0, 1070]
click at [541, 59] on div "Add Column" at bounding box center [327, 92] width 600 height 79
click at [523, 75] on input "New Column" at bounding box center [529, 75] width 68 height 7
type input "Notes"
click at [509, 67] on div "Add Column" at bounding box center [327, 92] width 600 height 79
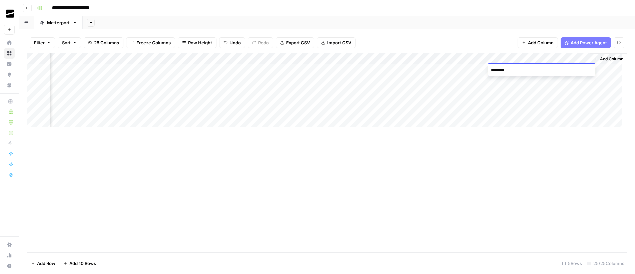
type textarea "*********"
click at [263, 72] on div "Add Column" at bounding box center [327, 92] width 600 height 79
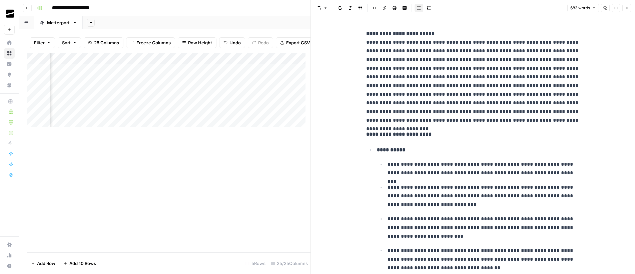
click at [627, 8] on icon "button" at bounding box center [627, 8] width 4 height 4
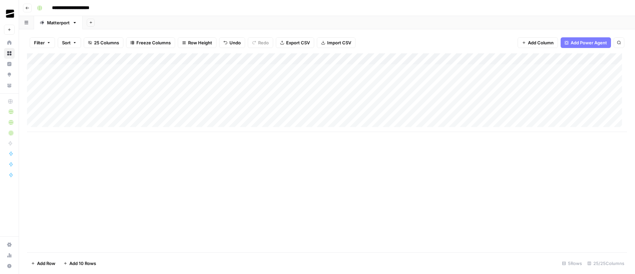
drag, startPoint x: 121, startPoint y: 71, endPoint x: 424, endPoint y: 69, distance: 302.6
click at [424, 69] on div "Add Column" at bounding box center [327, 92] width 600 height 79
click at [36, 70] on div "Add Column" at bounding box center [327, 92] width 600 height 79
click at [35, 82] on div "Add Column" at bounding box center [327, 92] width 600 height 79
click at [71, 80] on div "Add Column" at bounding box center [327, 92] width 600 height 79
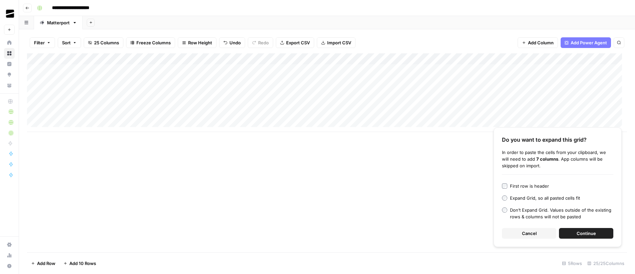
click at [535, 233] on span "Cancel" at bounding box center [529, 233] width 15 height 7
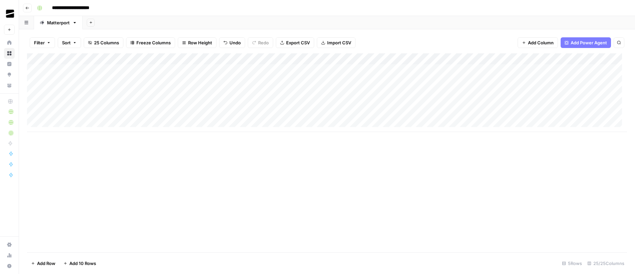
drag, startPoint x: 169, startPoint y: 70, endPoint x: 418, endPoint y: 69, distance: 248.2
click at [418, 69] on div "Add Column" at bounding box center [327, 92] width 600 height 79
click at [117, 82] on div "Add Column" at bounding box center [327, 92] width 600 height 79
click at [117, 94] on div "Add Column" at bounding box center [327, 92] width 600 height 79
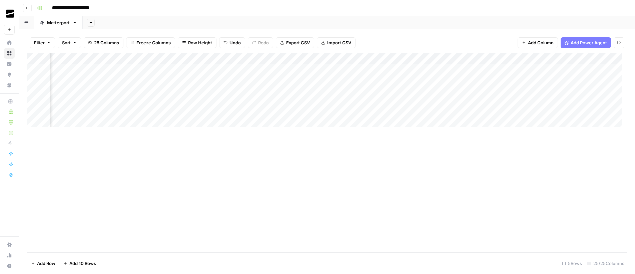
click at [255, 69] on div "Add Column" at bounding box center [327, 92] width 600 height 79
drag, startPoint x: 284, startPoint y: 75, endPoint x: 283, endPoint y: 93, distance: 18.7
click at [283, 93] on div "Add Column" at bounding box center [327, 92] width 600 height 79
click at [367, 71] on div "Add Column" at bounding box center [327, 92] width 600 height 79
drag, startPoint x: 405, startPoint y: 74, endPoint x: 403, endPoint y: 91, distance: 16.7
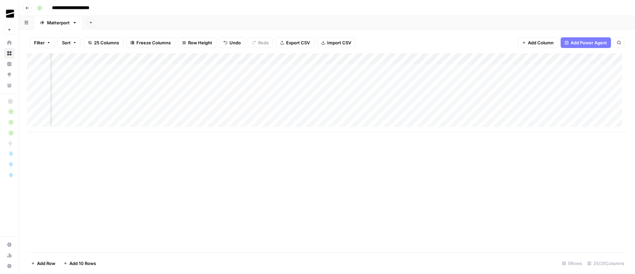
click at [403, 91] on div "Add Column" at bounding box center [327, 92] width 600 height 79
click at [492, 70] on div "Add Column" at bounding box center [327, 92] width 600 height 79
click at [498, 70] on div "Add Column" at bounding box center [327, 92] width 600 height 79
click at [498, 70] on div at bounding box center [495, 70] width 61 height 12
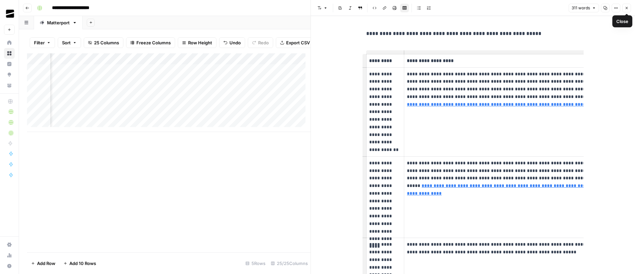
click at [627, 8] on icon "button" at bounding box center [627, 8] width 4 height 4
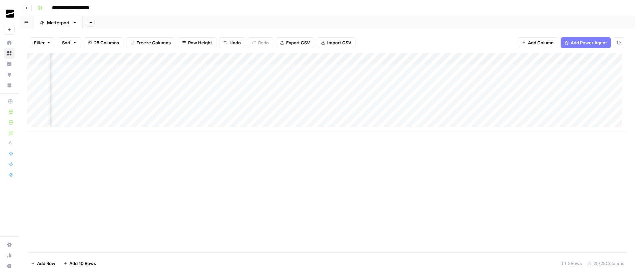
scroll to position [0, 530]
click at [289, 71] on div "Add Column" at bounding box center [327, 92] width 600 height 79
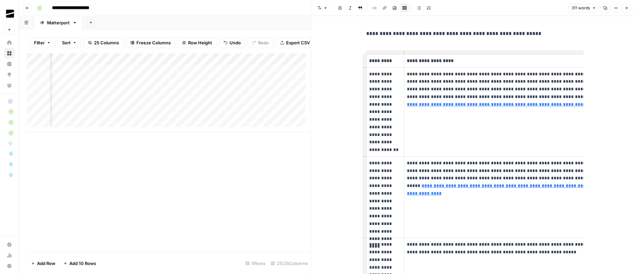
click at [627, 8] on icon "button" at bounding box center [627, 8] width 4 height 4
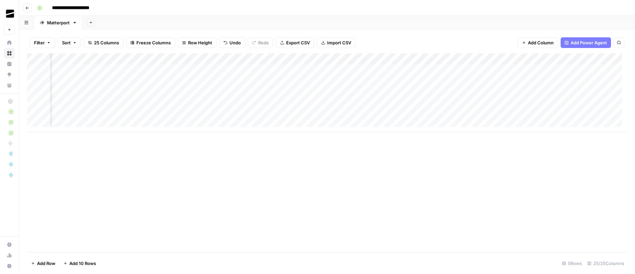
drag, startPoint x: 304, startPoint y: 75, endPoint x: 302, endPoint y: 91, distance: 16.1
click at [302, 91] on div "Add Column" at bounding box center [327, 92] width 600 height 79
click at [391, 72] on div "Add Column" at bounding box center [327, 92] width 600 height 79
drag, startPoint x: 423, startPoint y: 76, endPoint x: 420, endPoint y: 93, distance: 17.5
click at [420, 93] on div "Add Column" at bounding box center [327, 92] width 600 height 79
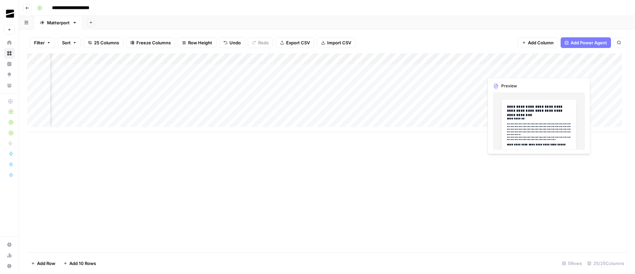
click at [516, 71] on div "Add Column" at bounding box center [327, 92] width 600 height 79
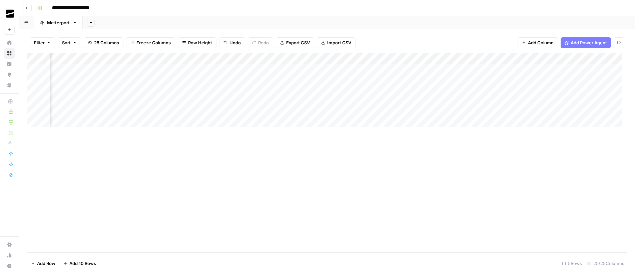
drag, startPoint x: 543, startPoint y: 75, endPoint x: 541, endPoint y: 91, distance: 16.2
click at [541, 91] on div "Add Column" at bounding box center [327, 92] width 600 height 79
click at [236, 78] on div "Add Column" at bounding box center [327, 92] width 600 height 79
click at [552, 71] on div "Add Column" at bounding box center [327, 92] width 600 height 79
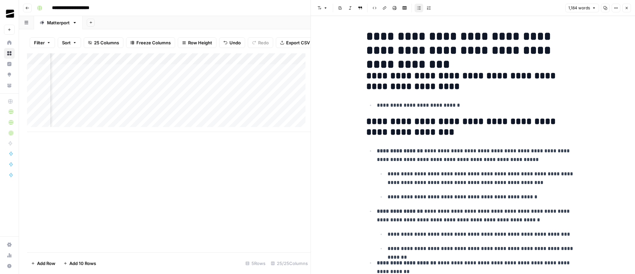
click at [626, 9] on icon "button" at bounding box center [627, 8] width 2 height 2
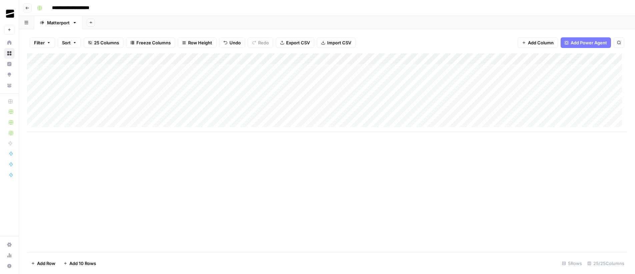
click at [102, 70] on div "Add Column" at bounding box center [327, 92] width 600 height 79
click at [103, 70] on div "Add Column" at bounding box center [327, 92] width 600 height 79
click at [103, 70] on textarea "**********" at bounding box center [103, 70] width 107 height 9
click at [106, 71] on textarea "**********" at bounding box center [116, 74] width 133 height 16
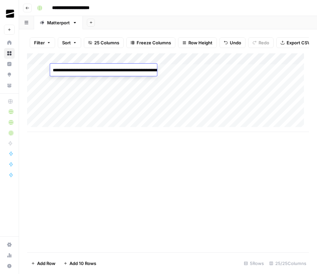
click at [230, 24] on div "Add Sheet" at bounding box center [200, 22] width 234 height 13
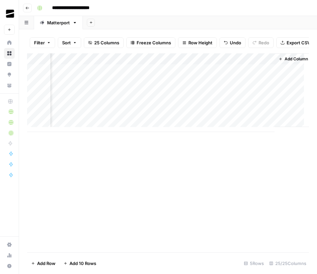
scroll to position [0, 1389]
click at [164, 75] on div "Add Column" at bounding box center [168, 92] width 282 height 79
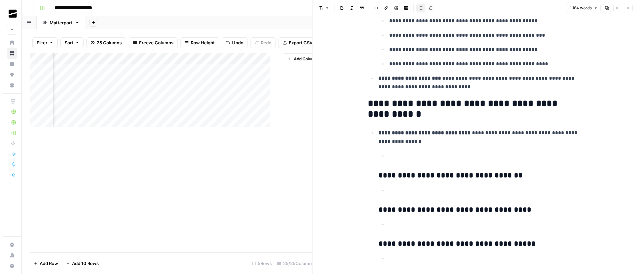
scroll to position [0, 1340]
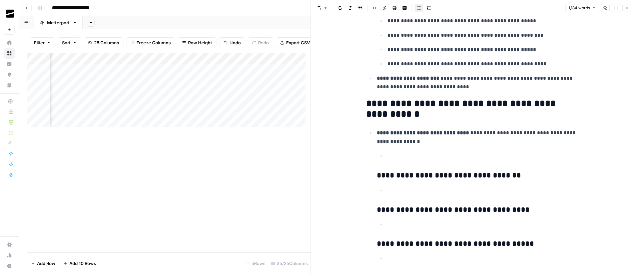
click at [627, 9] on icon "button" at bounding box center [627, 8] width 4 height 4
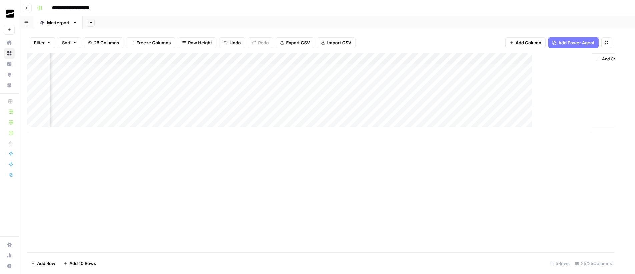
scroll to position [0, 1062]
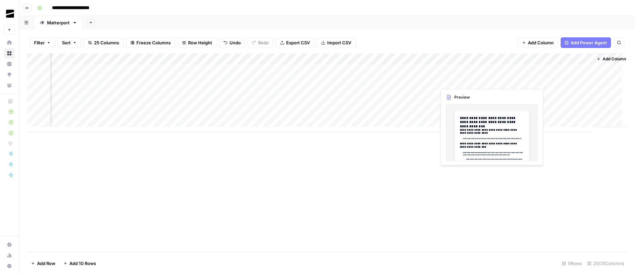
click at [470, 80] on div "Add Column" at bounding box center [327, 92] width 600 height 79
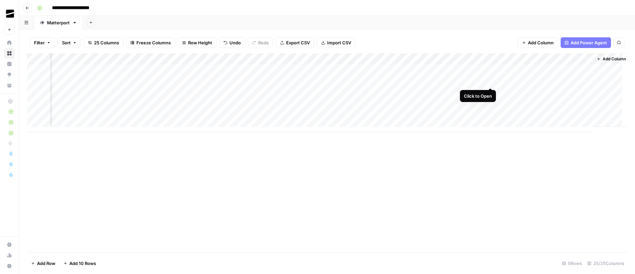
click at [491, 83] on div "Add Column" at bounding box center [327, 92] width 600 height 79
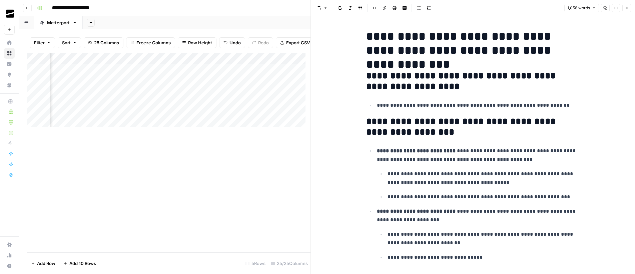
click at [626, 9] on icon "button" at bounding box center [627, 8] width 4 height 4
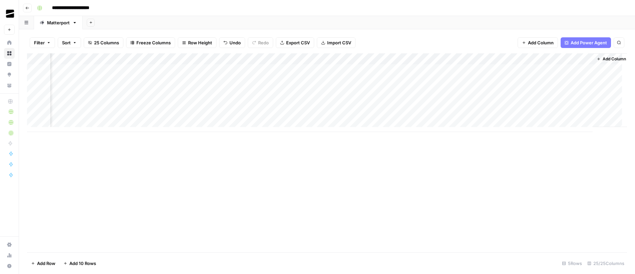
click at [170, 93] on div "Add Column" at bounding box center [327, 92] width 600 height 79
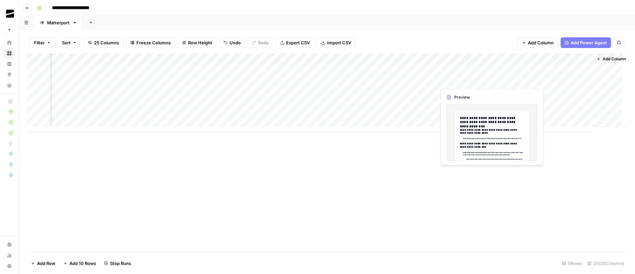
click at [491, 81] on div "Add Column" at bounding box center [327, 92] width 600 height 79
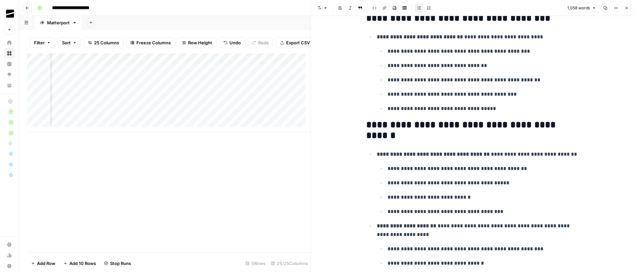
scroll to position [2314, 0]
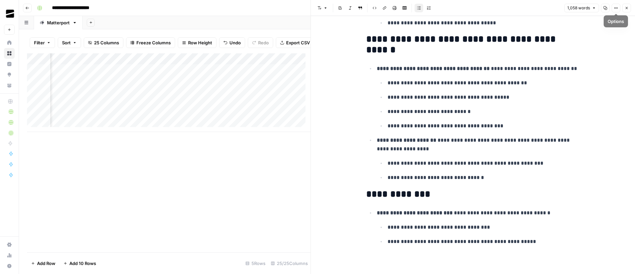
click at [626, 8] on icon "button" at bounding box center [627, 8] width 4 height 4
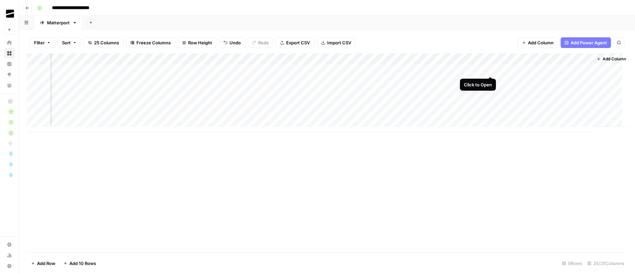
click at [491, 70] on div "Add Column" at bounding box center [327, 92] width 600 height 79
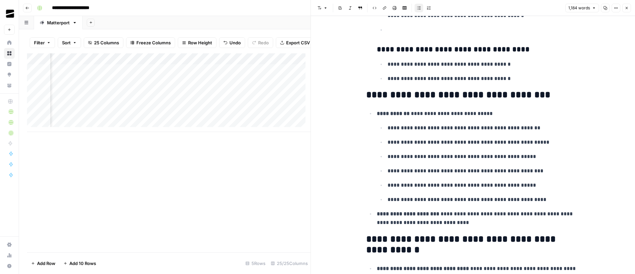
scroll to position [2119, 0]
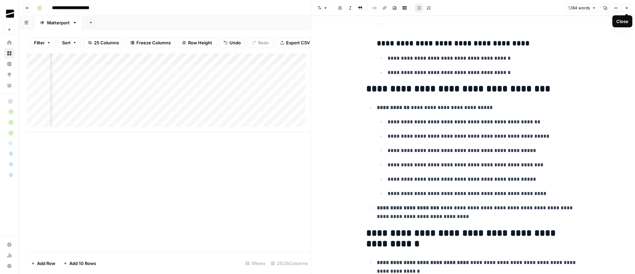
click at [627, 8] on icon "button" at bounding box center [627, 8] width 4 height 4
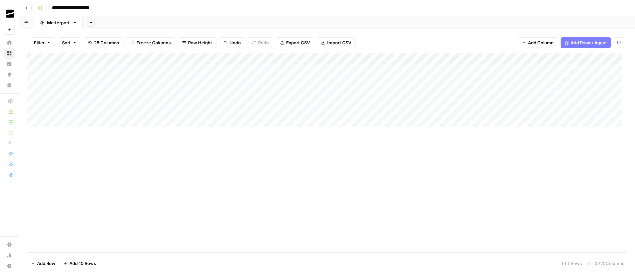
click at [85, 124] on div "Add Column" at bounding box center [327, 92] width 600 height 79
click at [85, 132] on div "Add Column" at bounding box center [327, 98] width 600 height 90
click at [84, 144] on div "Add Column" at bounding box center [327, 103] width 600 height 101
click at [167, 107] on div "Add Column" at bounding box center [327, 109] width 600 height 113
drag, startPoint x: 122, startPoint y: 92, endPoint x: 446, endPoint y: 93, distance: 323.2
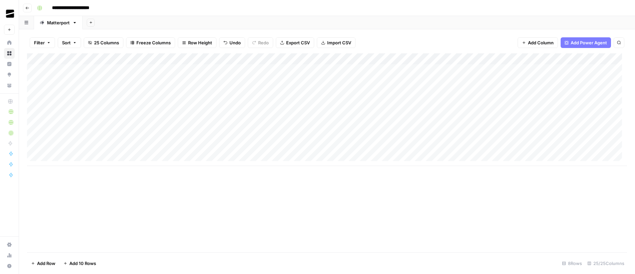
click at [442, 95] on div "Add Column" at bounding box center [327, 109] width 600 height 113
drag, startPoint x: 473, startPoint y: 97, endPoint x: 465, endPoint y: 122, distance: 26.1
click at [465, 123] on div "Add Column" at bounding box center [327, 109] width 600 height 113
click at [210, 95] on div "Add Column" at bounding box center [327, 109] width 600 height 113
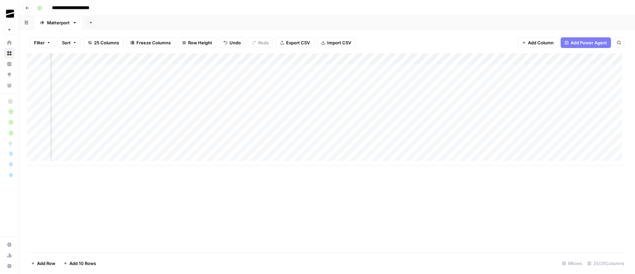
click at [334, 94] on div "Add Column" at bounding box center [327, 109] width 600 height 113
click at [213, 92] on div "Add Column" at bounding box center [327, 109] width 600 height 113
drag, startPoint x: 235, startPoint y: 98, endPoint x: 232, endPoint y: 125, distance: 26.8
click at [232, 125] on div "Add Column" at bounding box center [327, 109] width 600 height 113
click at [325, 93] on div "Add Column" at bounding box center [327, 109] width 600 height 113
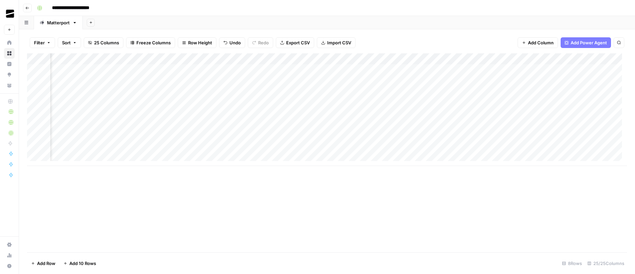
drag, startPoint x: 355, startPoint y: 97, endPoint x: 352, endPoint y: 129, distance: 32.5
click at [352, 129] on div "Add Column" at bounding box center [327, 109] width 600 height 113
click at [439, 94] on div "Add Column" at bounding box center [327, 109] width 600 height 113
drag, startPoint x: 475, startPoint y: 97, endPoint x: 469, endPoint y: 126, distance: 29.6
click at [469, 126] on div "Add Column" at bounding box center [327, 109] width 600 height 113
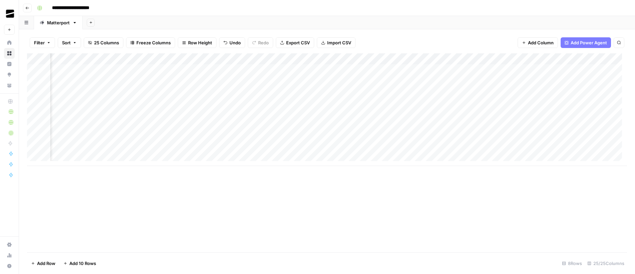
click at [564, 93] on div "Add Column" at bounding box center [327, 109] width 600 height 113
drag, startPoint x: 594, startPoint y: 101, endPoint x: 591, endPoint y: 125, distance: 25.0
click at [591, 125] on div "Add Column" at bounding box center [327, 109] width 600 height 113
click at [186, 94] on div "Add Column" at bounding box center [327, 109] width 600 height 113
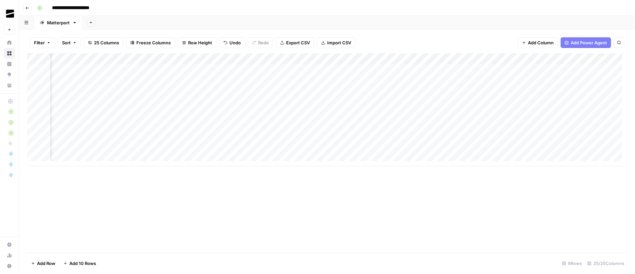
drag, startPoint x: 217, startPoint y: 98, endPoint x: 217, endPoint y: 123, distance: 25.0
click at [217, 123] on div "Add Column" at bounding box center [327, 109] width 600 height 113
click at [251, 81] on div "Add Column" at bounding box center [327, 109] width 600 height 113
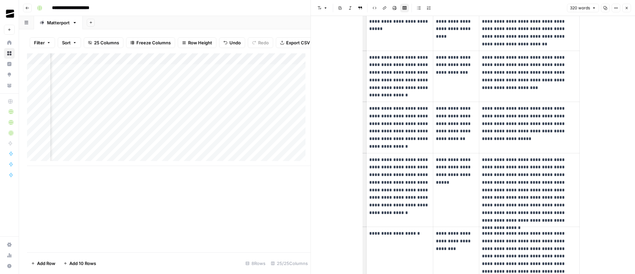
scroll to position [83, 0]
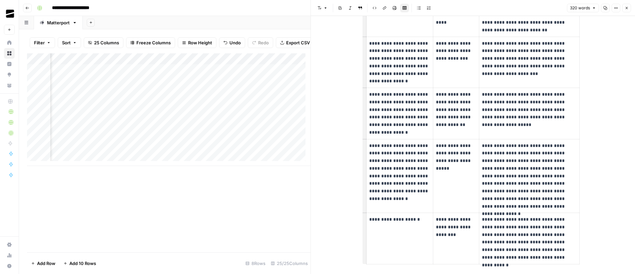
click at [626, 9] on icon "button" at bounding box center [627, 8] width 4 height 4
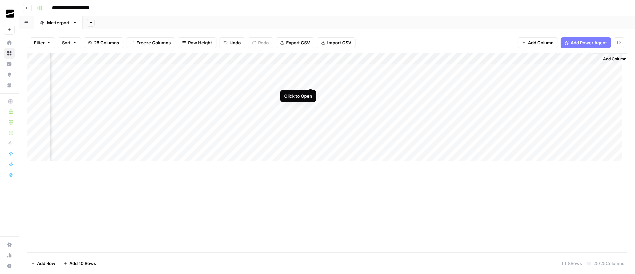
click at [310, 81] on div "Add Column" at bounding box center [327, 109] width 600 height 113
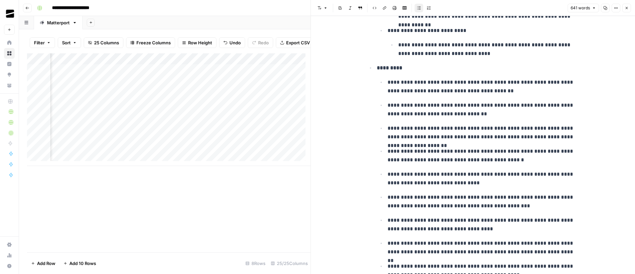
scroll to position [771, 0]
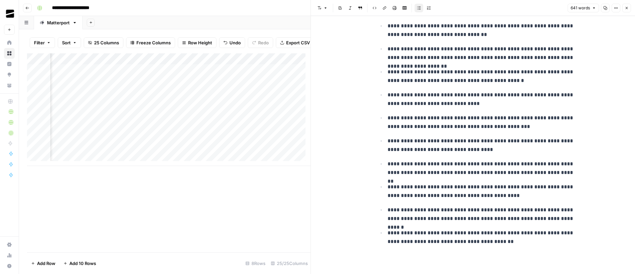
click at [628, 8] on span "Close" at bounding box center [628, 8] width 0 height 0
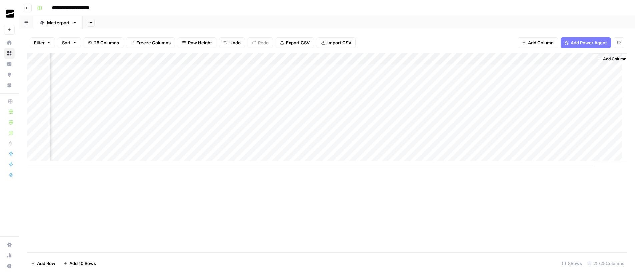
click at [372, 82] on div "Add Column" at bounding box center [327, 109] width 600 height 113
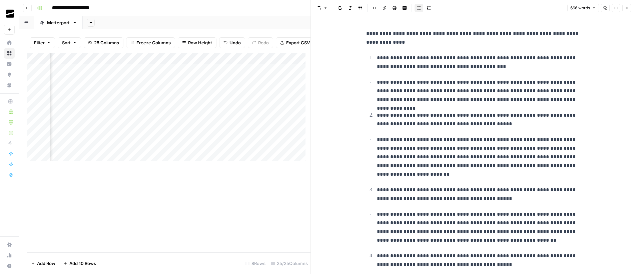
click at [626, 9] on icon "button" at bounding box center [627, 8] width 4 height 4
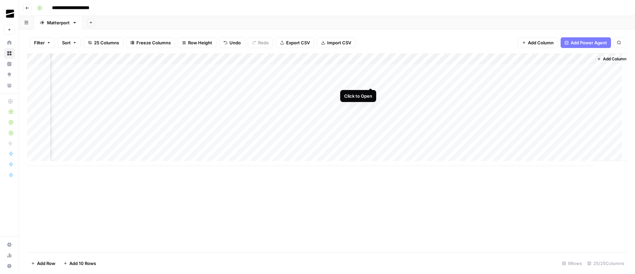
click at [372, 81] on div "Add Column" at bounding box center [327, 109] width 600 height 113
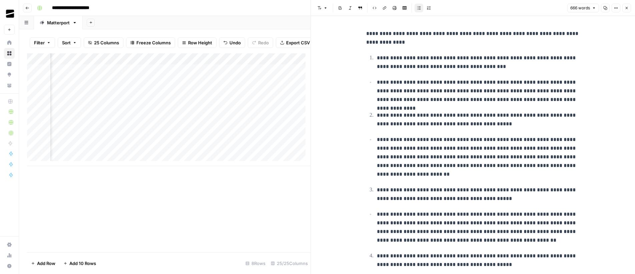
scroll to position [84, 0]
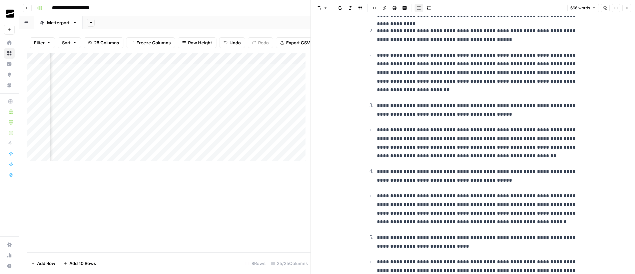
click at [627, 7] on icon "button" at bounding box center [627, 8] width 4 height 4
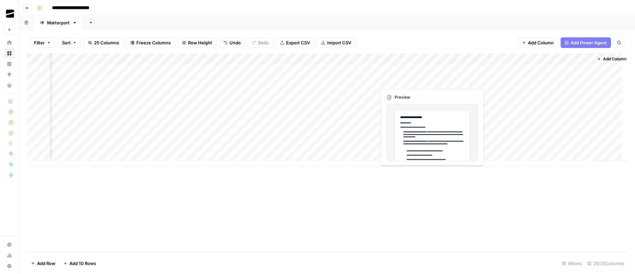
click at [432, 83] on div "Add Column" at bounding box center [327, 109] width 600 height 113
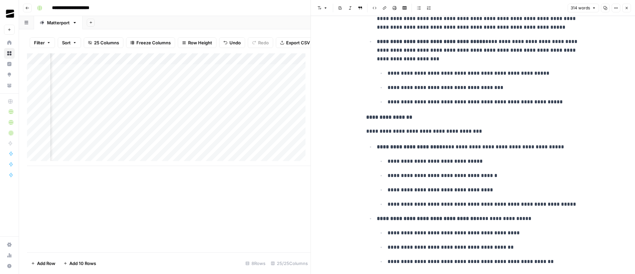
scroll to position [113, 0]
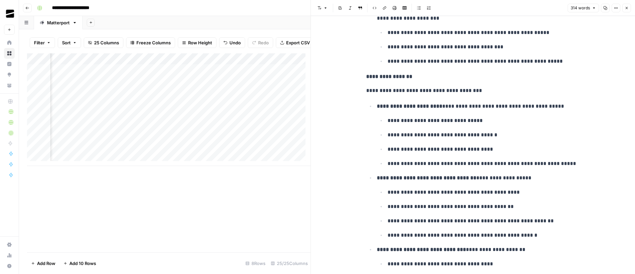
click at [628, 9] on icon "button" at bounding box center [627, 8] width 4 height 4
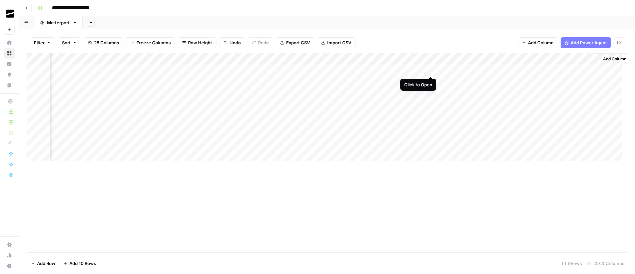
click at [433, 69] on div "Add Column" at bounding box center [327, 109] width 600 height 113
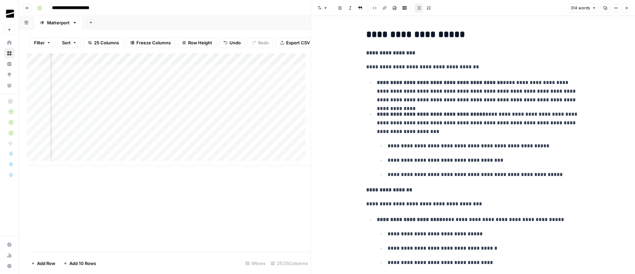
click at [628, 8] on span "Close" at bounding box center [628, 8] width 0 height 0
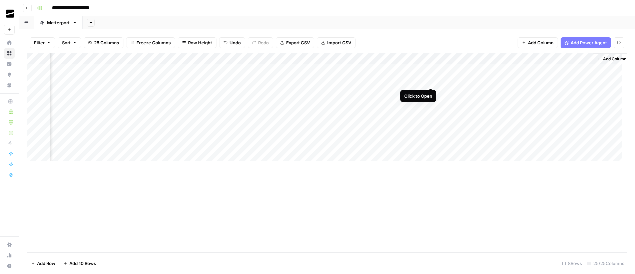
click at [431, 81] on div "Add Column" at bounding box center [327, 109] width 600 height 113
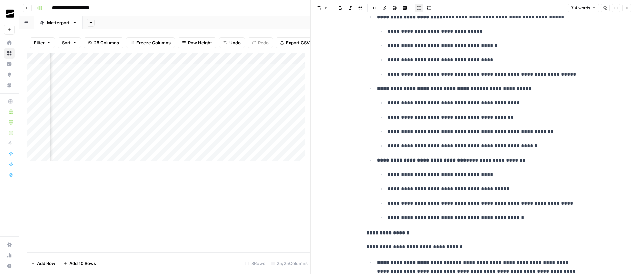
scroll to position [352, 0]
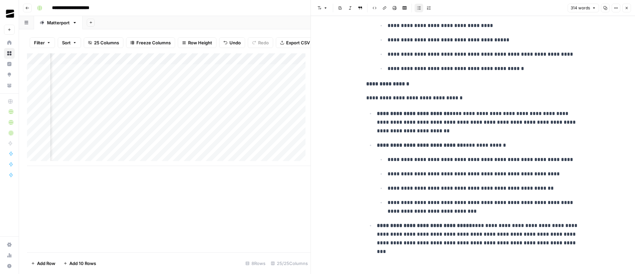
click at [630, 9] on button "Close" at bounding box center [626, 8] width 9 height 9
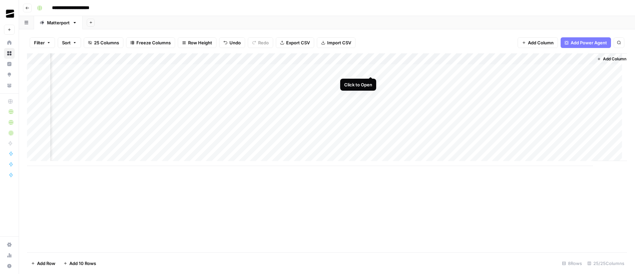
click at [372, 70] on div "Add Column" at bounding box center [327, 109] width 600 height 113
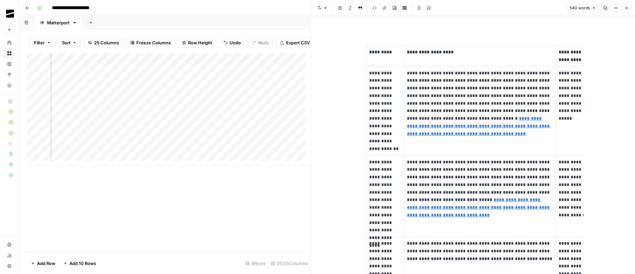
click at [628, 6] on icon "button" at bounding box center [627, 8] width 4 height 4
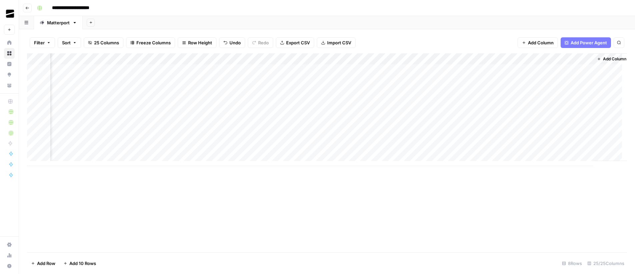
click at [372, 81] on div "Add Column" at bounding box center [327, 109] width 600 height 113
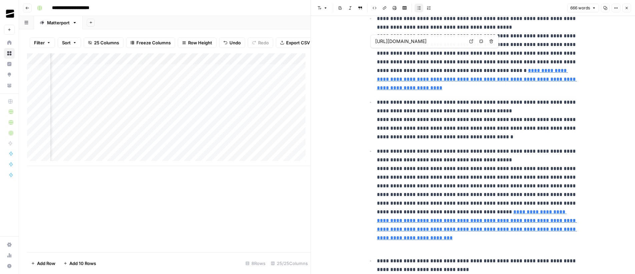
scroll to position [459, 0]
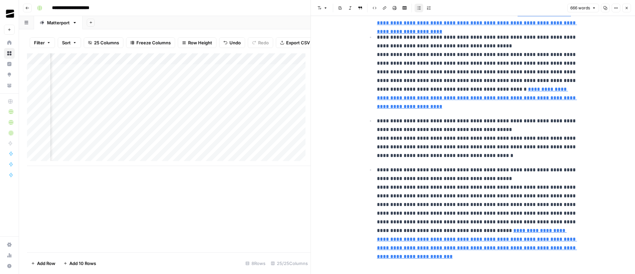
click at [627, 8] on icon "button" at bounding box center [627, 8] width 2 height 2
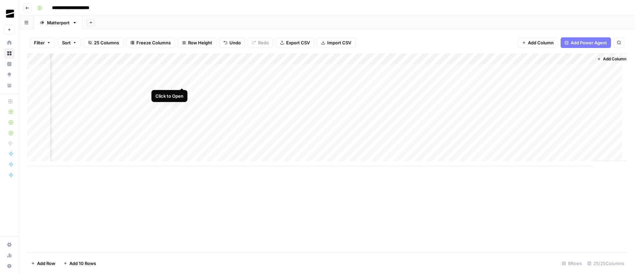
click at [182, 81] on div "Add Column" at bounding box center [327, 109] width 600 height 113
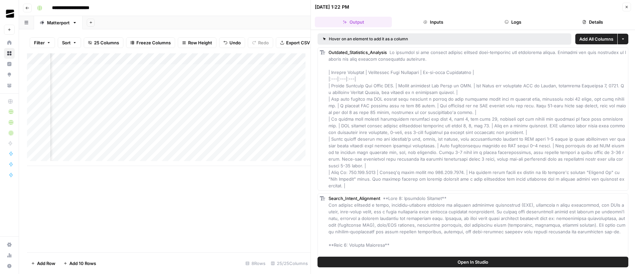
click at [526, 24] on button "Logs" at bounding box center [512, 22] width 77 height 11
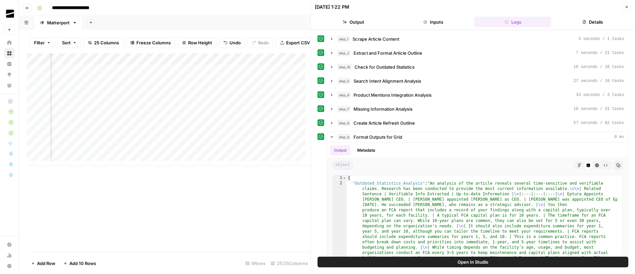
click at [625, 8] on icon "button" at bounding box center [627, 7] width 4 height 4
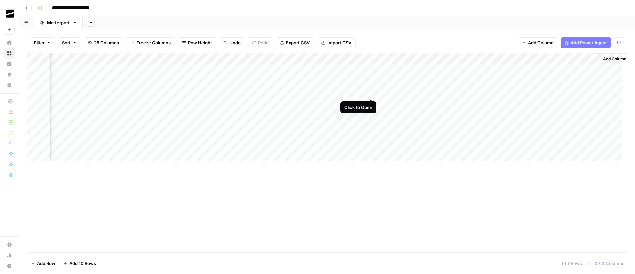
click at [370, 93] on div "Add Column" at bounding box center [327, 109] width 600 height 113
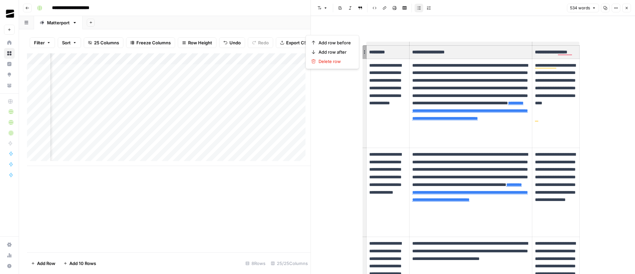
drag, startPoint x: 380, startPoint y: 52, endPoint x: 573, endPoint y: 51, distance: 193.5
click at [573, 51] on tr "**********" at bounding box center [473, 52] width 213 height 13
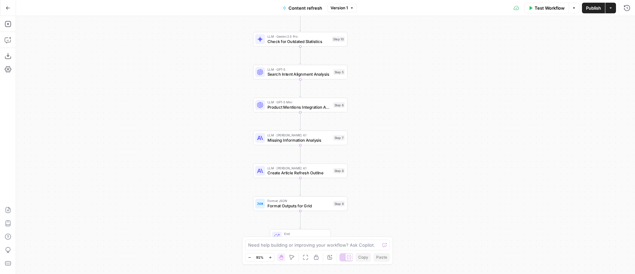
click at [318, 171] on span "Create Article Refresh Outline" at bounding box center [299, 173] width 63 height 6
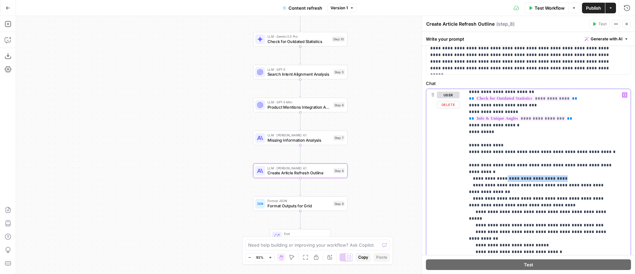
scroll to position [130, 0]
drag, startPoint x: 558, startPoint y: 167, endPoint x: 471, endPoint y: 167, distance: 86.7
click at [471, 167] on p "**********" at bounding box center [543, 252] width 148 height 580
click at [567, 165] on p "**********" at bounding box center [543, 252] width 148 height 580
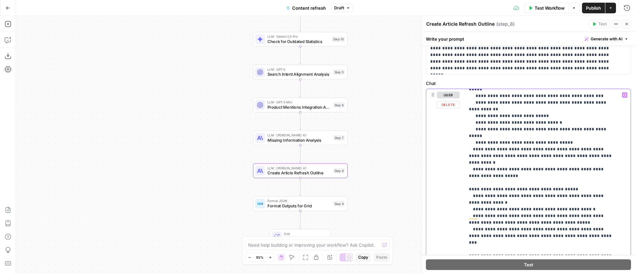
scroll to position [317, 0]
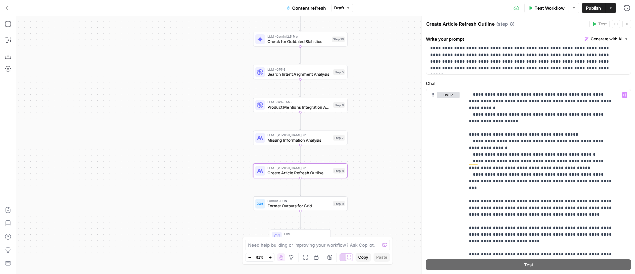
click at [595, 10] on span "Publish" at bounding box center [593, 8] width 15 height 7
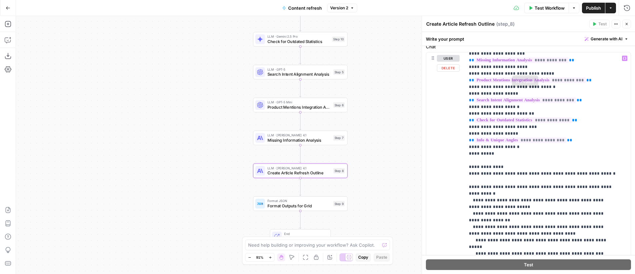
scroll to position [156, 0]
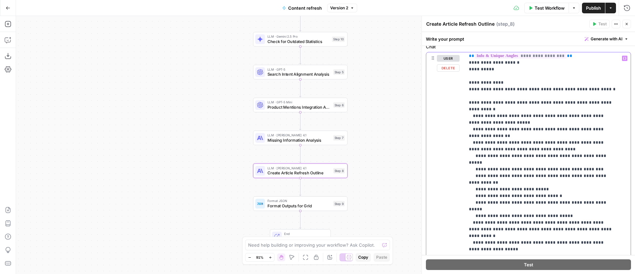
click at [552, 162] on p "**********" at bounding box center [543, 192] width 148 height 587
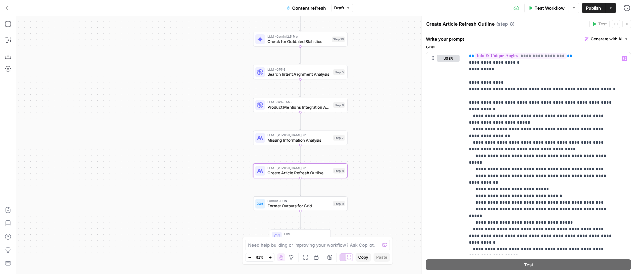
click at [589, 9] on span "Publish" at bounding box center [593, 8] width 15 height 7
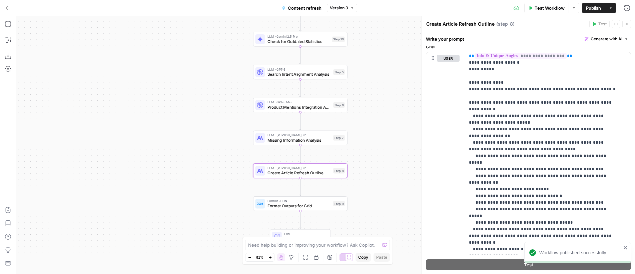
click at [313, 104] on span "Product Mentions Integration Analysis" at bounding box center [299, 107] width 63 height 6
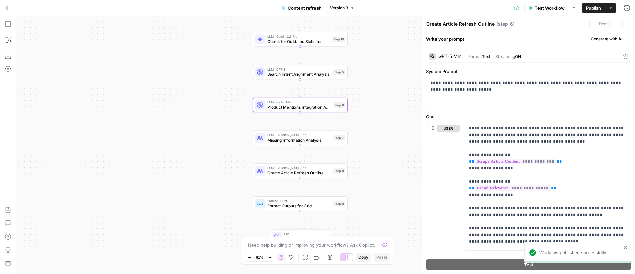
type textarea "Product Mentions Integration Analysis"
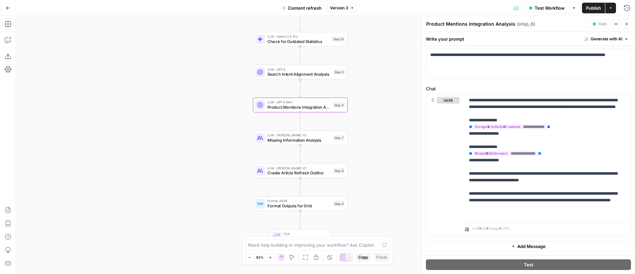
scroll to position [28, 0]
click at [578, 214] on p "**********" at bounding box center [545, 157] width 153 height 120
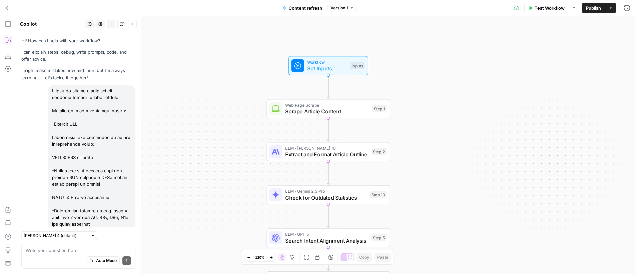
scroll to position [2465, 0]
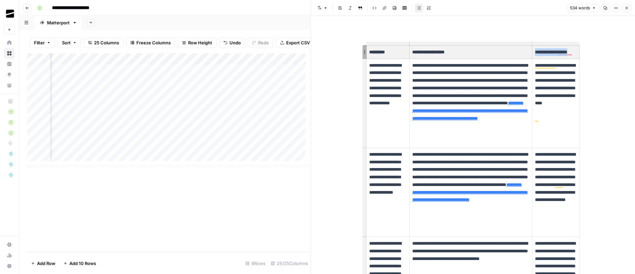
scroll to position [0, 1062]
click at [629, 6] on button "Close" at bounding box center [626, 8] width 9 height 9
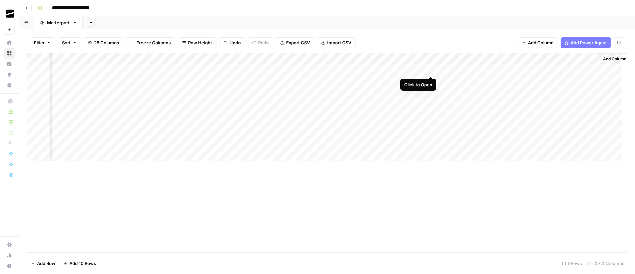
click at [431, 69] on div "Add Column" at bounding box center [327, 109] width 600 height 113
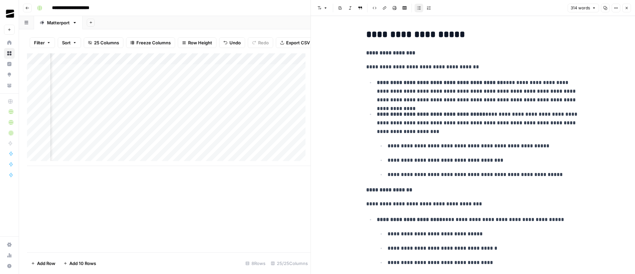
click at [628, 8] on icon "button" at bounding box center [627, 8] width 4 height 4
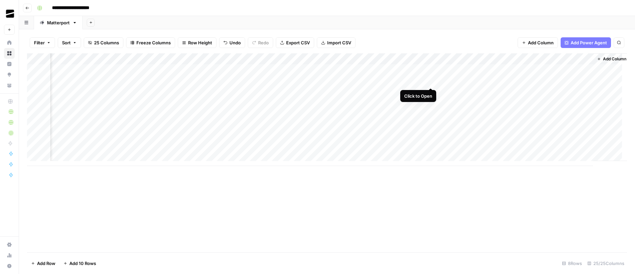
click at [432, 81] on div "Add Column" at bounding box center [327, 109] width 600 height 113
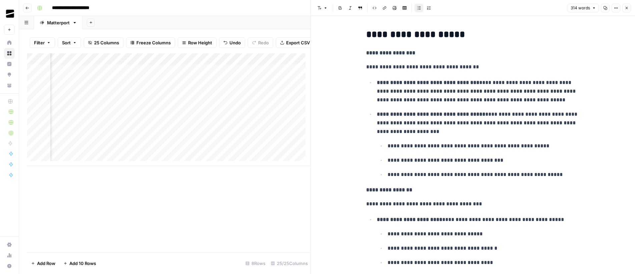
click at [628, 7] on icon "button" at bounding box center [627, 8] width 4 height 4
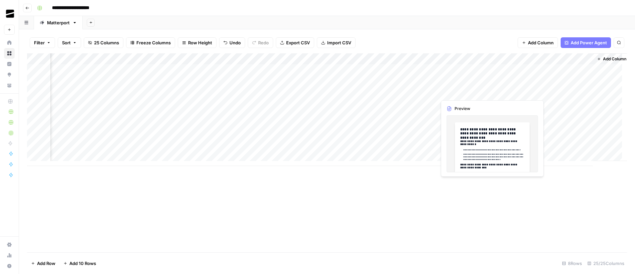
click at [491, 92] on div "Add Column" at bounding box center [327, 109] width 600 height 113
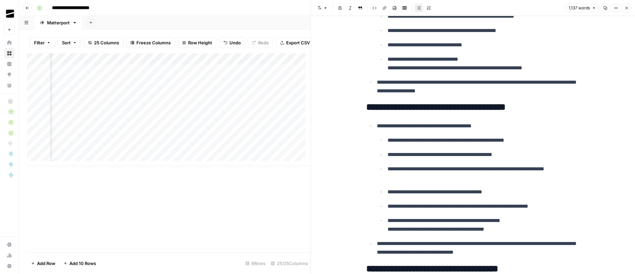
scroll to position [2107, 0]
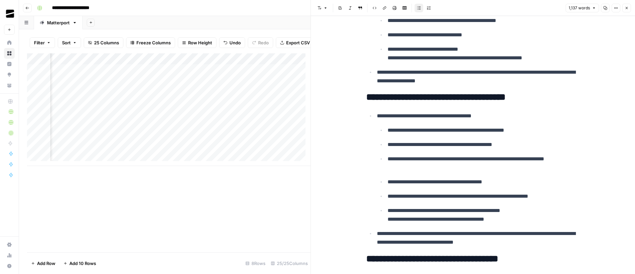
click at [627, 8] on icon "button" at bounding box center [627, 8] width 4 height 4
